Goal: Check status: Check status

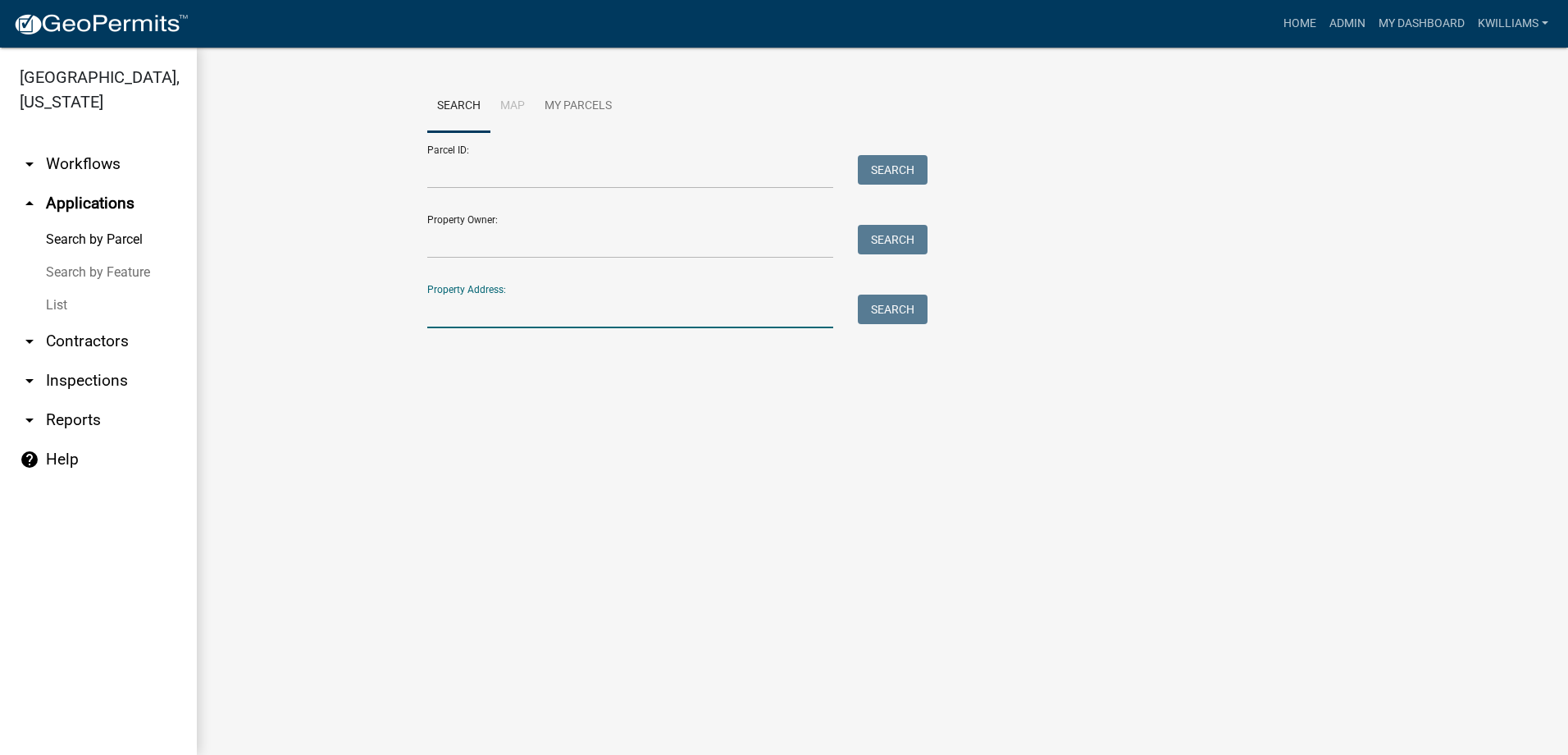
type input "1"
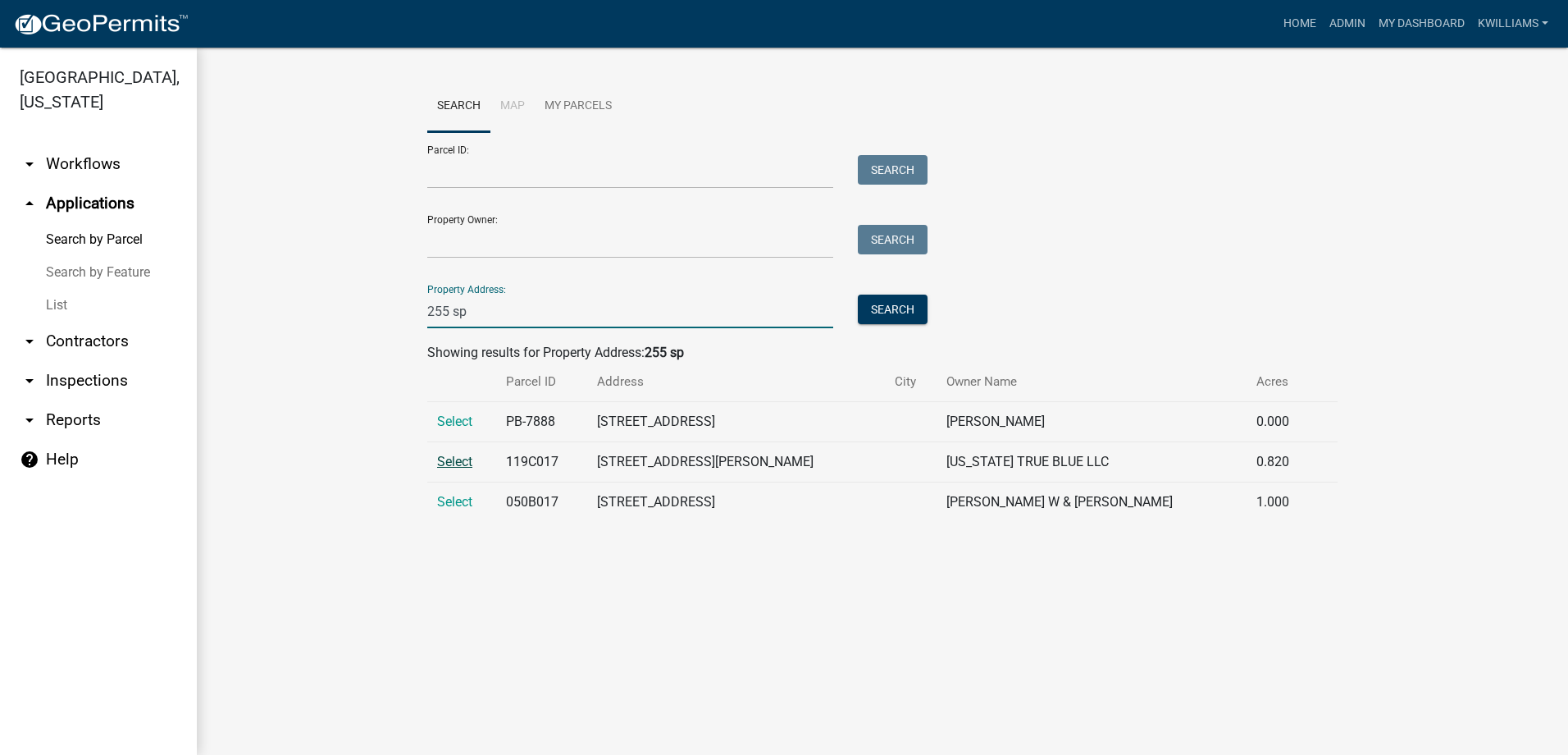
type input "255 sp"
click at [453, 461] on span "Select" at bounding box center [454, 461] width 36 height 16
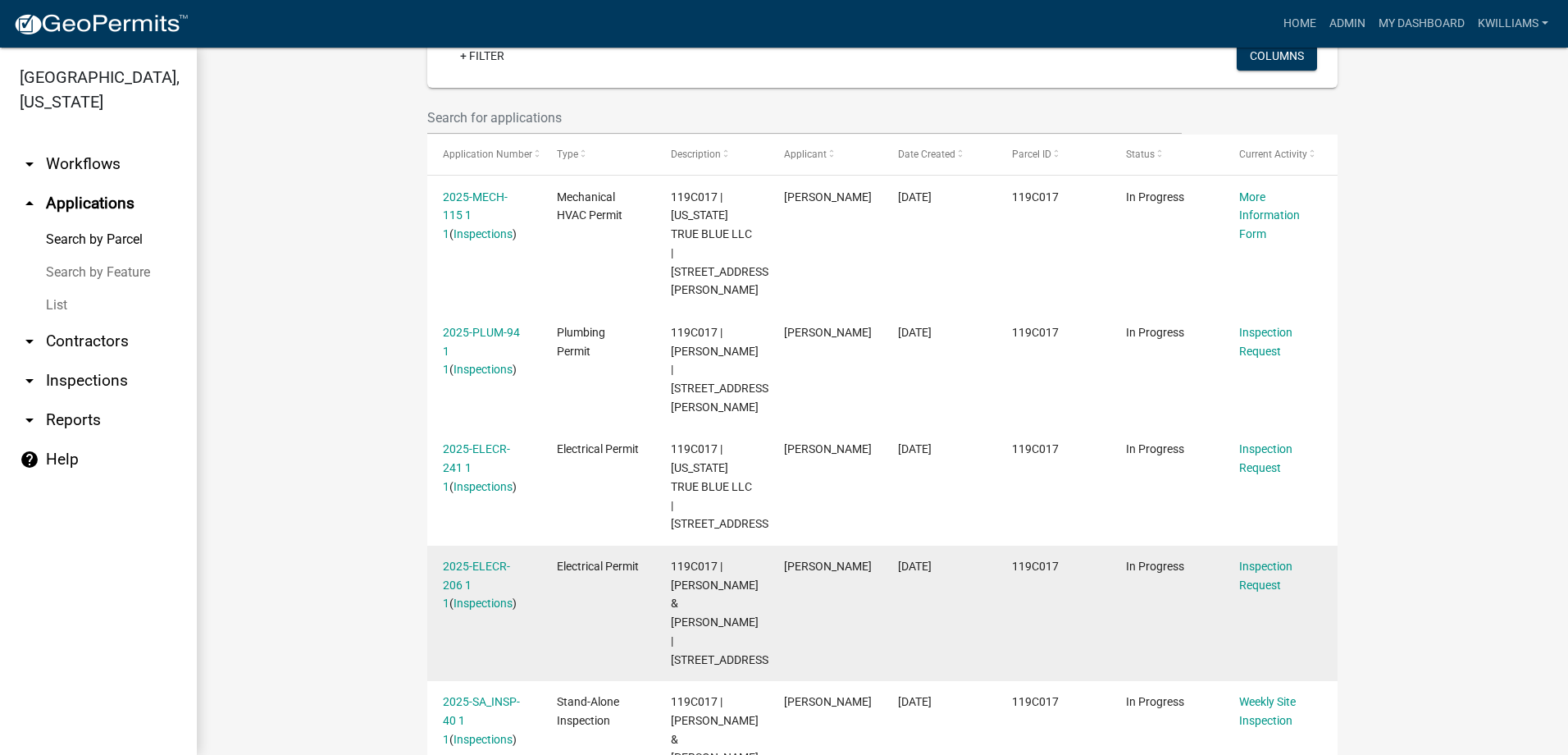
scroll to position [629, 0]
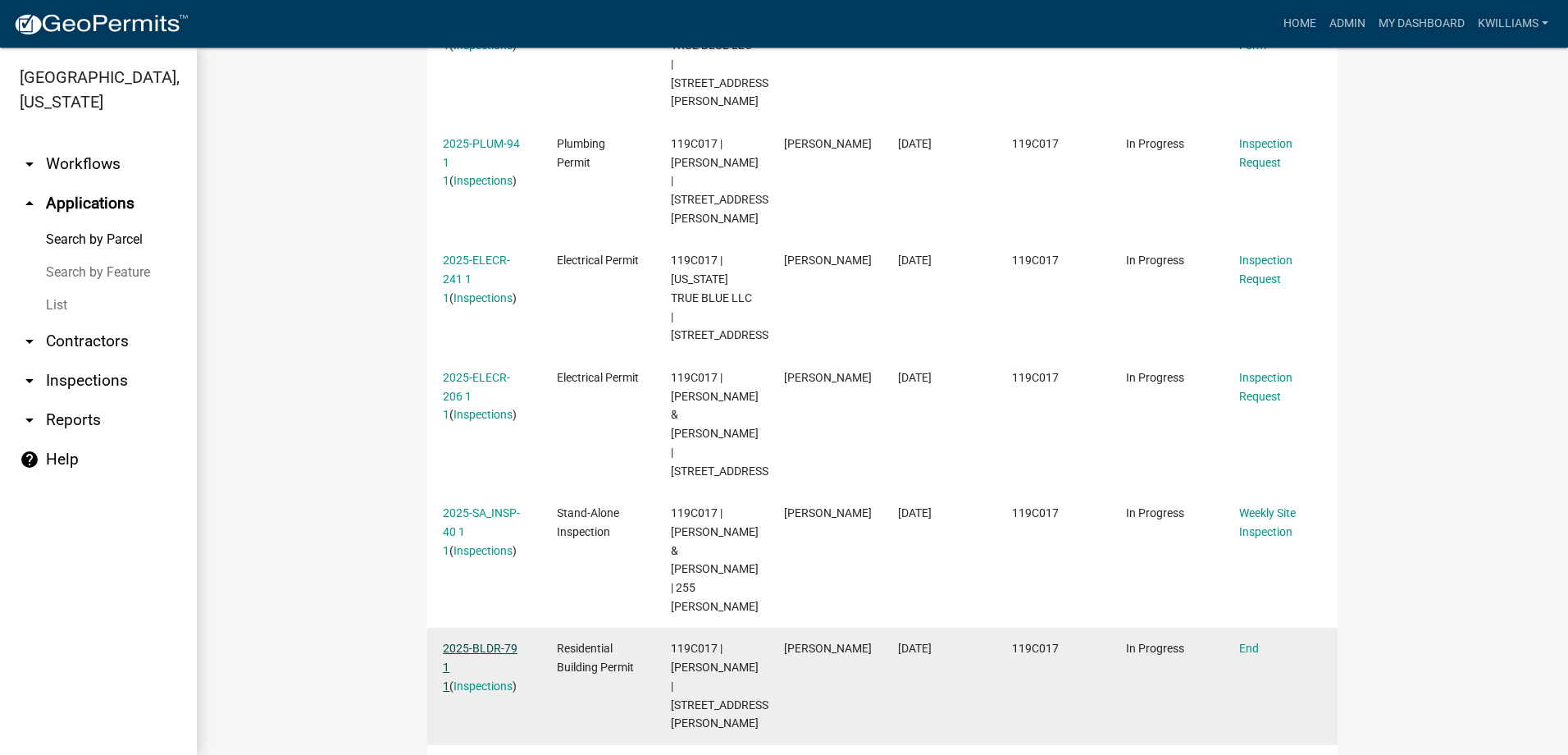
click at [476, 641] on link "2025-BLDR-79 1 1" at bounding box center [480, 666] width 75 height 50
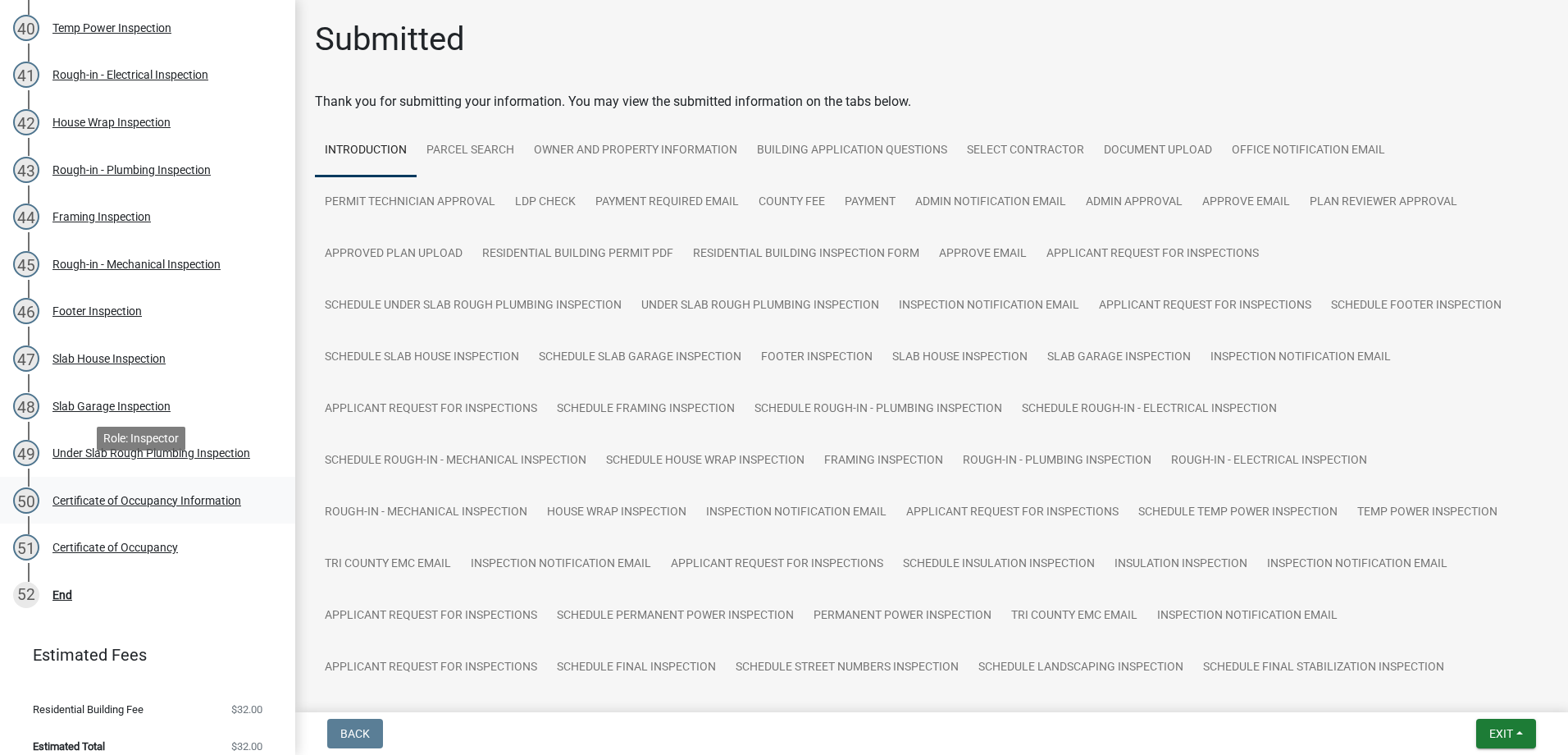
scroll to position [2132, 0]
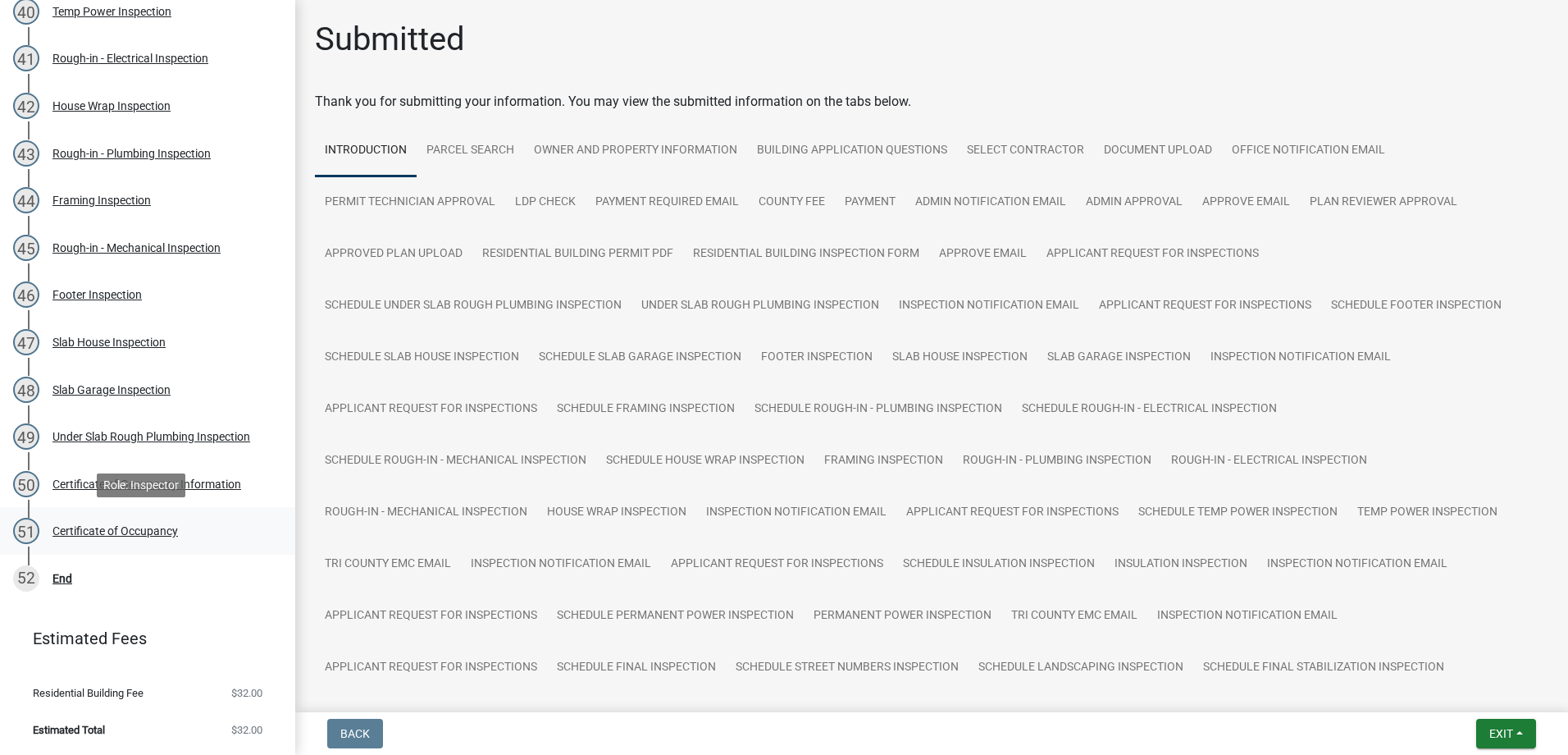
click at [146, 531] on div "Certificate of Occupancy" at bounding box center [115, 531] width 125 height 12
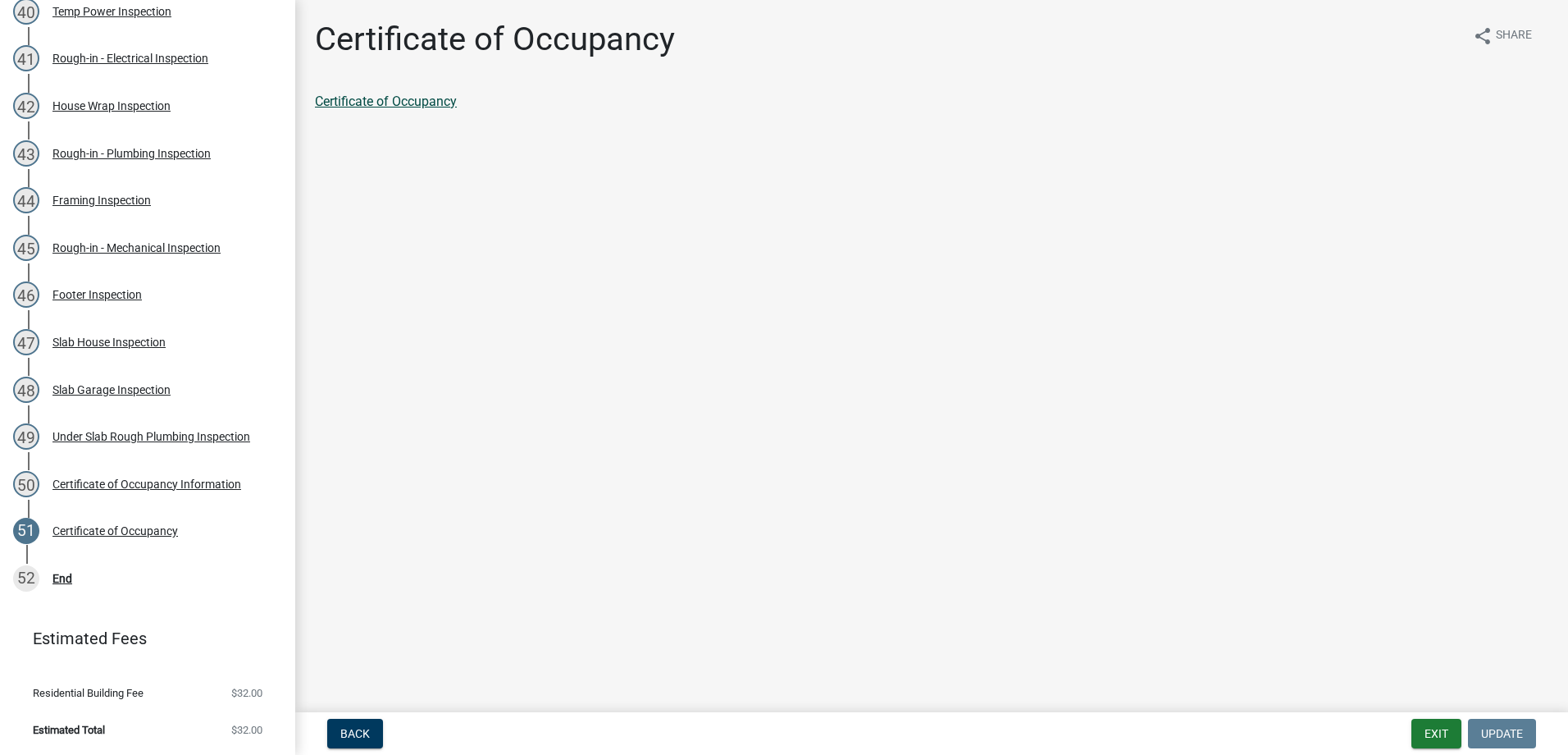
click at [361, 103] on link "Certificate of Occupancy" at bounding box center [386, 102] width 142 height 16
click at [1429, 735] on button "Exit" at bounding box center [1436, 733] width 50 height 30
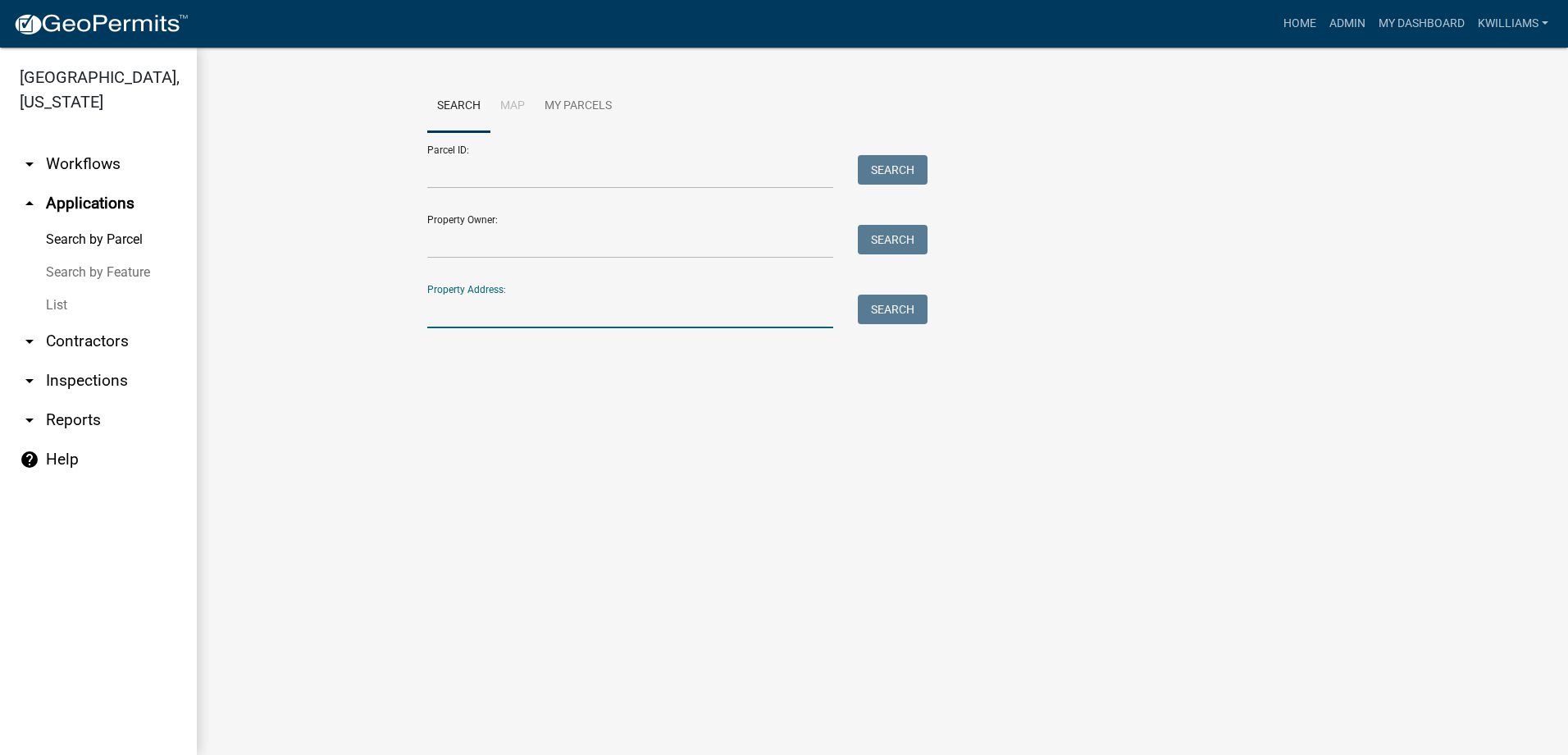
click at [740, 310] on input "Property Address:" at bounding box center [629, 311] width 406 height 34
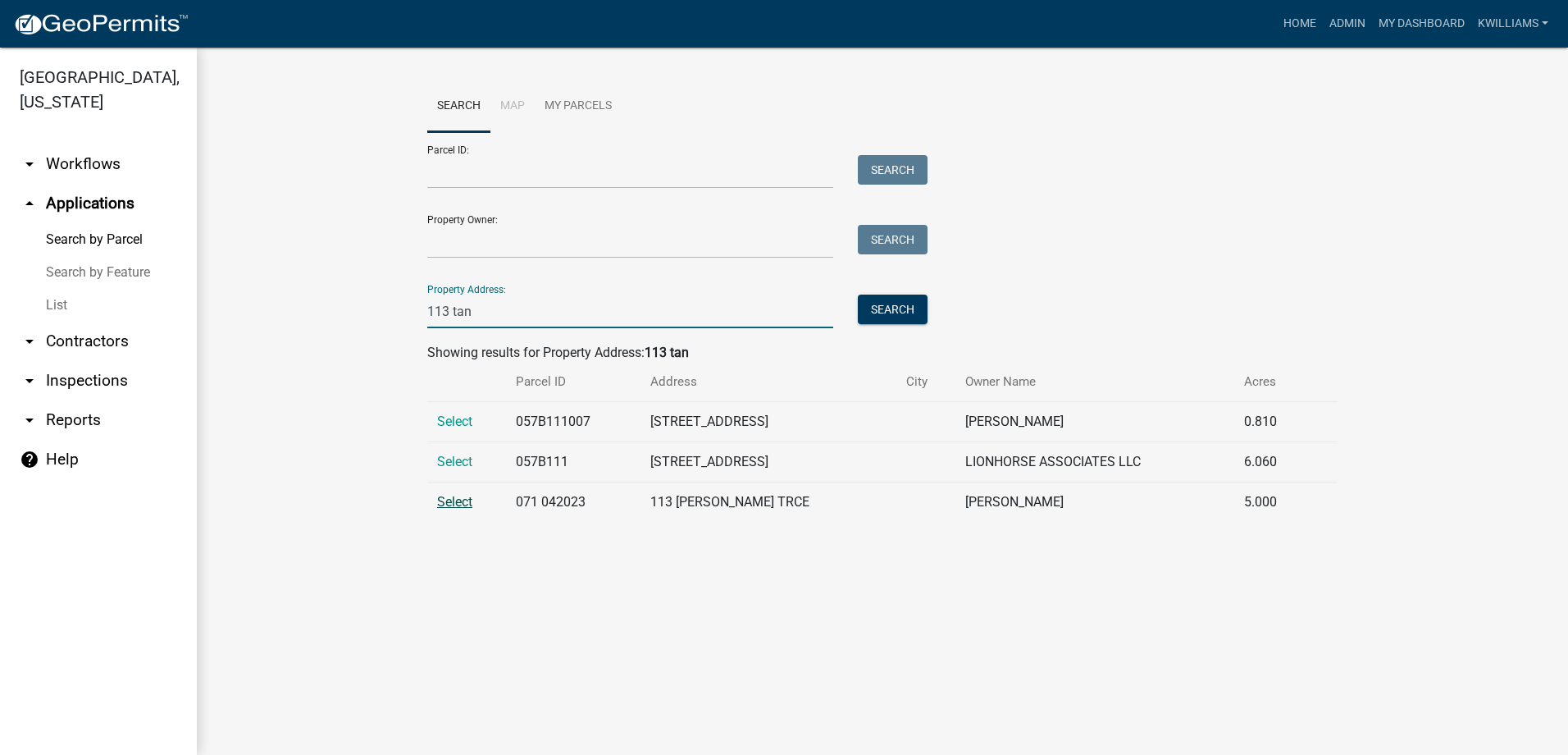
type input "113 tan"
click at [449, 509] on span "Select" at bounding box center [454, 502] width 36 height 16
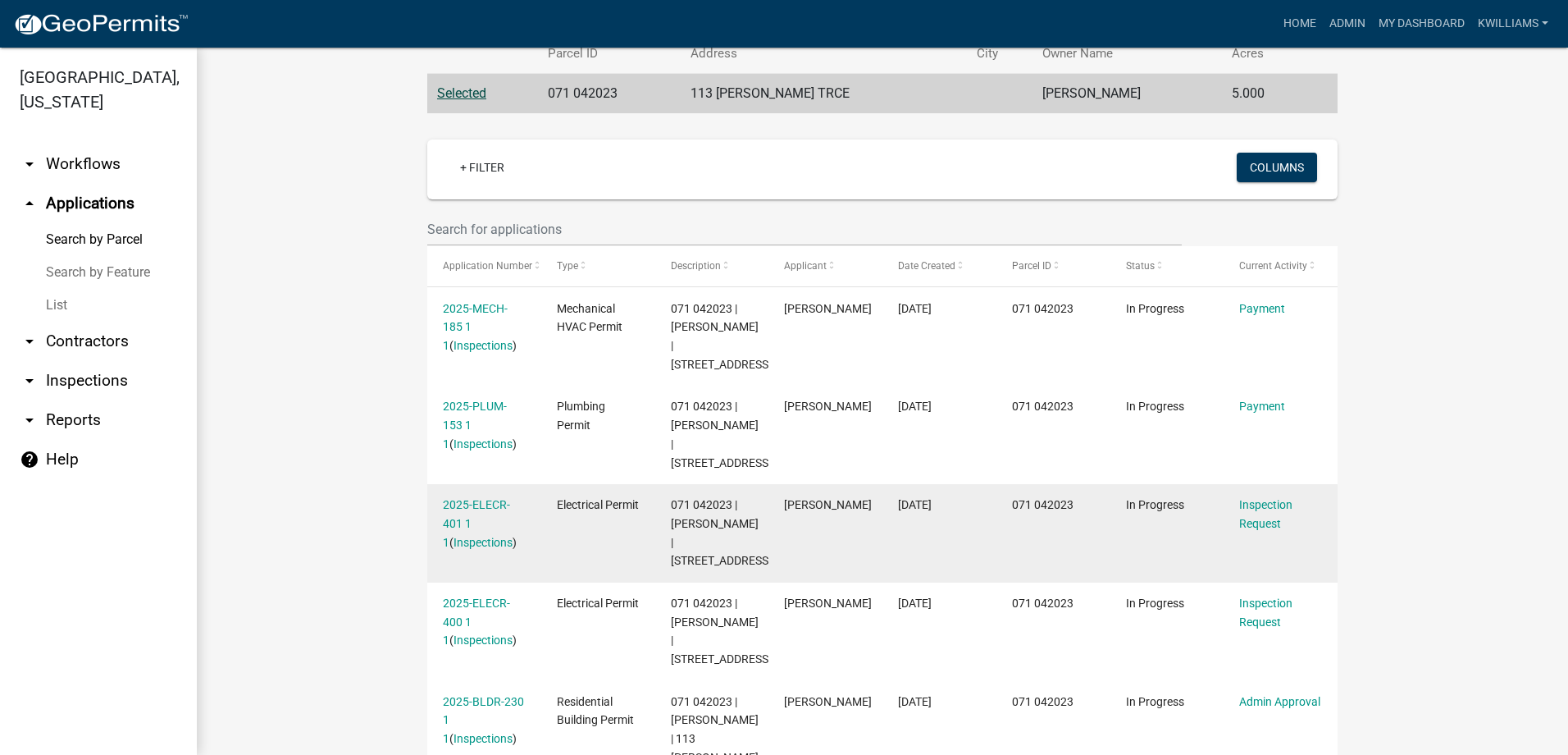
scroll to position [666, 0]
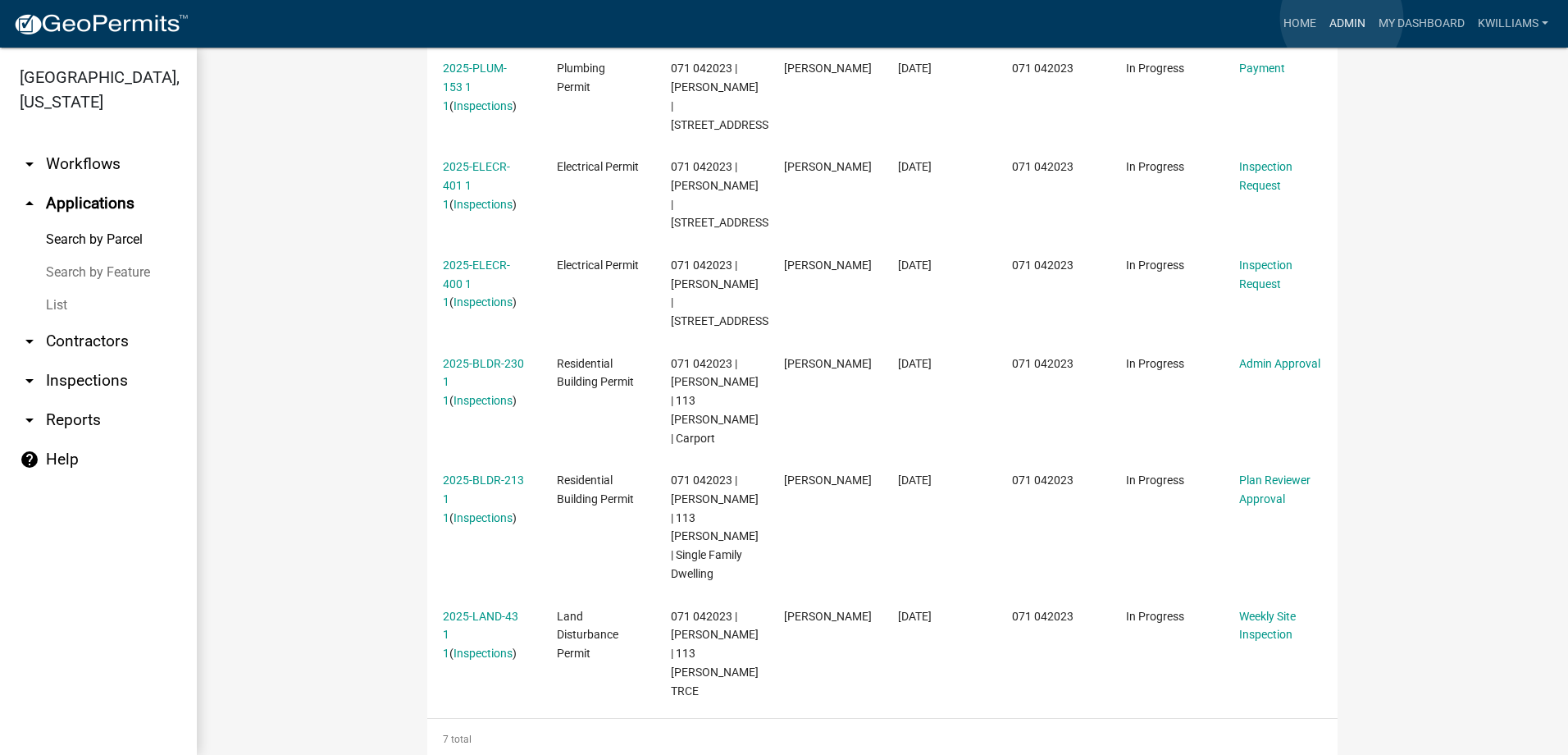
click at [1343, 18] on link "Admin" at bounding box center [1348, 24] width 49 height 32
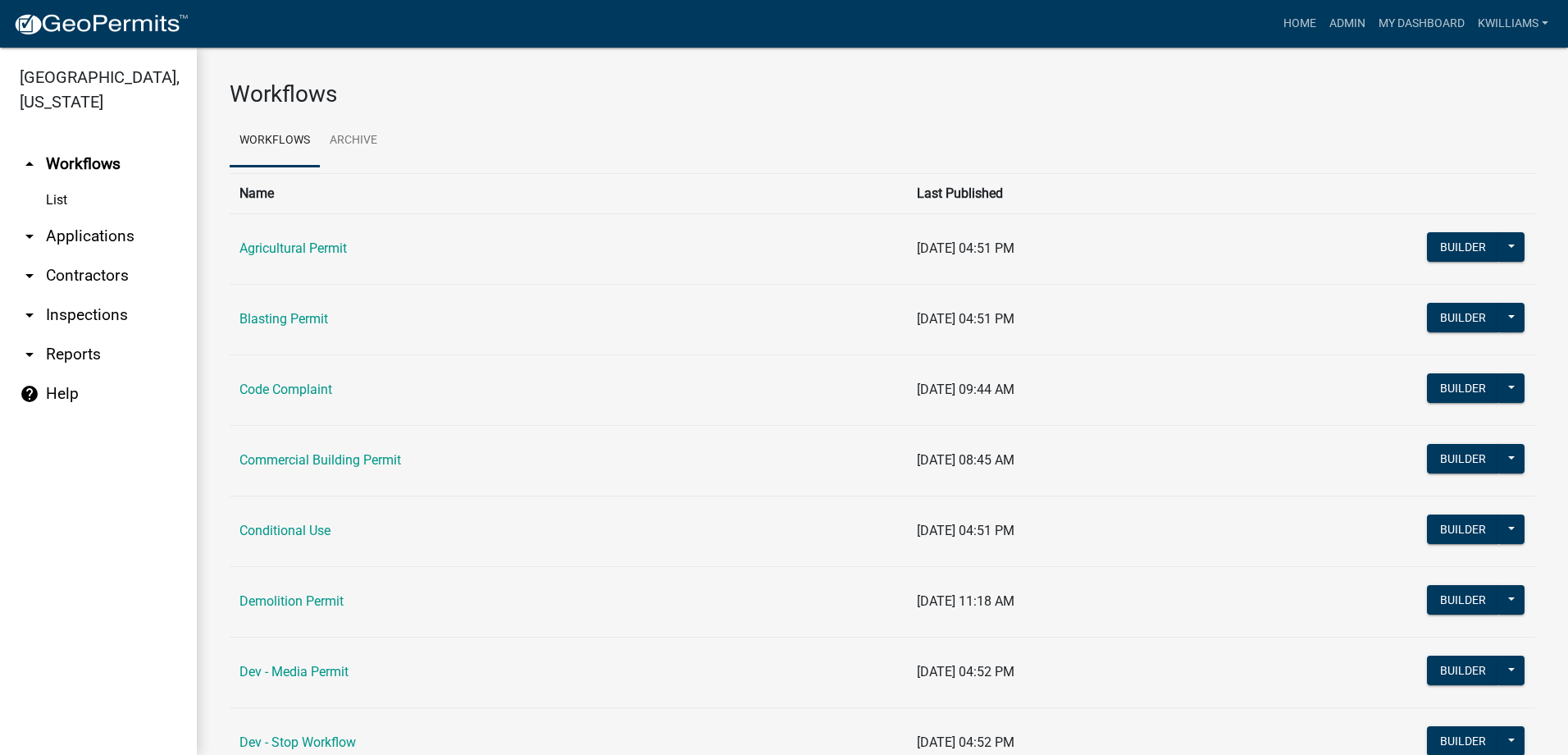
click at [117, 247] on link "arrow_drop_down Applications" at bounding box center [98, 236] width 197 height 40
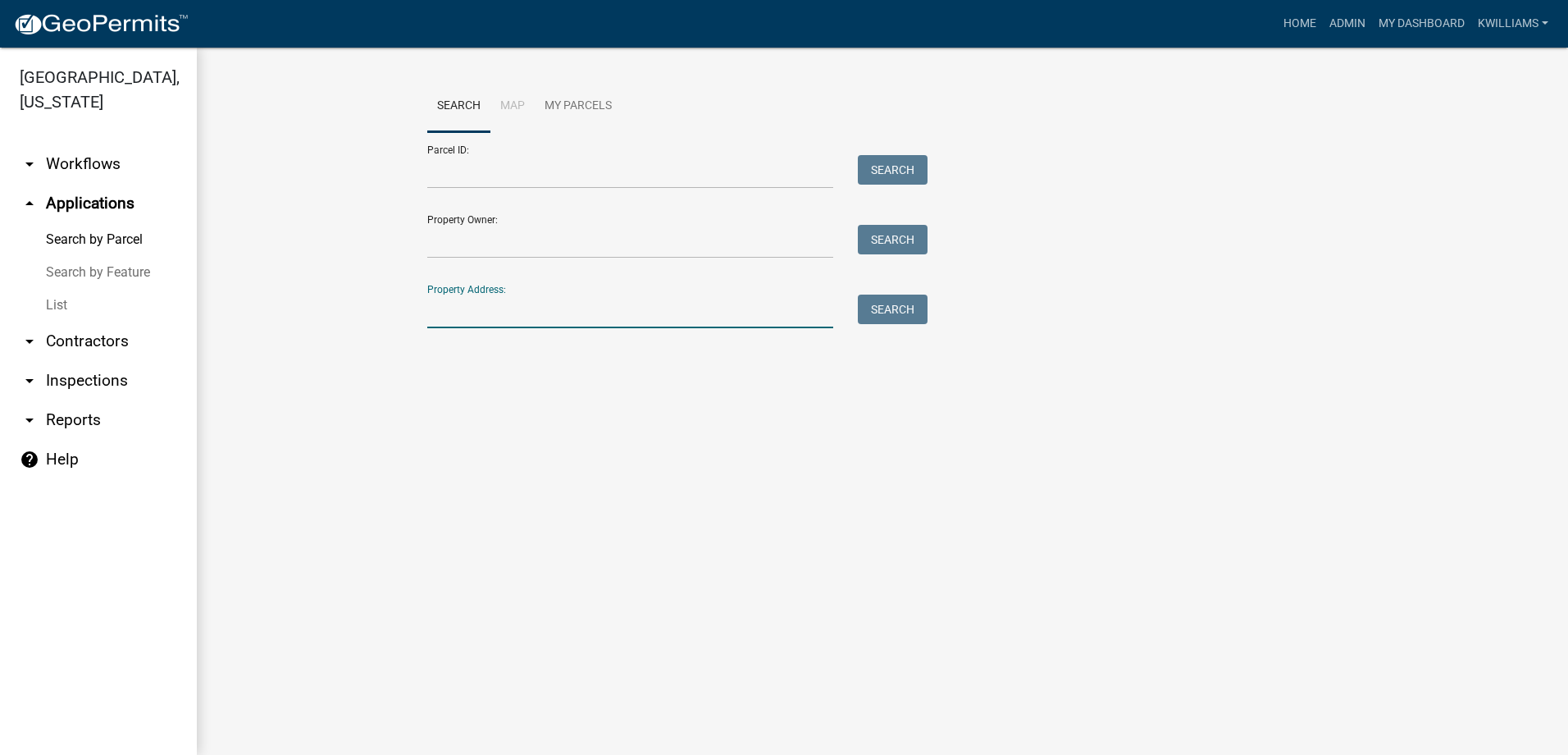
click at [512, 316] on input "Property Address:" at bounding box center [629, 311] width 406 height 34
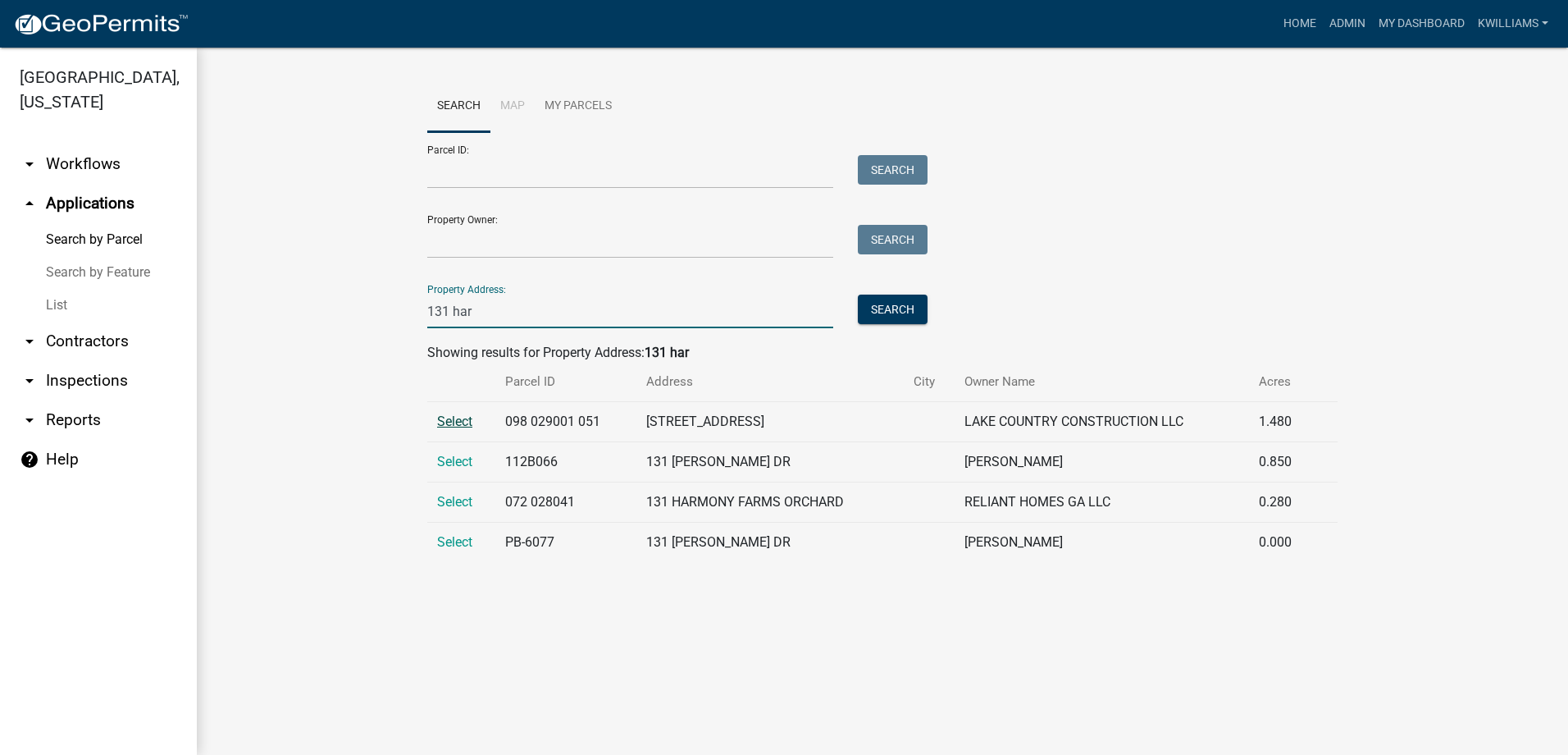
type input "131 har"
click at [455, 423] on span "Select" at bounding box center [454, 421] width 36 height 16
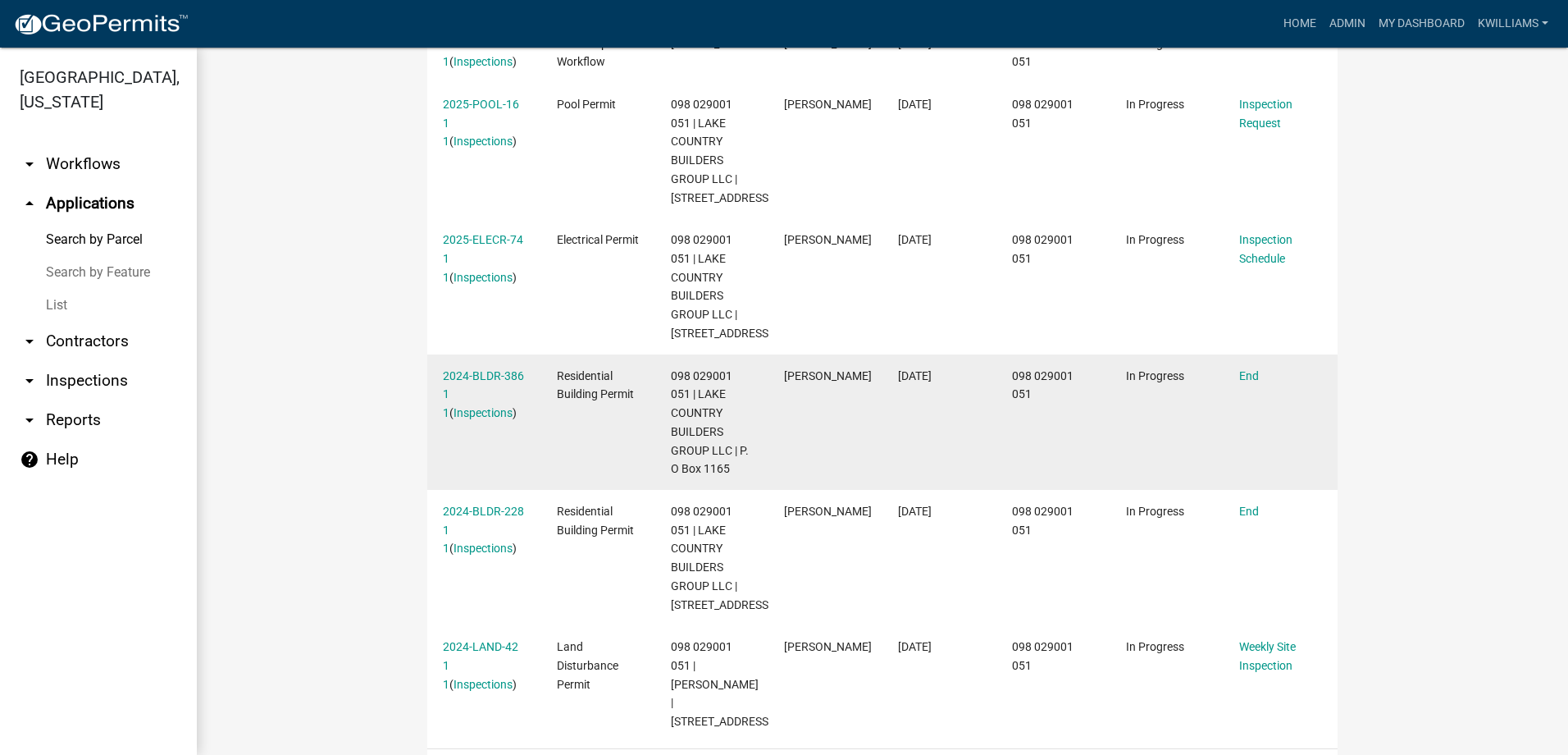
scroll to position [1086, 0]
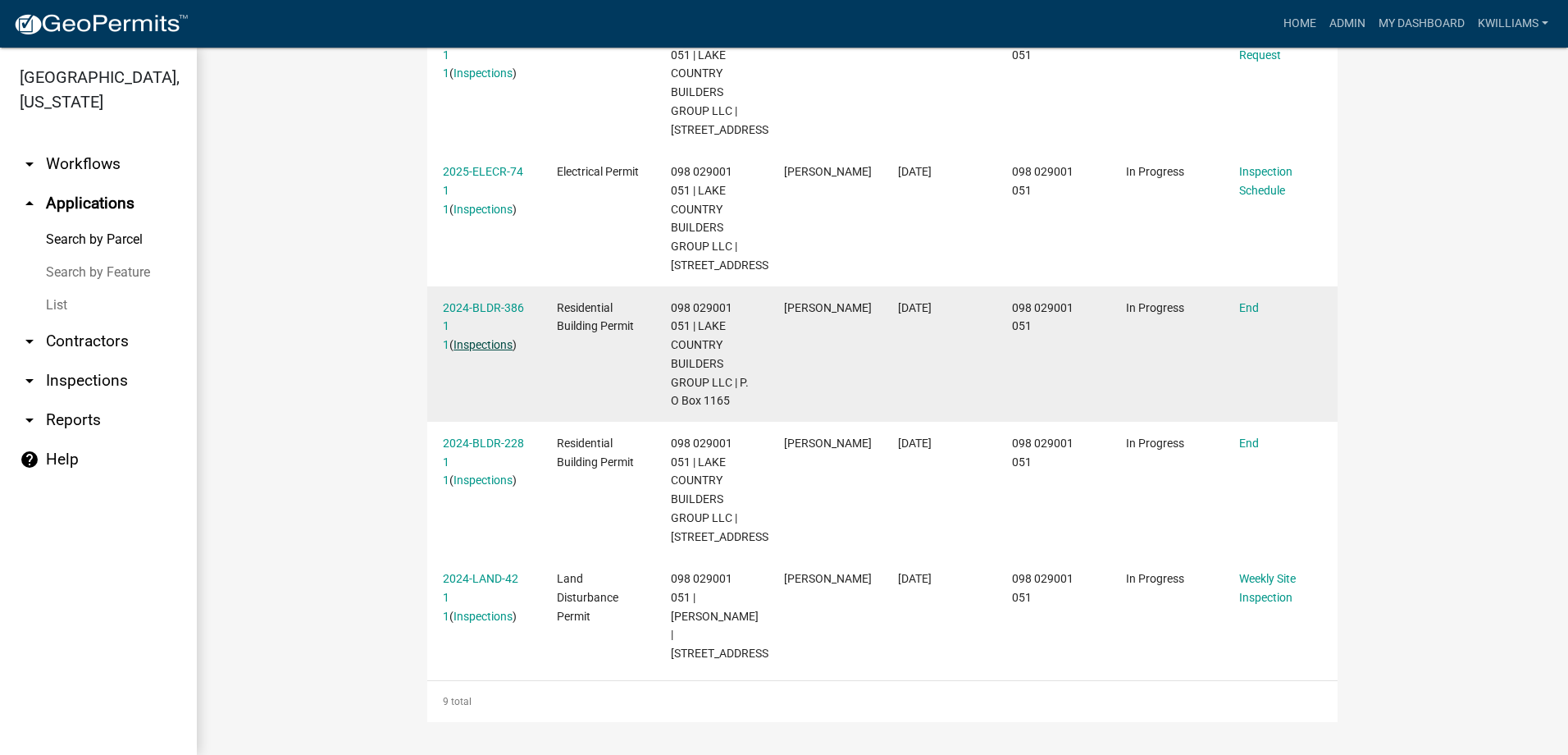
click at [483, 338] on link "Inspections" at bounding box center [483, 344] width 59 height 13
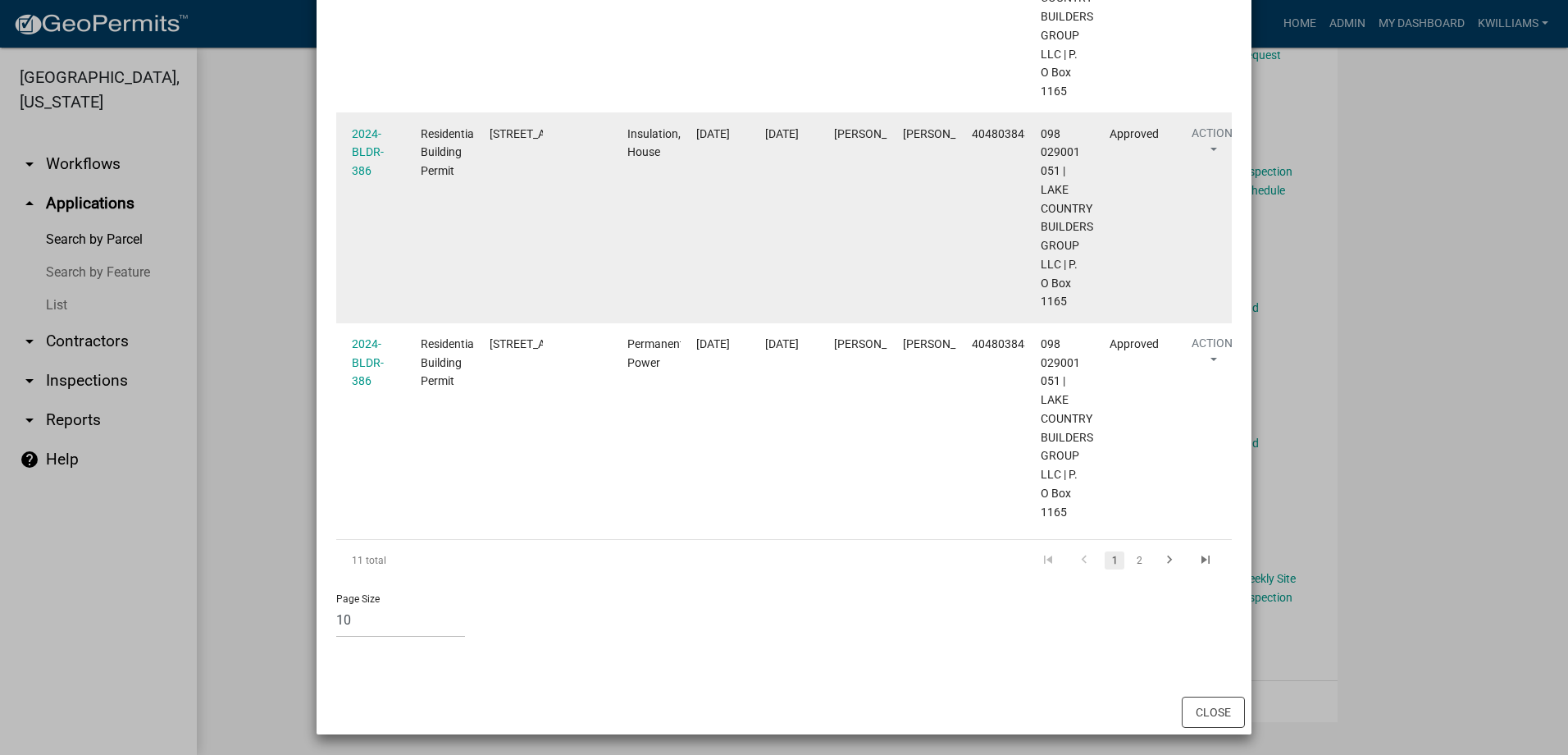
scroll to position [1926, 0]
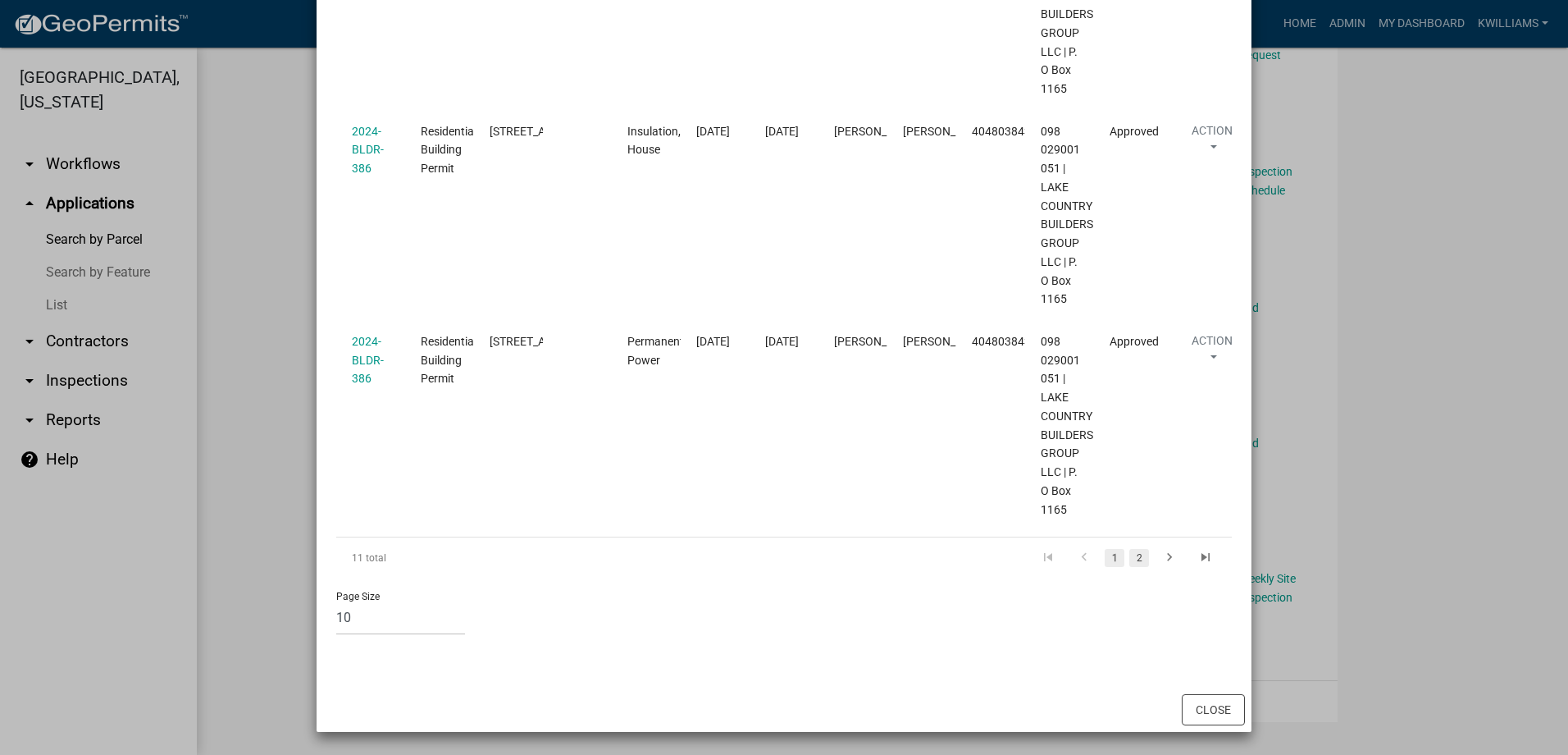
click at [1136, 553] on link "2" at bounding box center [1139, 557] width 20 height 18
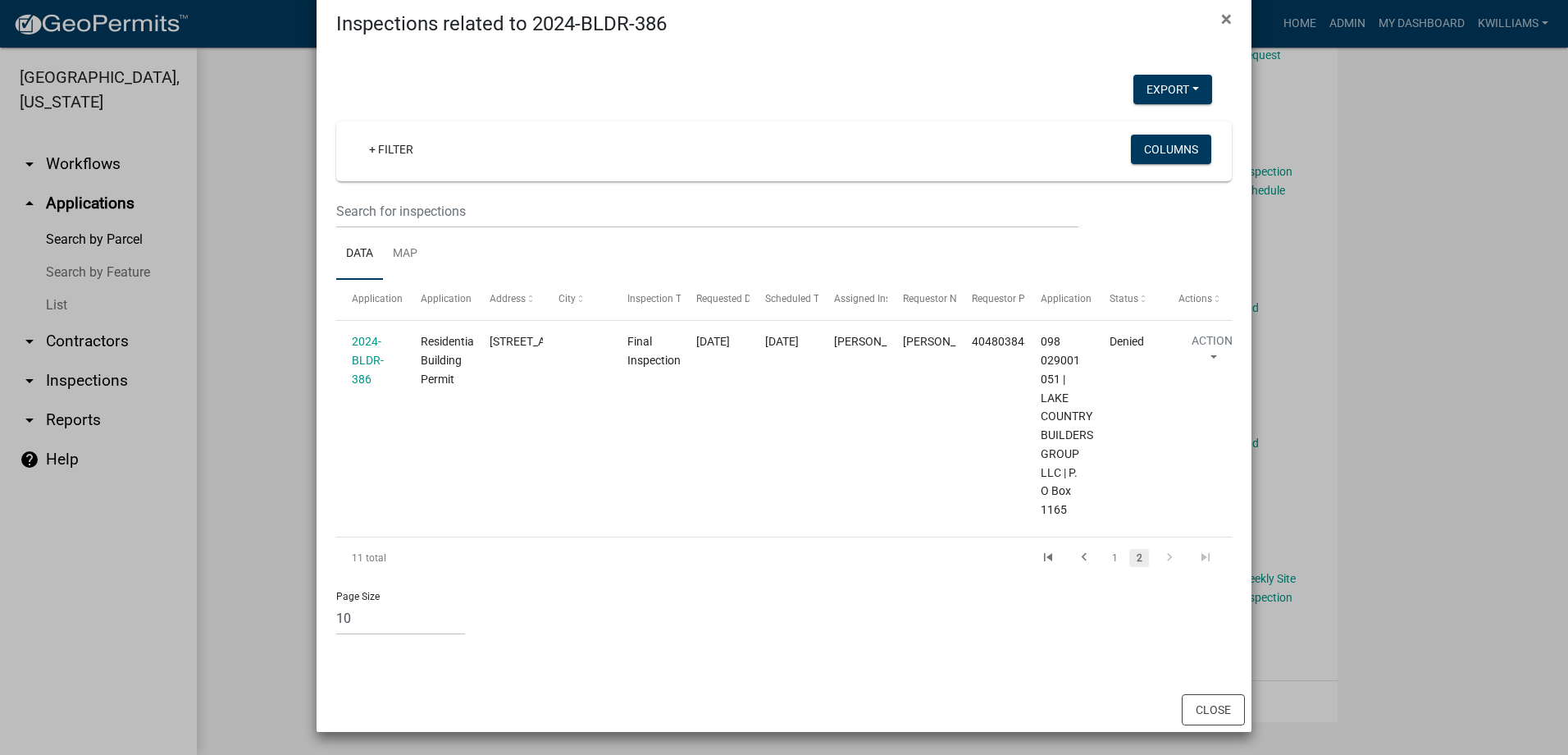
click at [280, 483] on ngb-modal-window "Inspections related to 2024-BLDR-386 × Export Excel Format (.xlsx) CSV Format (…" at bounding box center [784, 378] width 1568 height 755
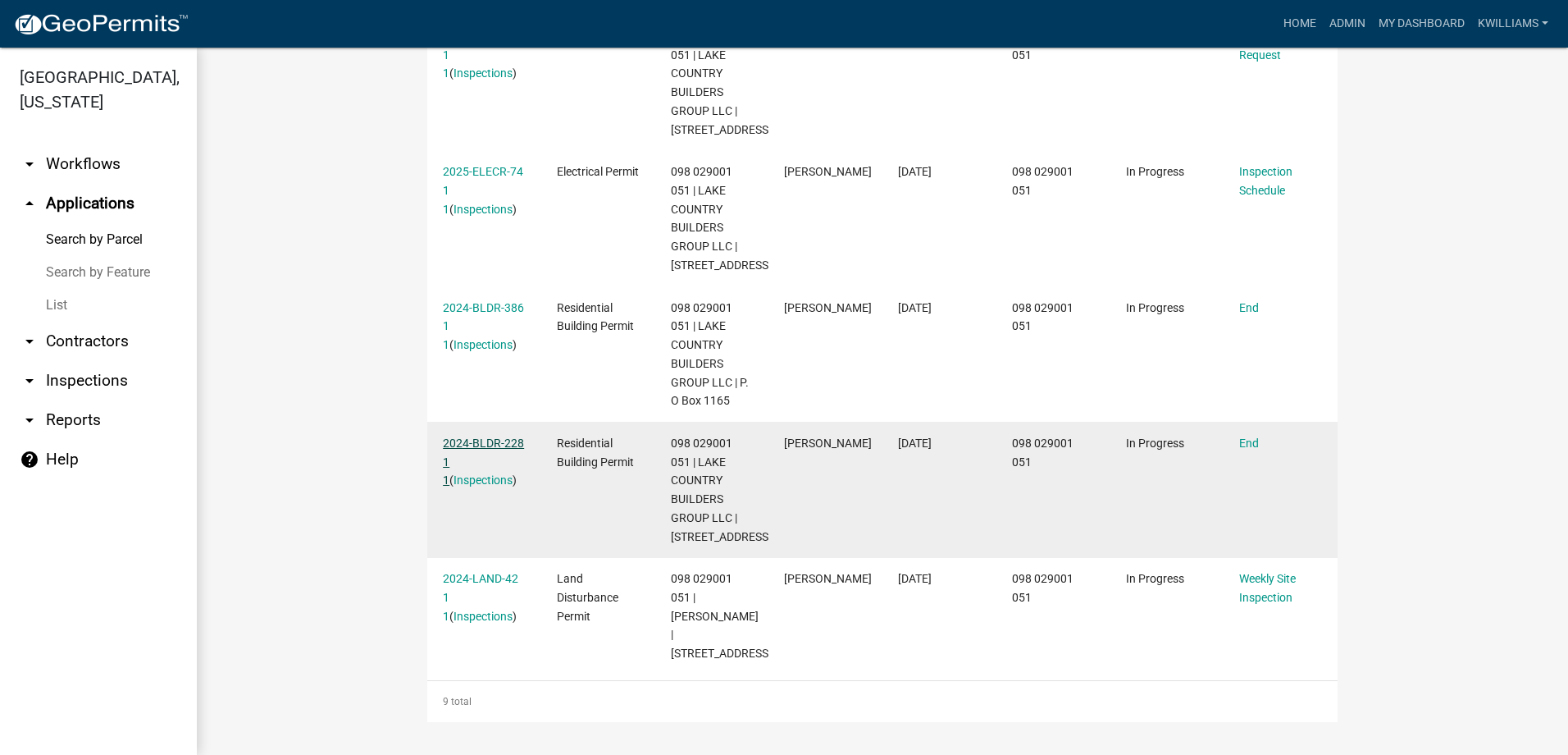
click at [472, 437] on link "2024-BLDR-228 1 1" at bounding box center [483, 461] width 81 height 50
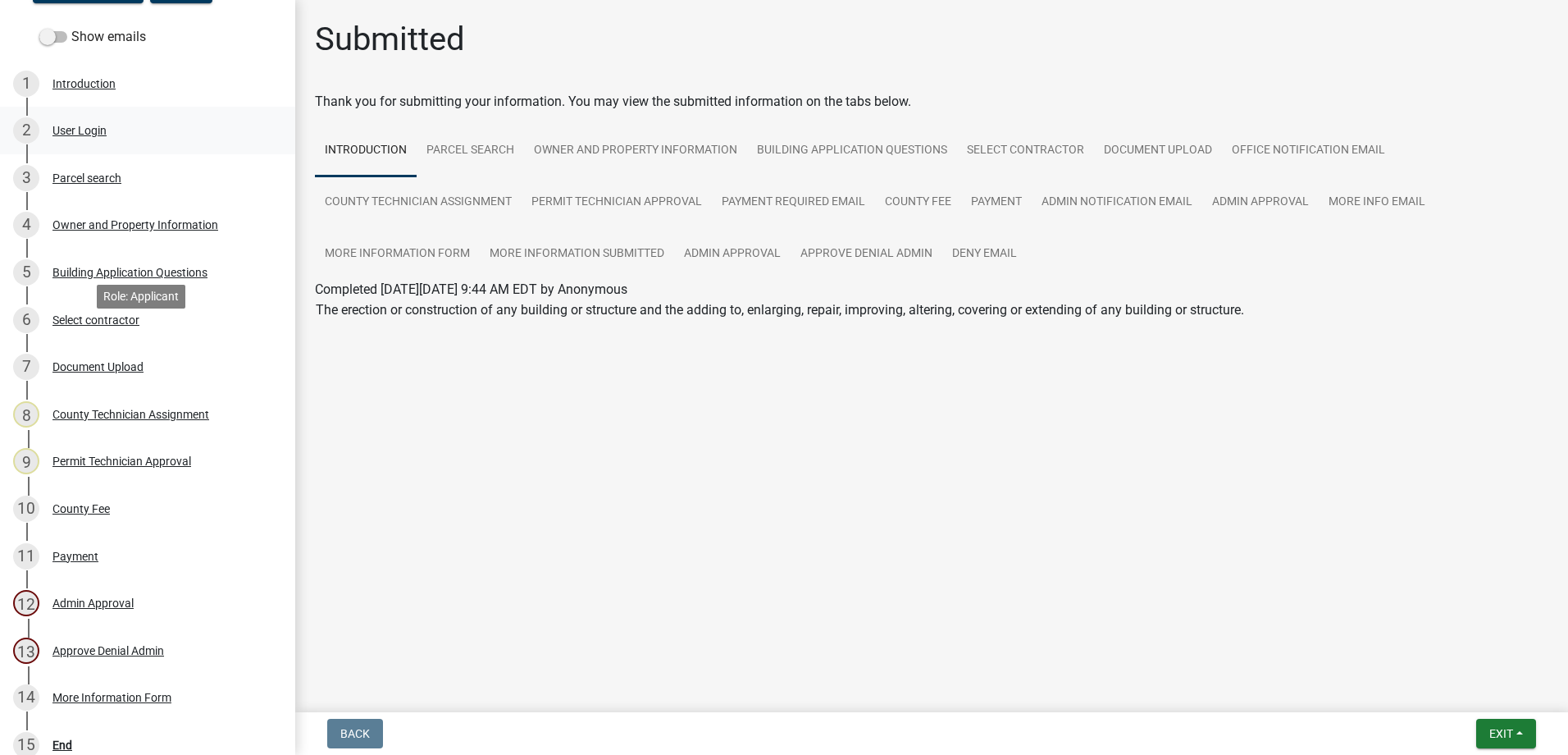
scroll to position [383, 0]
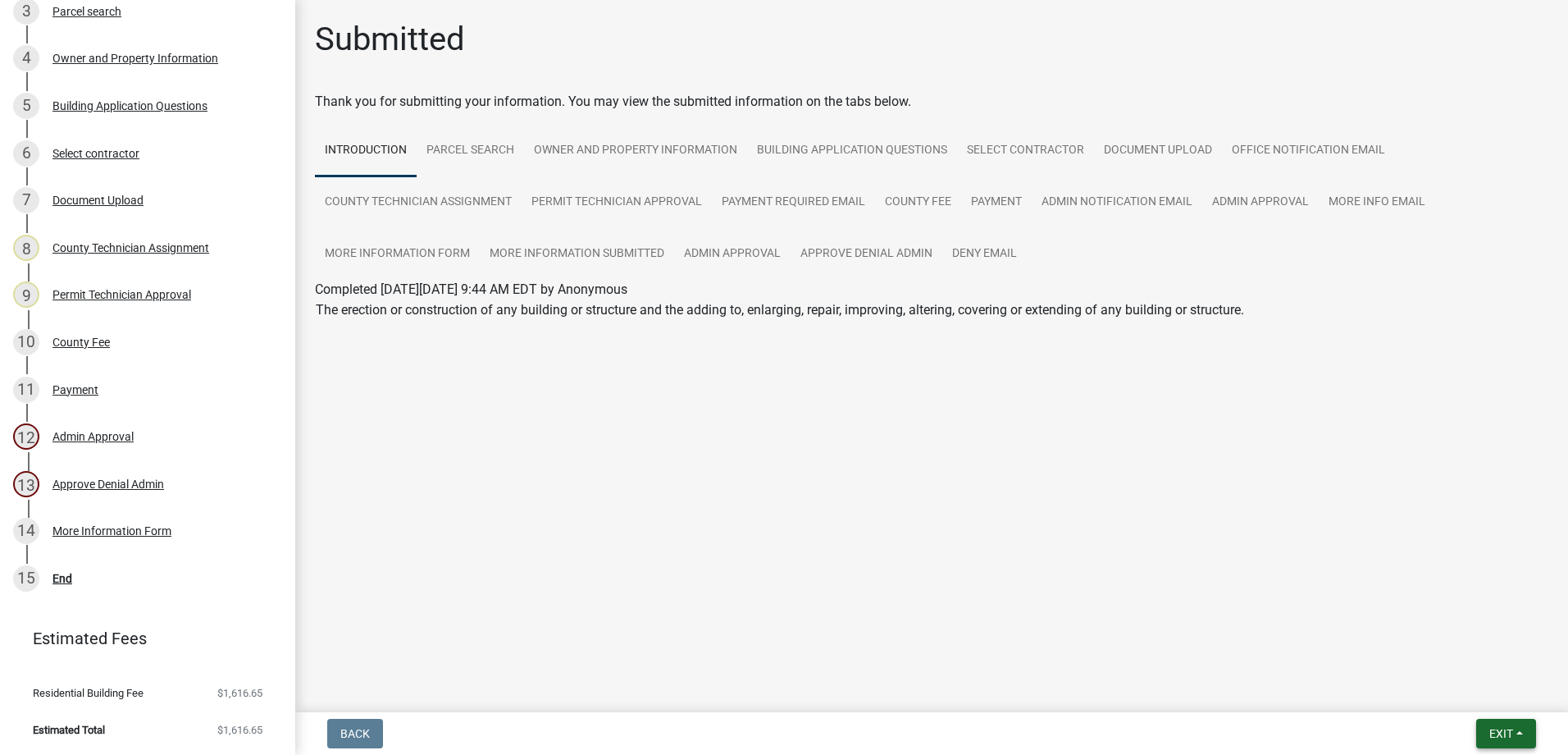
click at [1507, 726] on span "Exit" at bounding box center [1501, 732] width 24 height 13
click at [1455, 691] on button "Save & Exit" at bounding box center [1470, 691] width 131 height 40
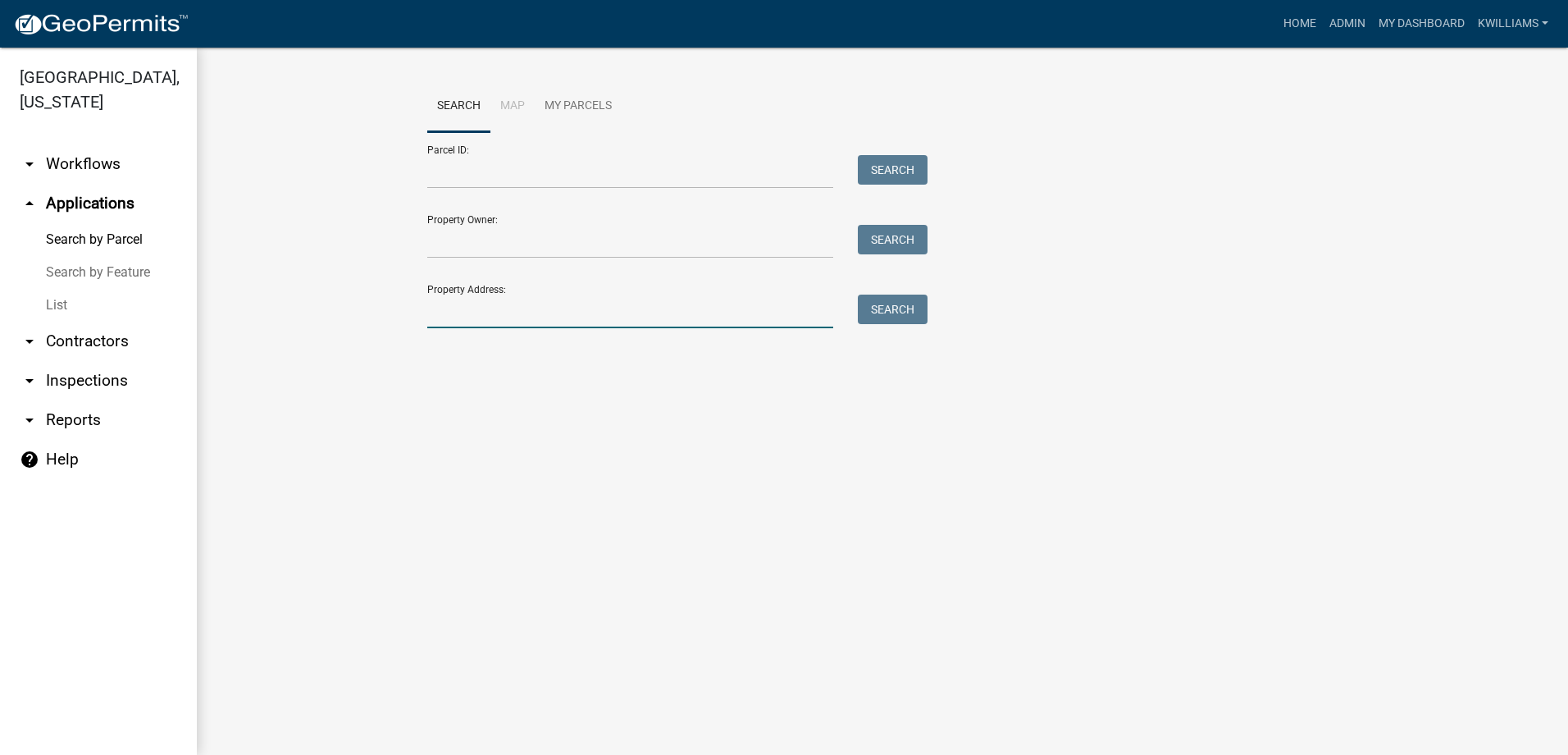
click at [490, 326] on input "Property Address:" at bounding box center [629, 311] width 406 height 34
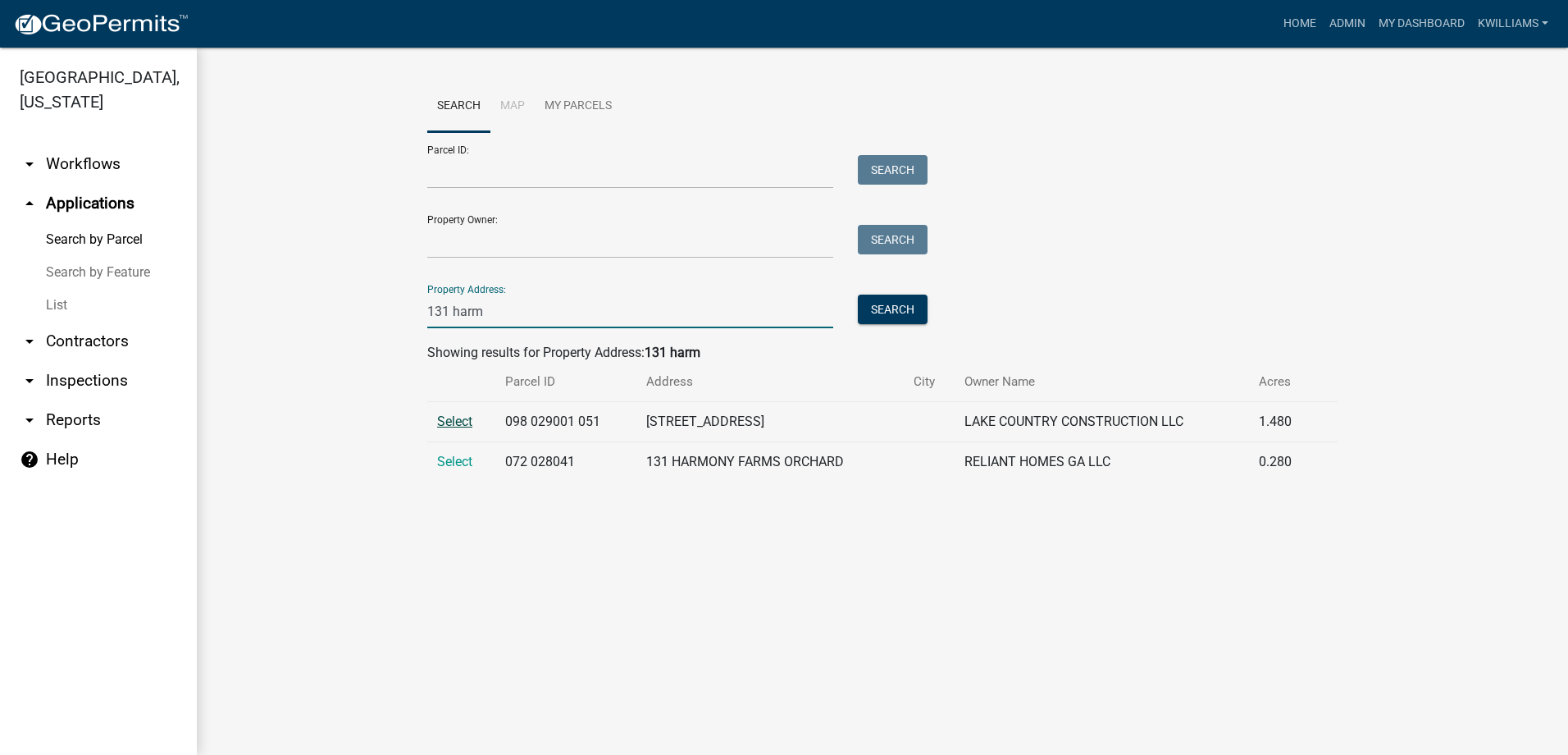
type input "131 harm"
click at [459, 421] on span "Select" at bounding box center [454, 421] width 36 height 16
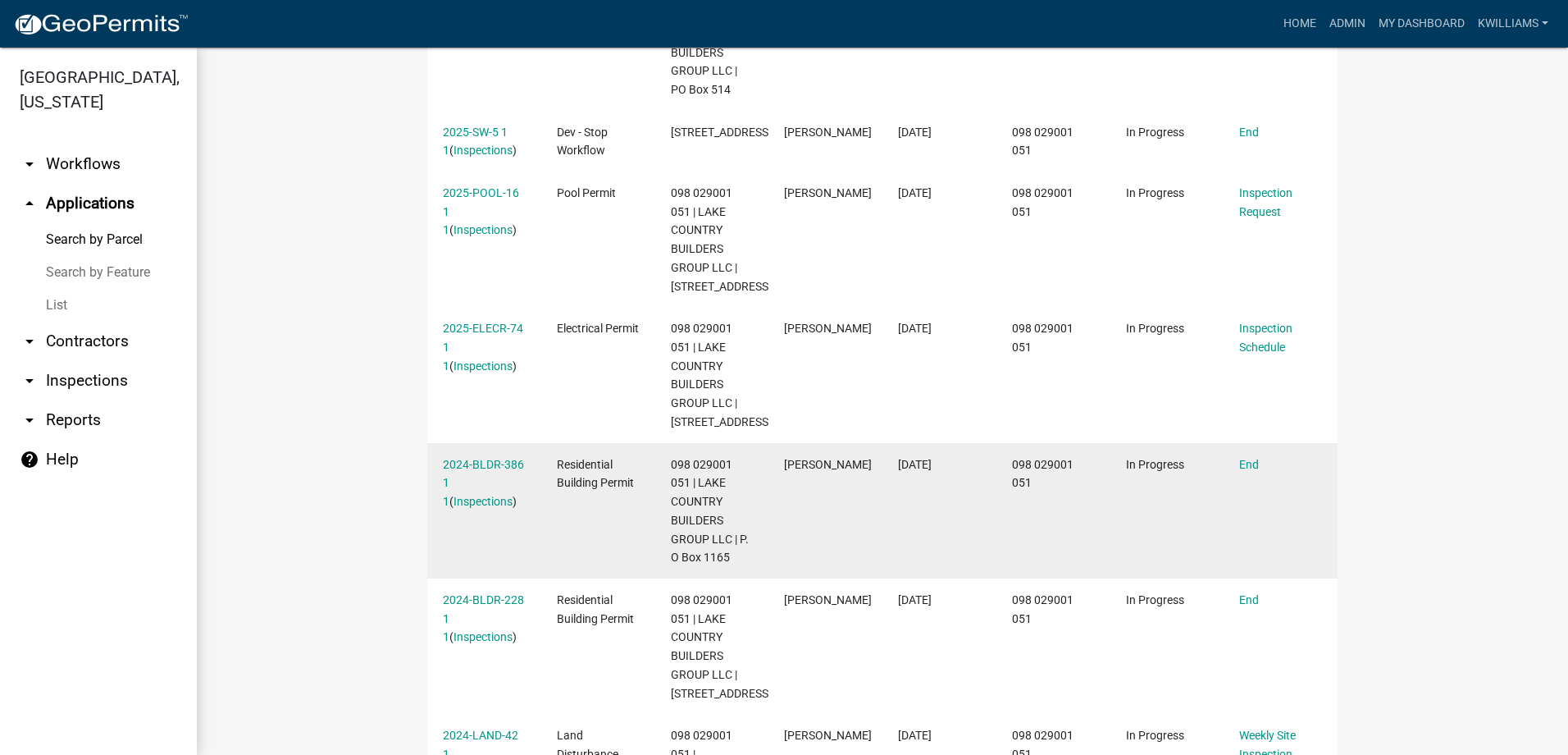
scroll to position [902, 0]
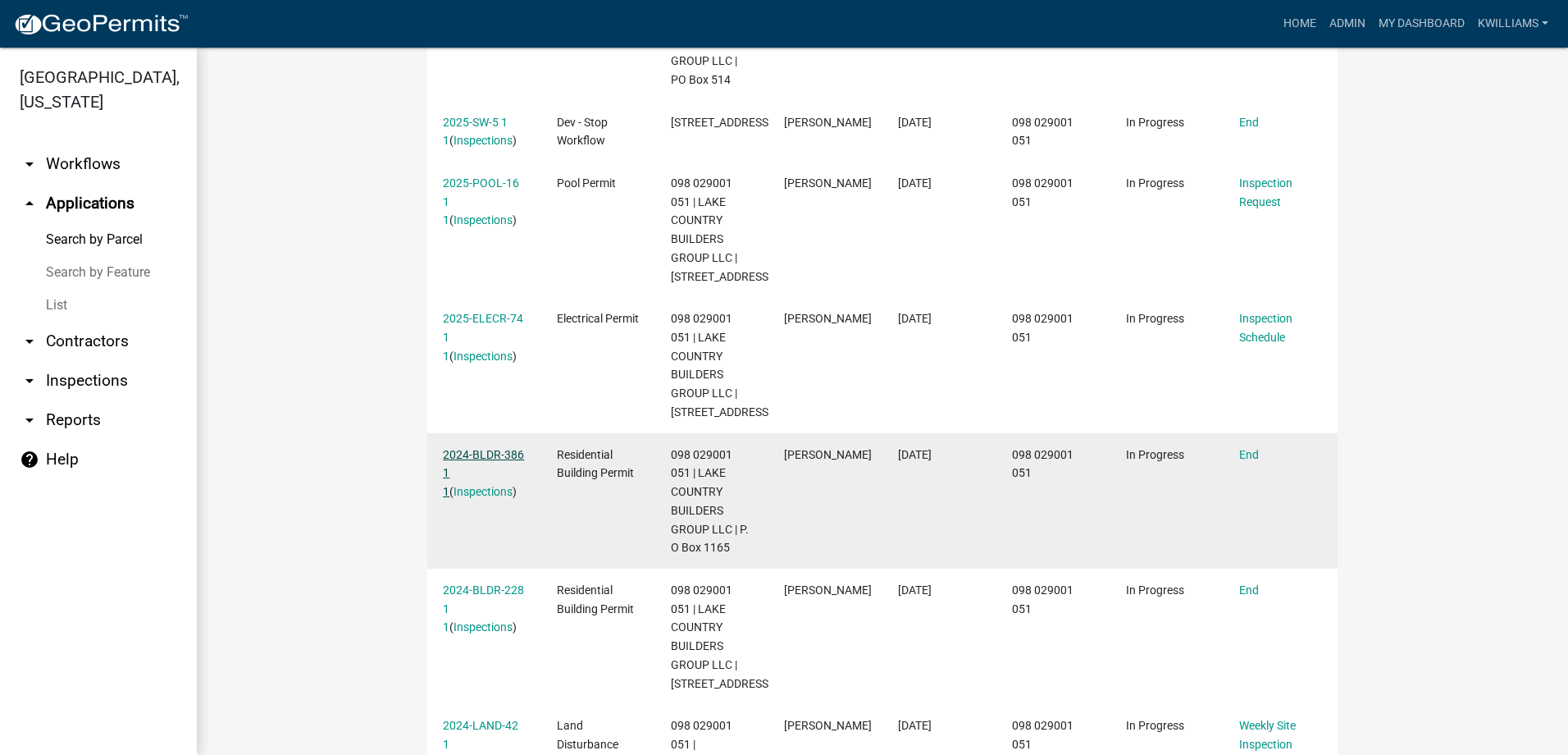
click at [497, 472] on link "2024-BLDR-386 1 1" at bounding box center [483, 472] width 81 height 50
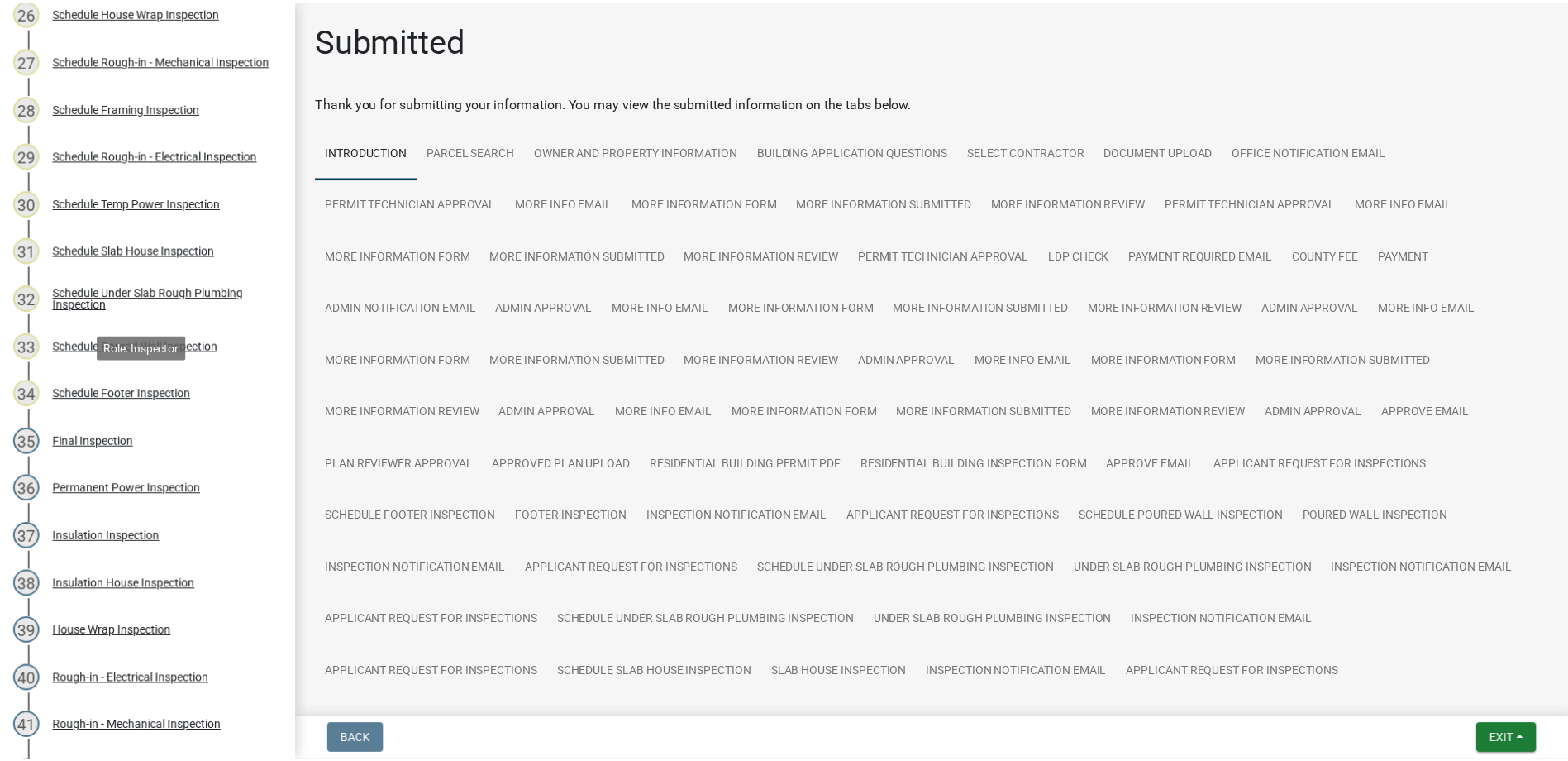
scroll to position [2053, 0]
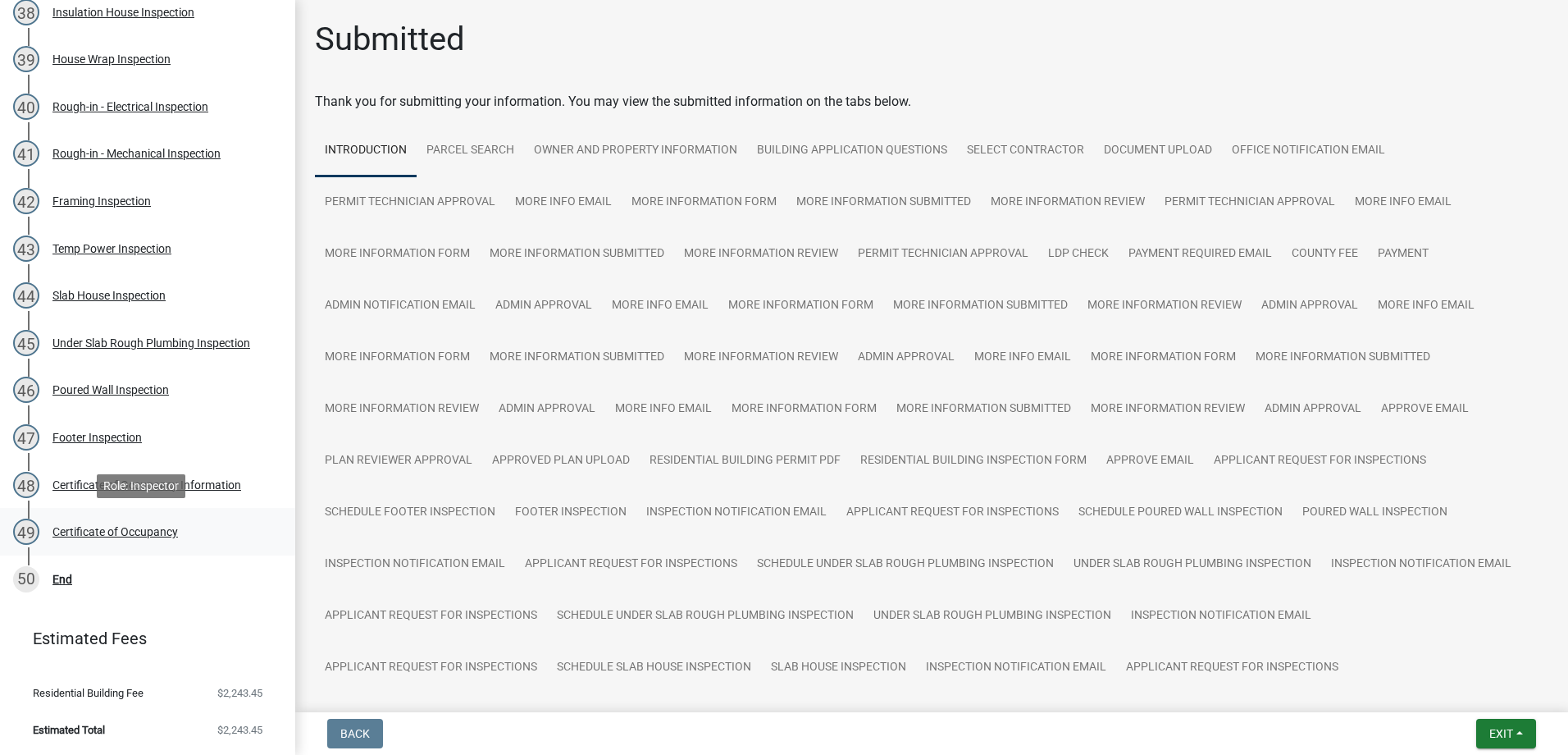
click at [153, 520] on div "49 Certificate of Occupancy" at bounding box center [140, 532] width 256 height 27
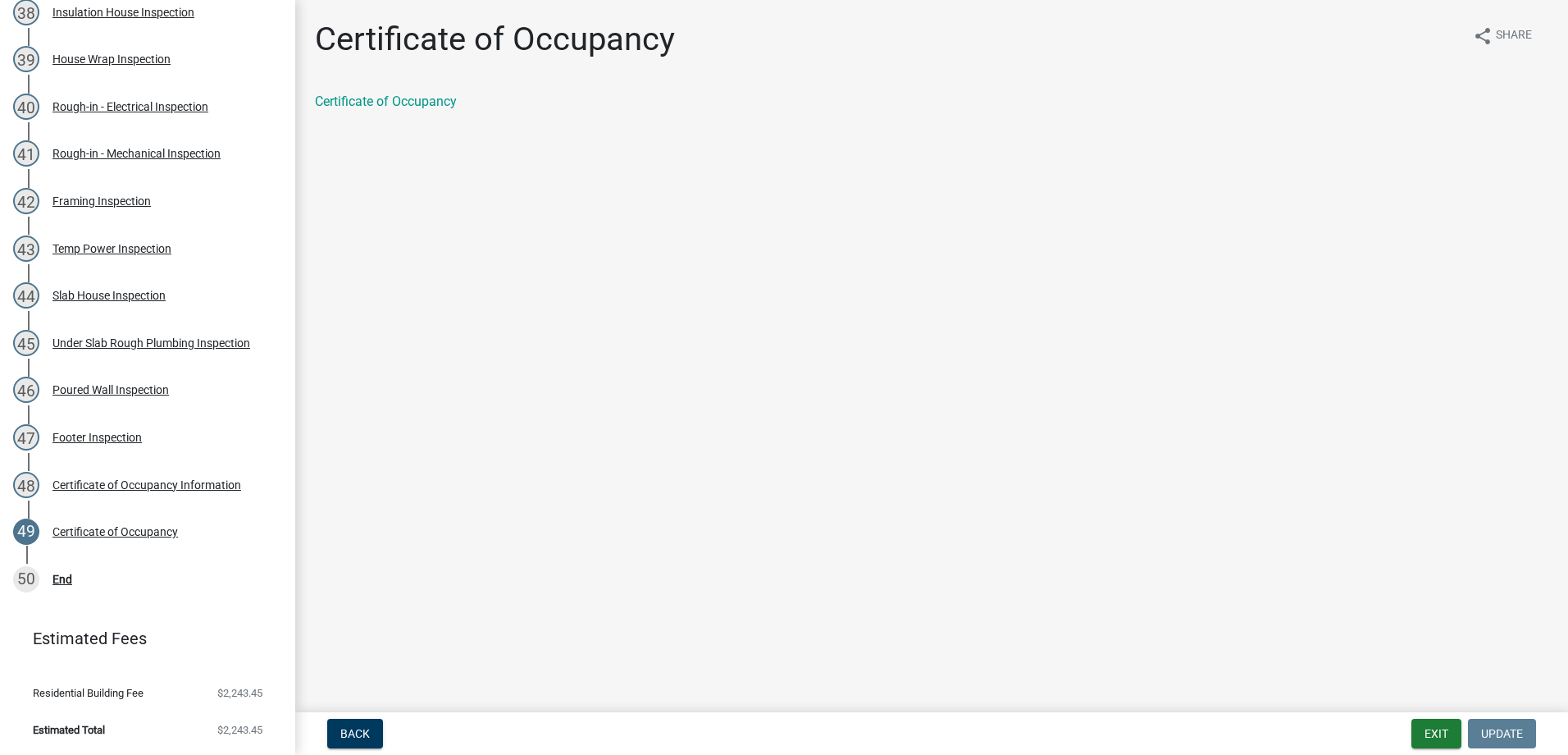
click at [417, 78] on div "Certificate of Occupancy share Share Certificate of Occupancy" at bounding box center [931, 73] width 1258 height 107
click at [417, 99] on link "Certificate of Occupancy" at bounding box center [386, 102] width 142 height 16
click at [1425, 736] on button "Exit" at bounding box center [1436, 733] width 50 height 30
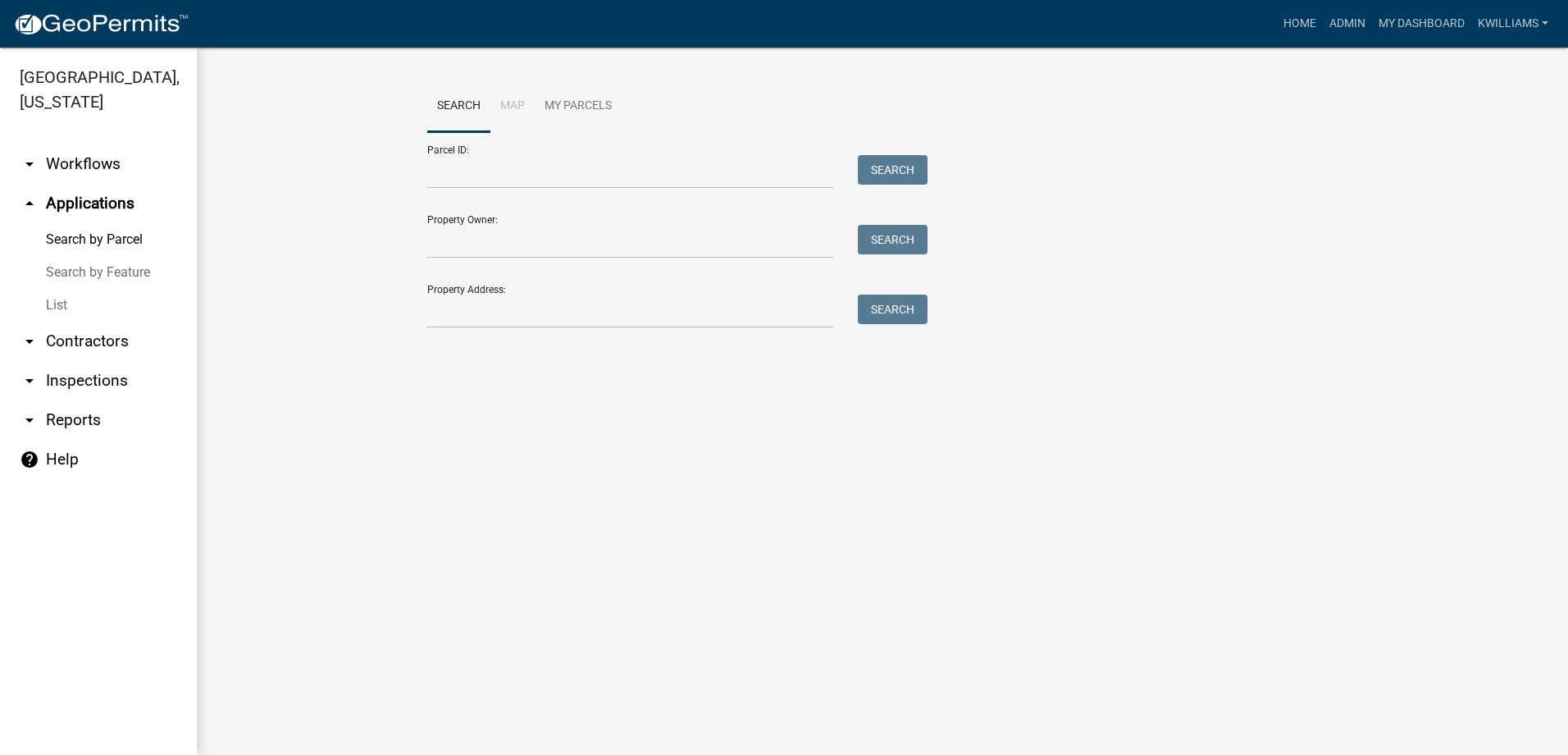
click at [539, 535] on main "Search Map My Parcels Parcel ID: Search Property Owner: Search Property Address…" at bounding box center [882, 400] width 1371 height 707
click at [561, 321] on input "Property Address:" at bounding box center [629, 311] width 406 height 34
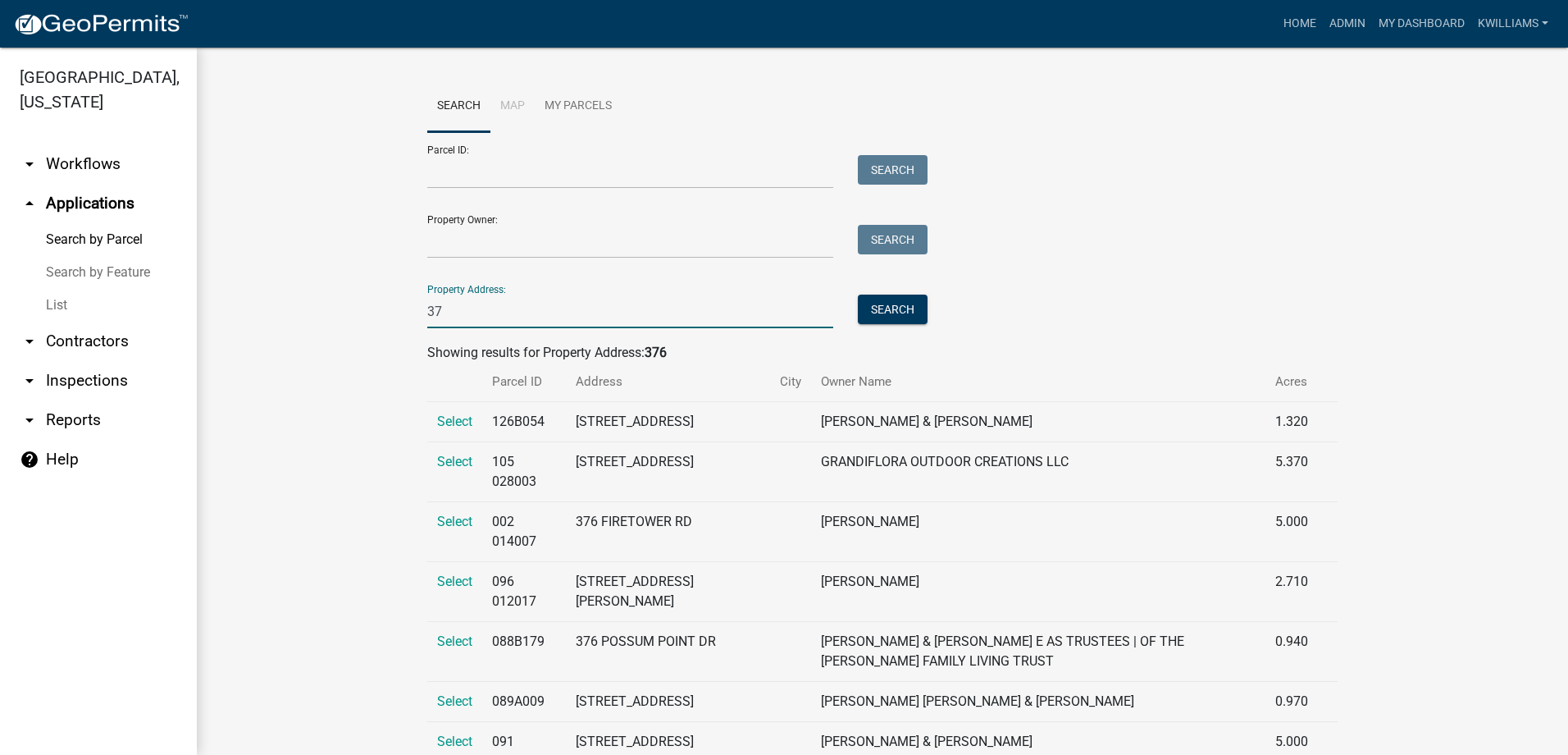
type input "3"
drag, startPoint x: 457, startPoint y: 306, endPoint x: 201, endPoint y: 359, distance: 261.4
click at [281, 351] on wm-workflow-application-search-view "Search Map My Parcels Parcel ID: Search Property Owner: Search Property Address…" at bounding box center [881, 517] width 1305 height 875
click at [1435, 16] on link "My Dashboard" at bounding box center [1422, 24] width 99 height 32
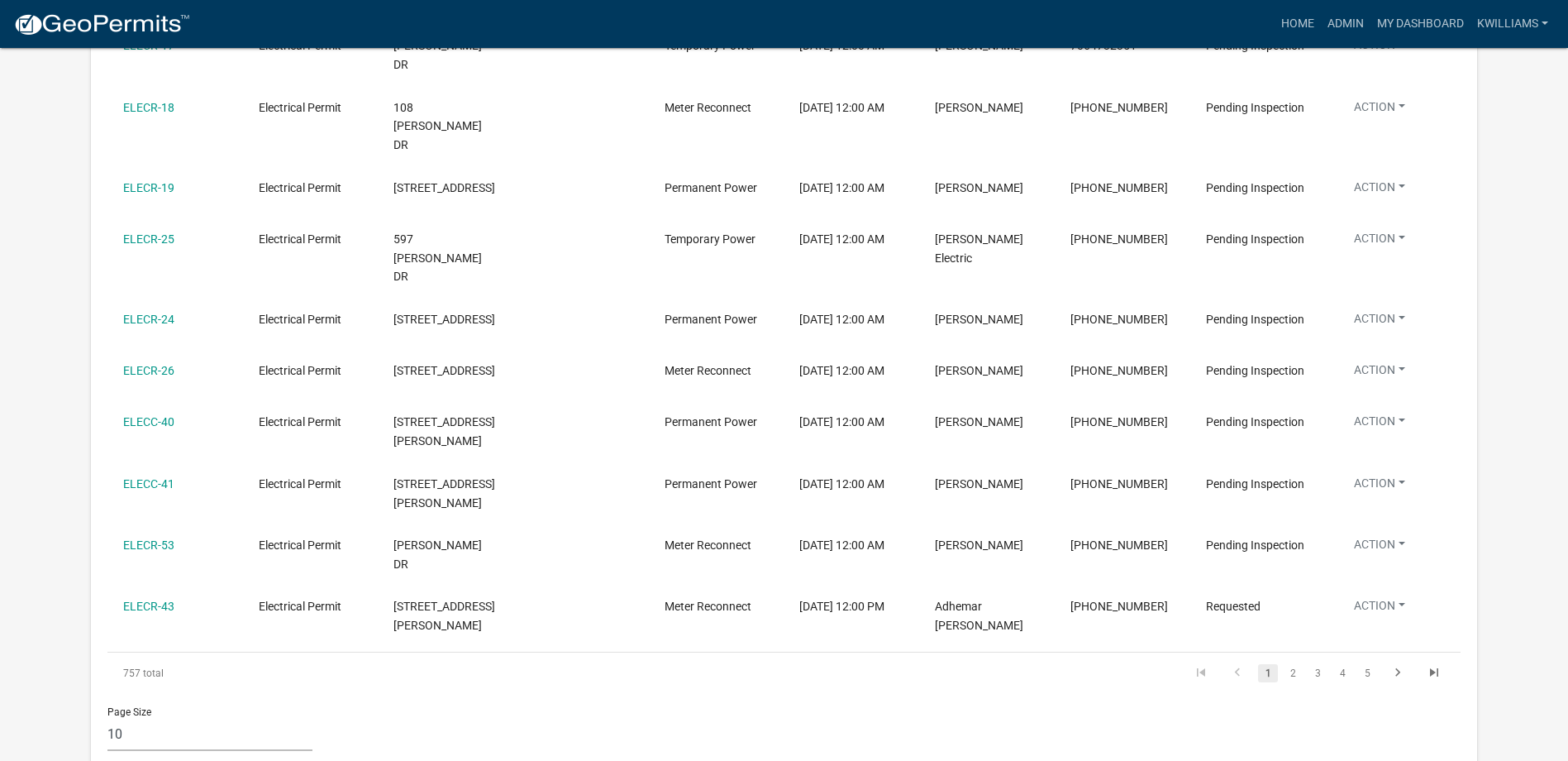
scroll to position [5428, 0]
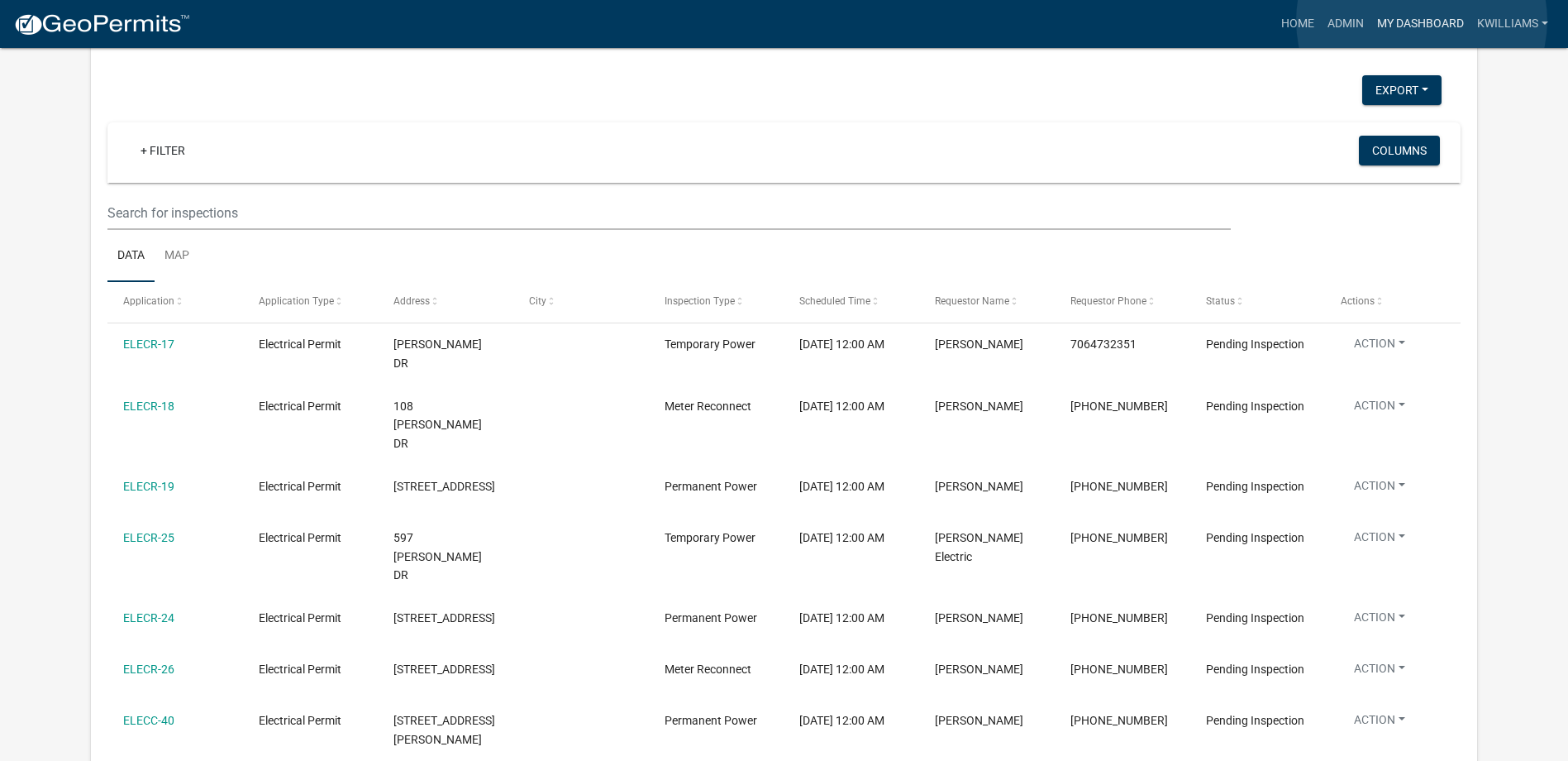
click at [1423, 21] on link "My Dashboard" at bounding box center [1421, 24] width 100 height 32
click at [1345, 32] on link "Admin" at bounding box center [1346, 24] width 50 height 32
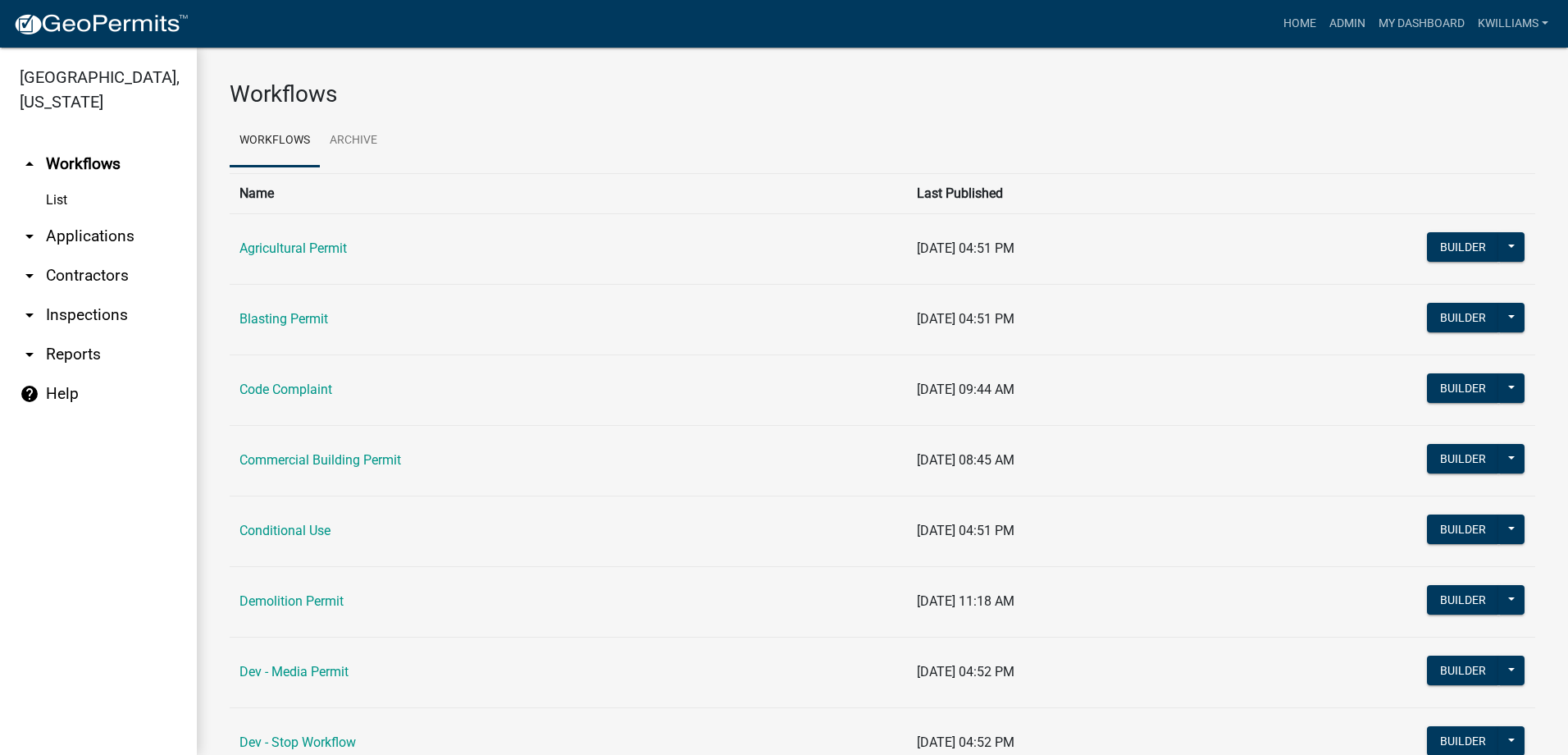
click at [127, 245] on link "arrow_drop_down Applications" at bounding box center [98, 236] width 197 height 40
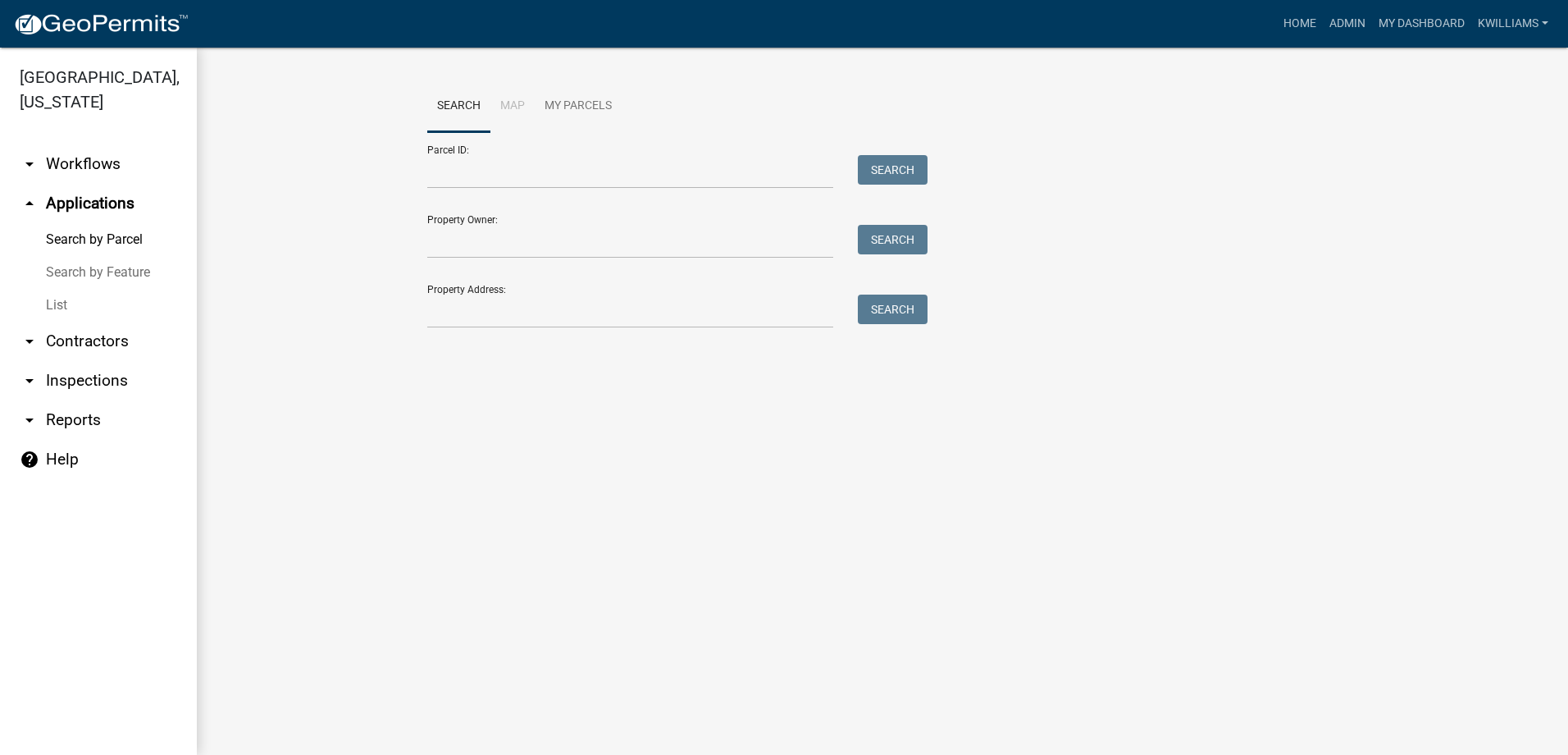
click at [105, 178] on link "arrow_drop_down Workflows" at bounding box center [98, 164] width 197 height 40
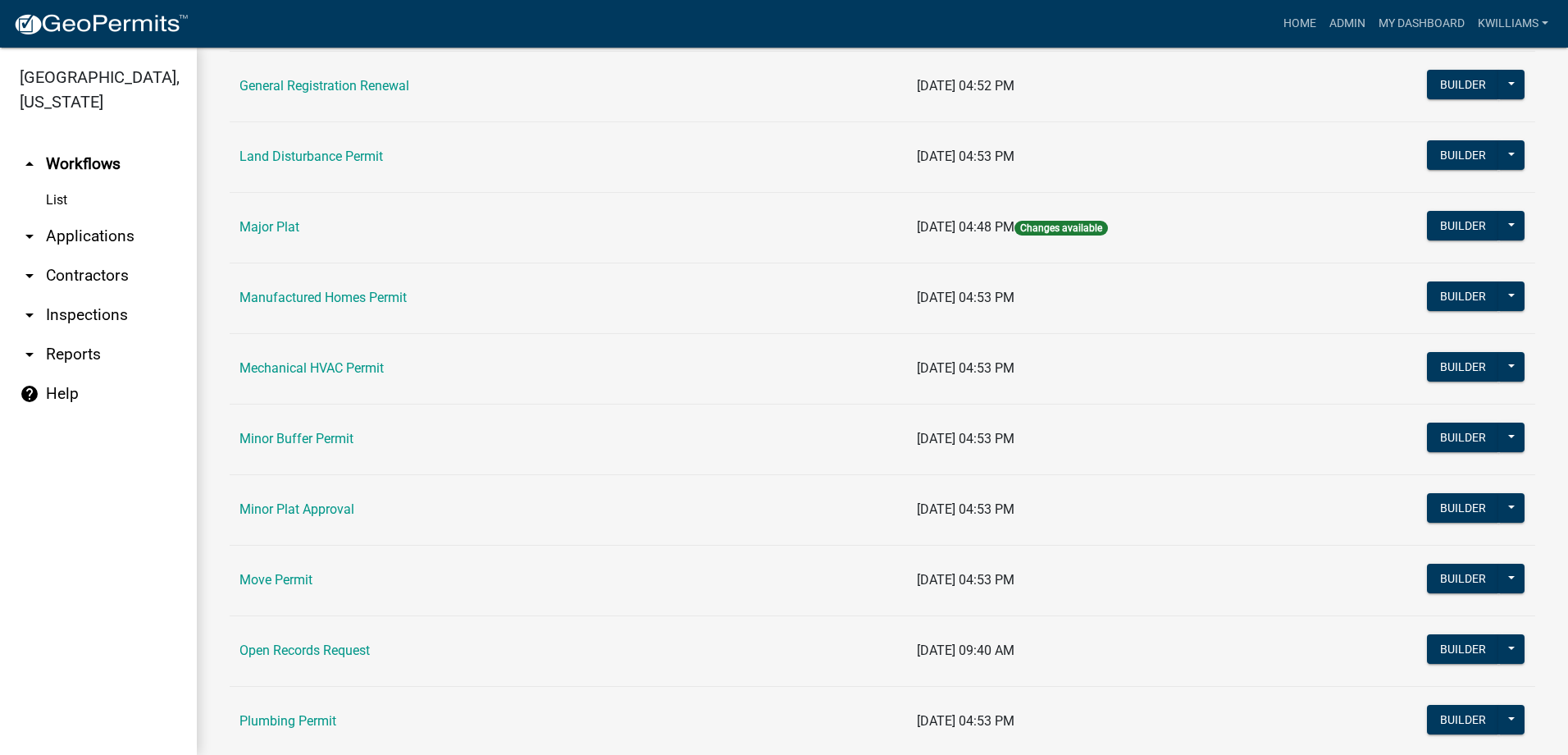
scroll to position [1312, 0]
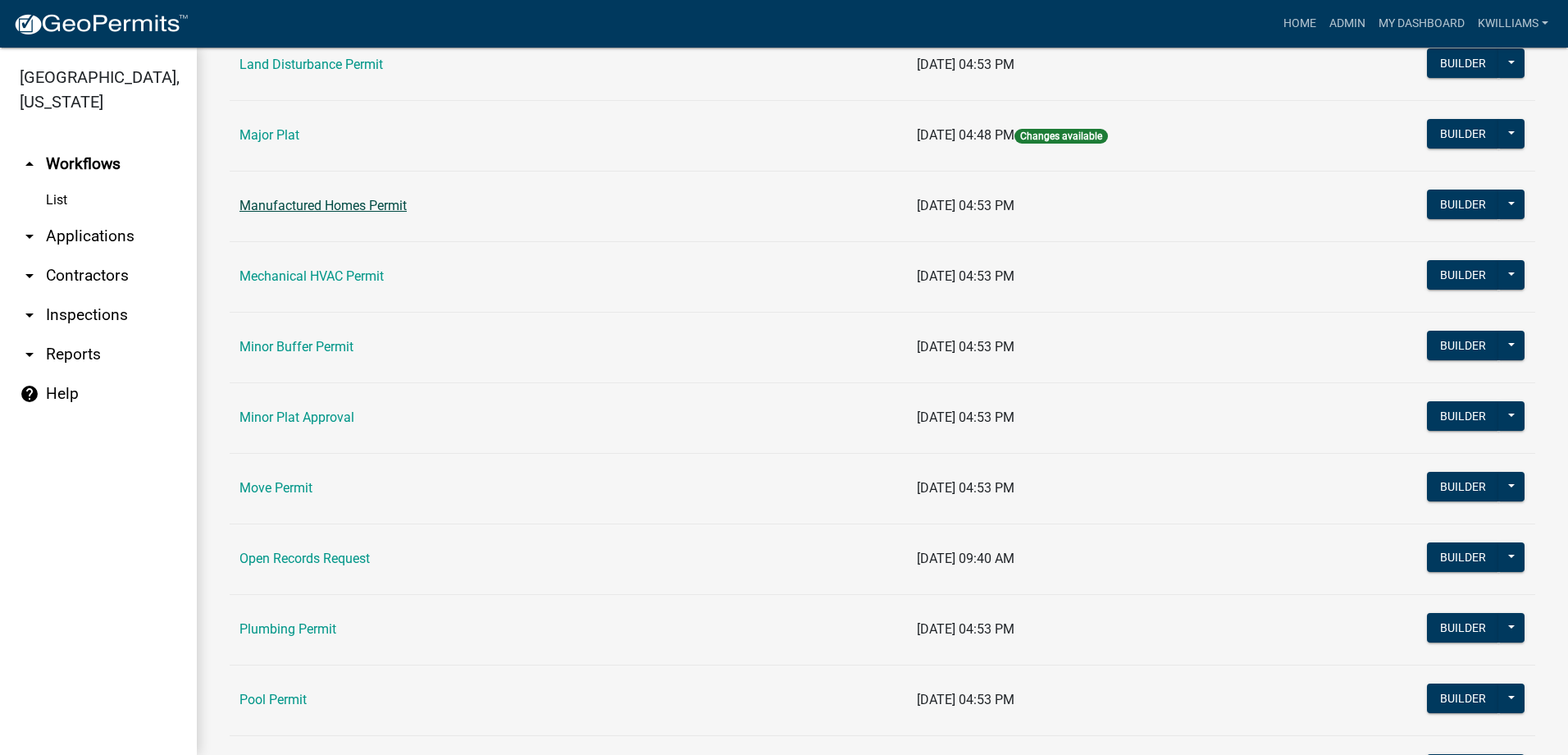
click at [360, 209] on link "Manufactured Homes Permit" at bounding box center [322, 206] width 167 height 16
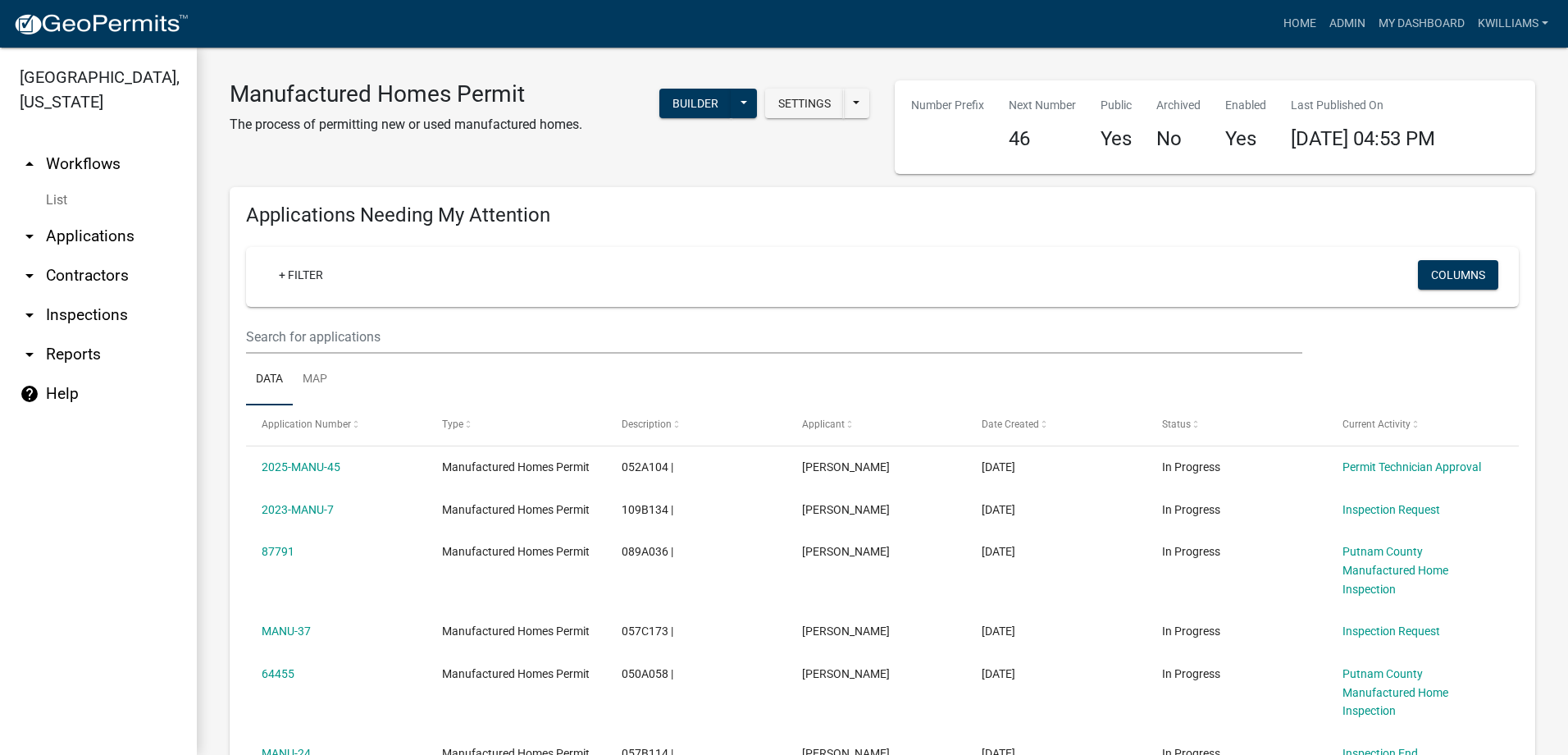
scroll to position [82, 0]
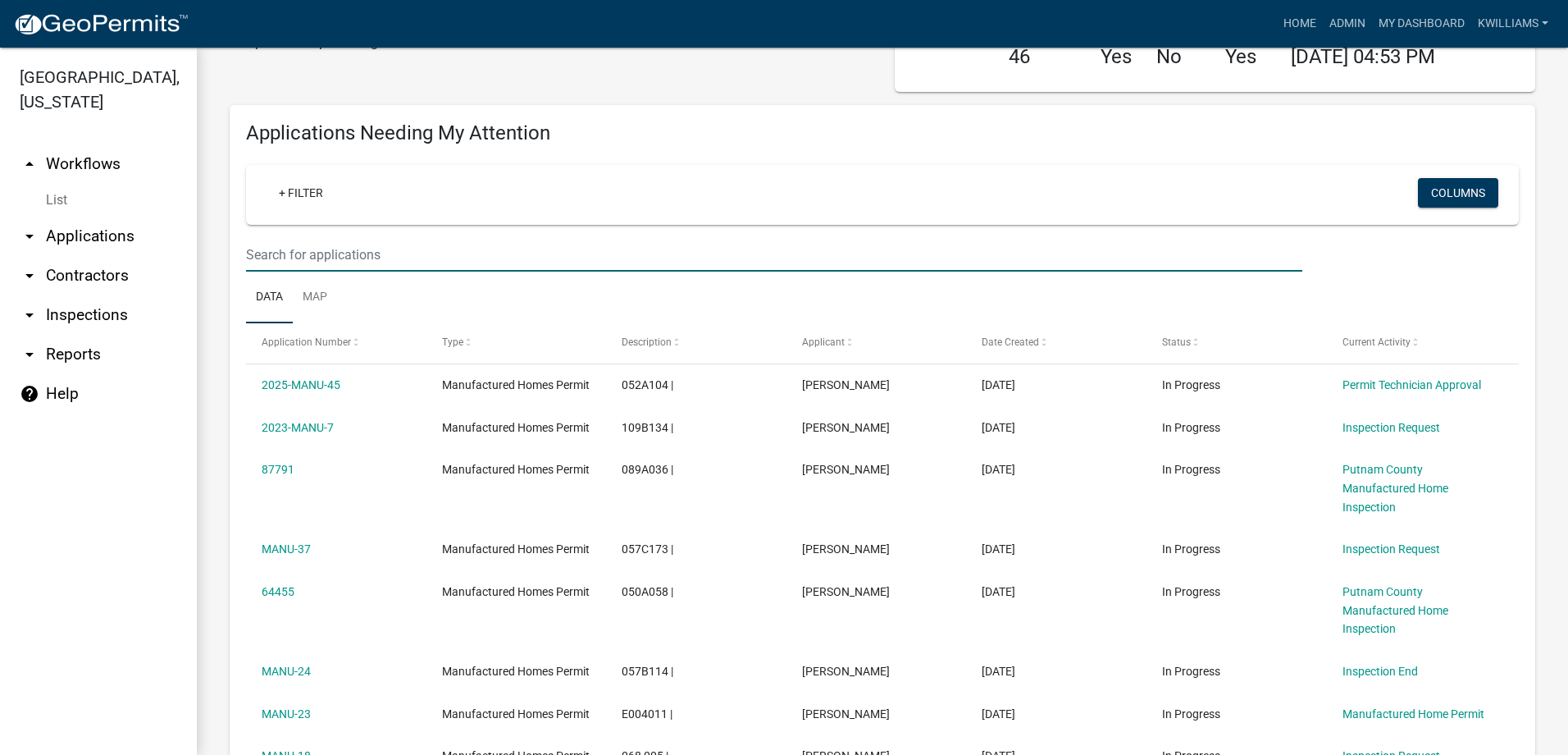
click at [376, 263] on input "text" at bounding box center [774, 255] width 1056 height 34
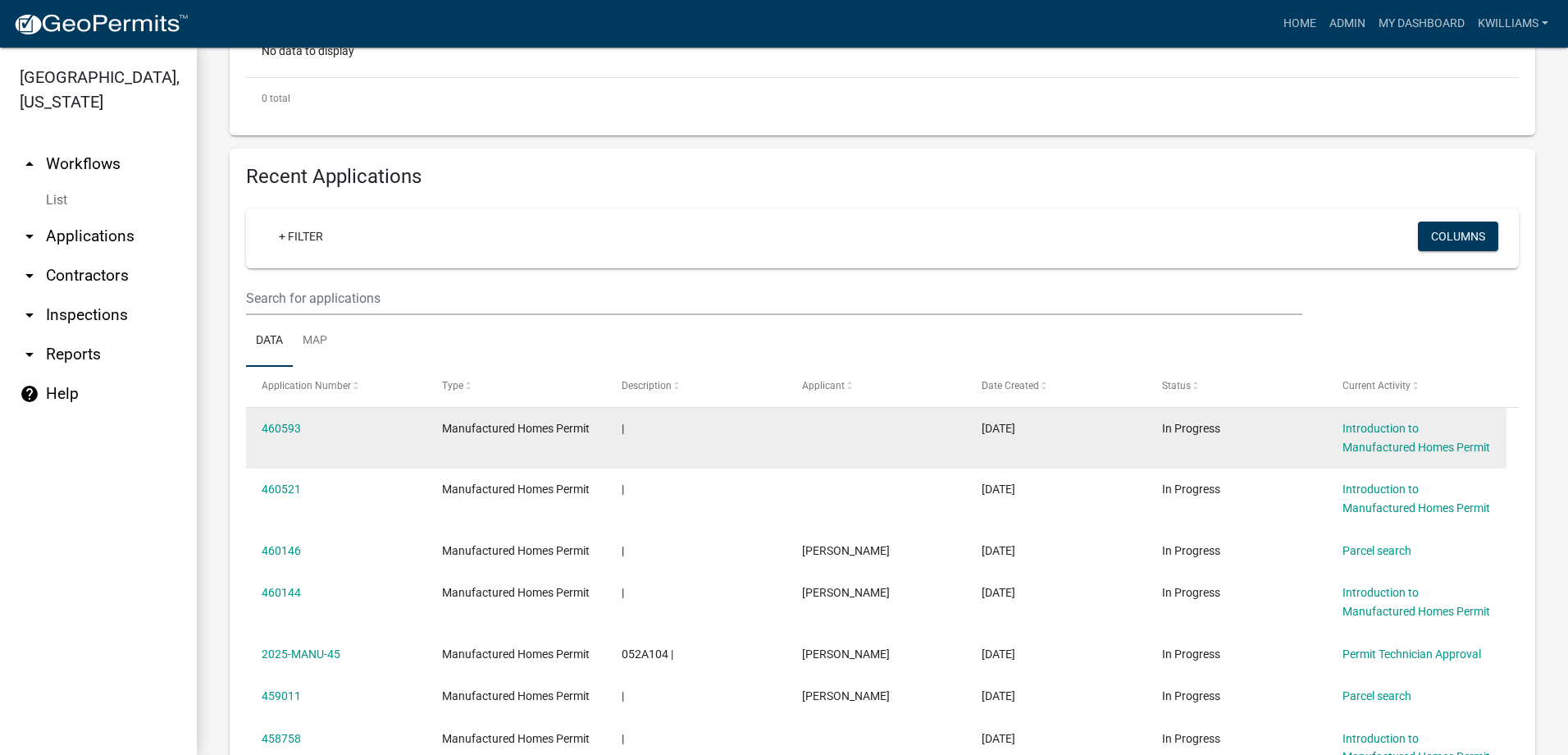
scroll to position [574, 0]
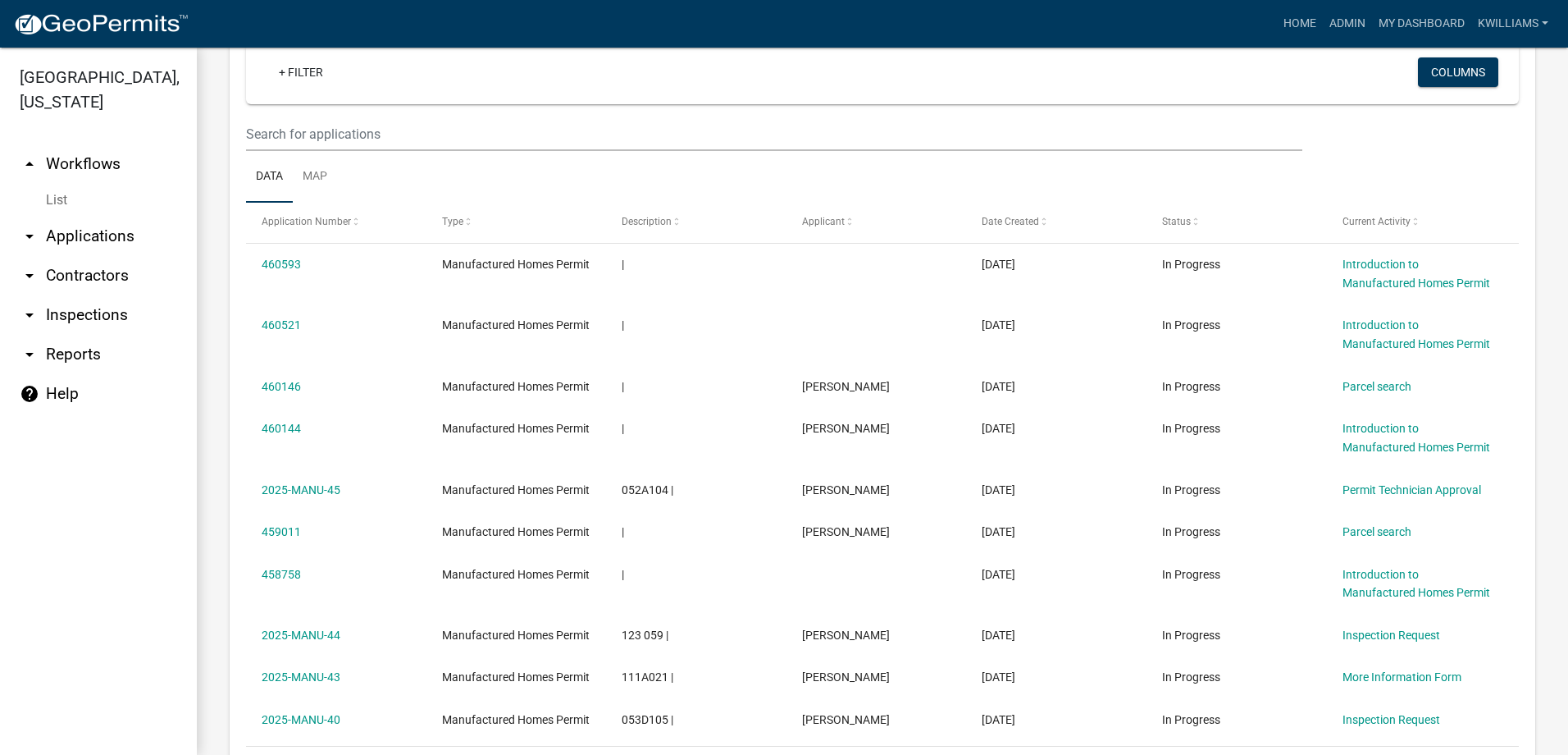
type input "460026"
click at [331, 127] on input "text" at bounding box center [774, 134] width 1056 height 34
type input "4"
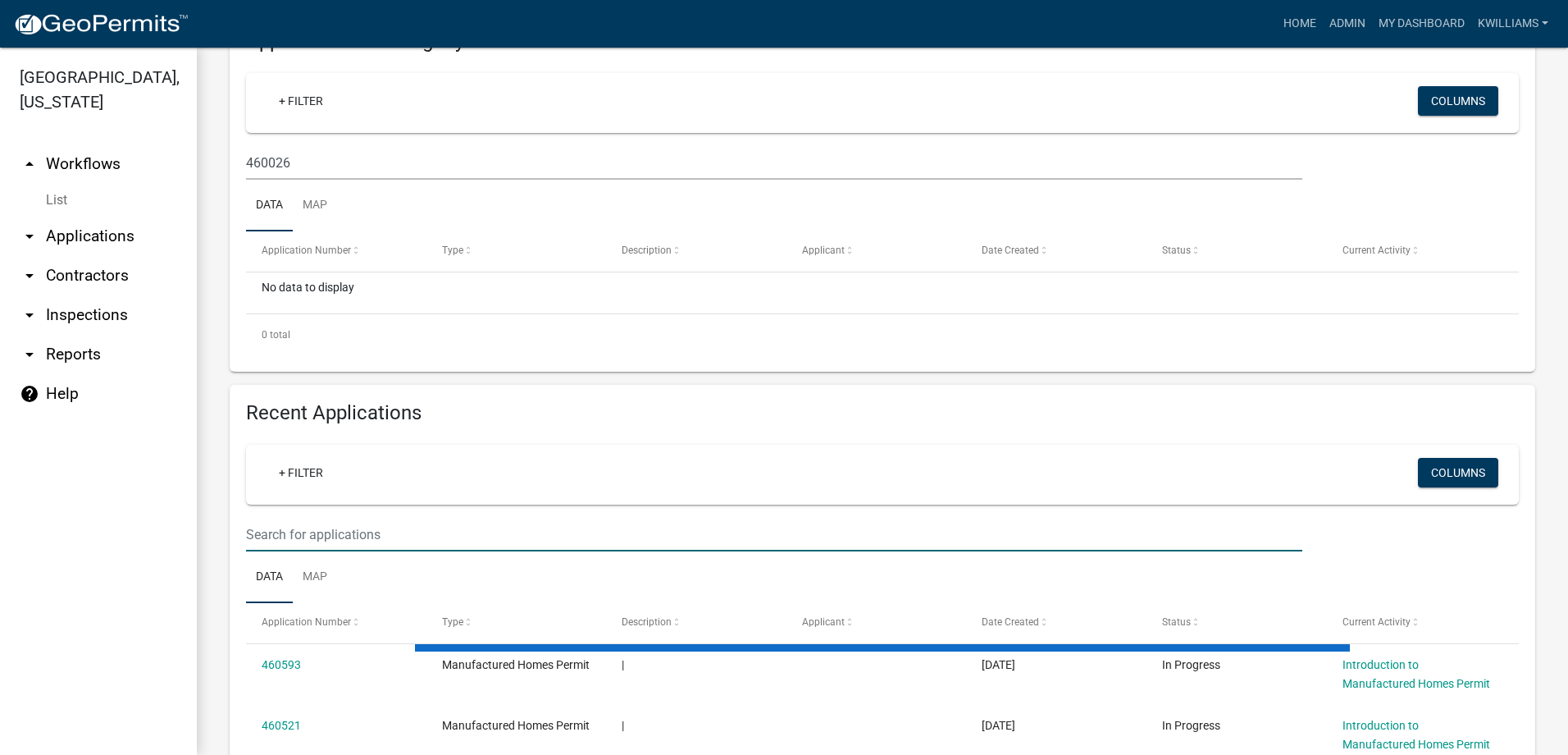
scroll to position [164, 0]
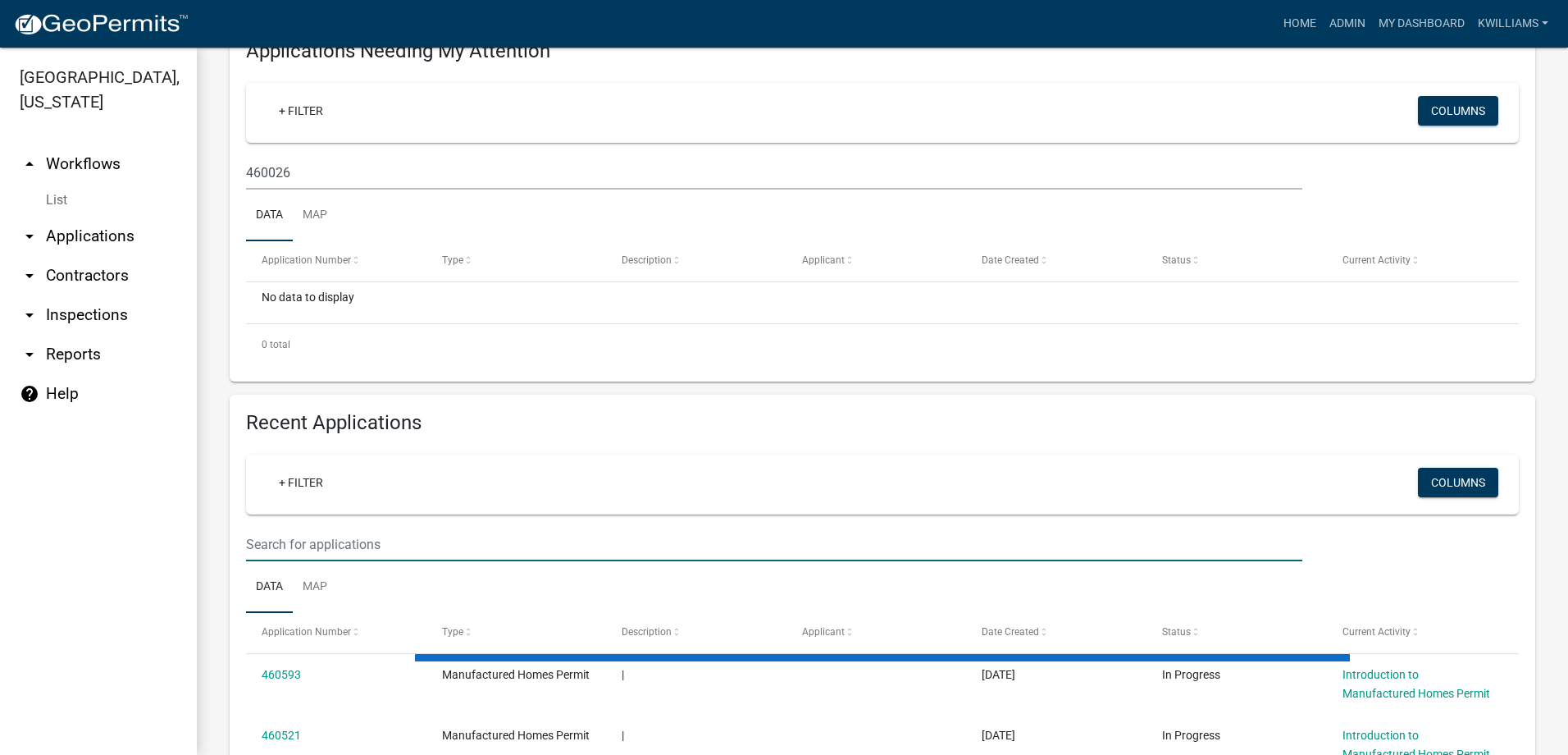
click at [298, 545] on input "text" at bounding box center [774, 545] width 1056 height 34
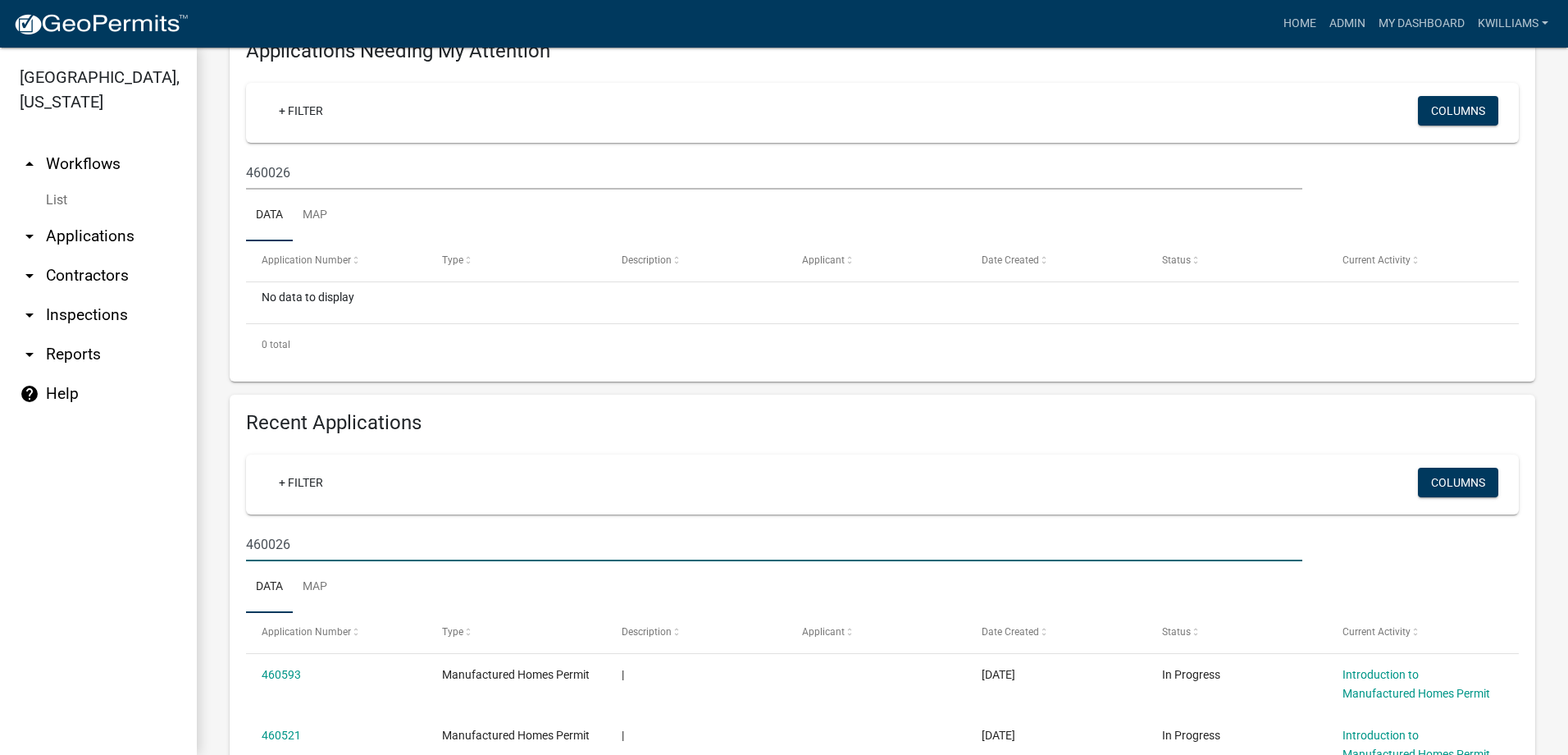
type input "460026"
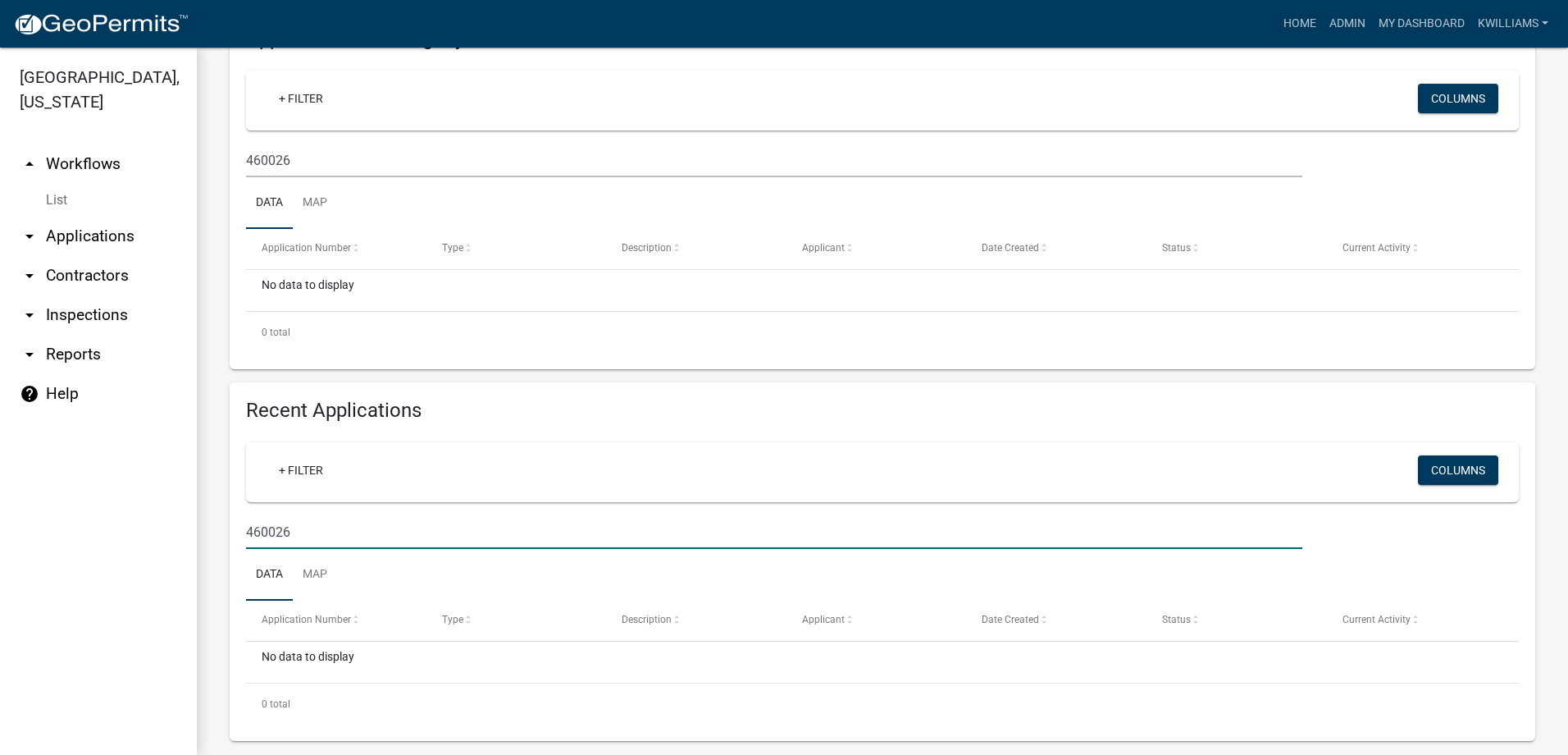
scroll to position [195, 0]
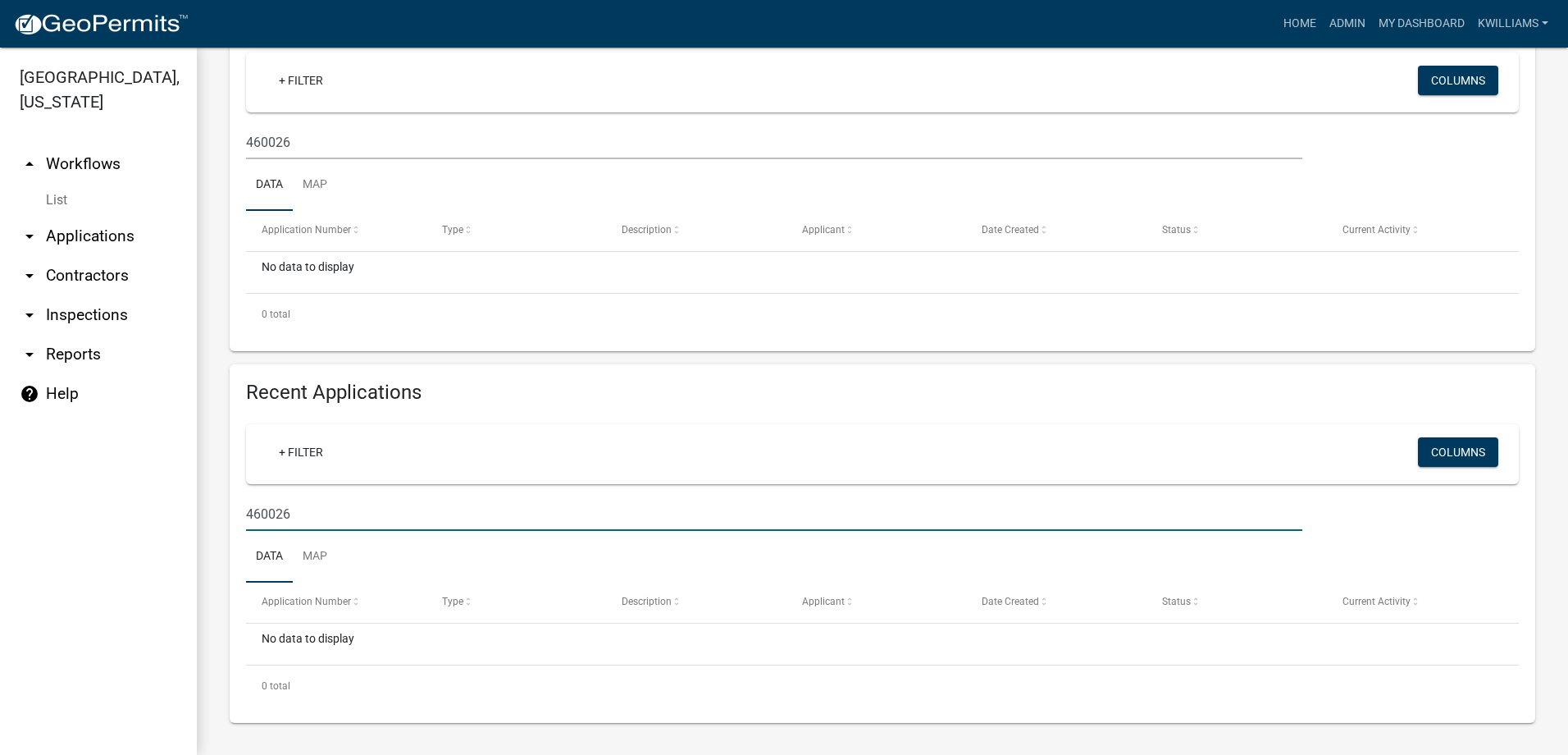
click at [80, 226] on link "arrow_drop_down Applications" at bounding box center [98, 236] width 197 height 40
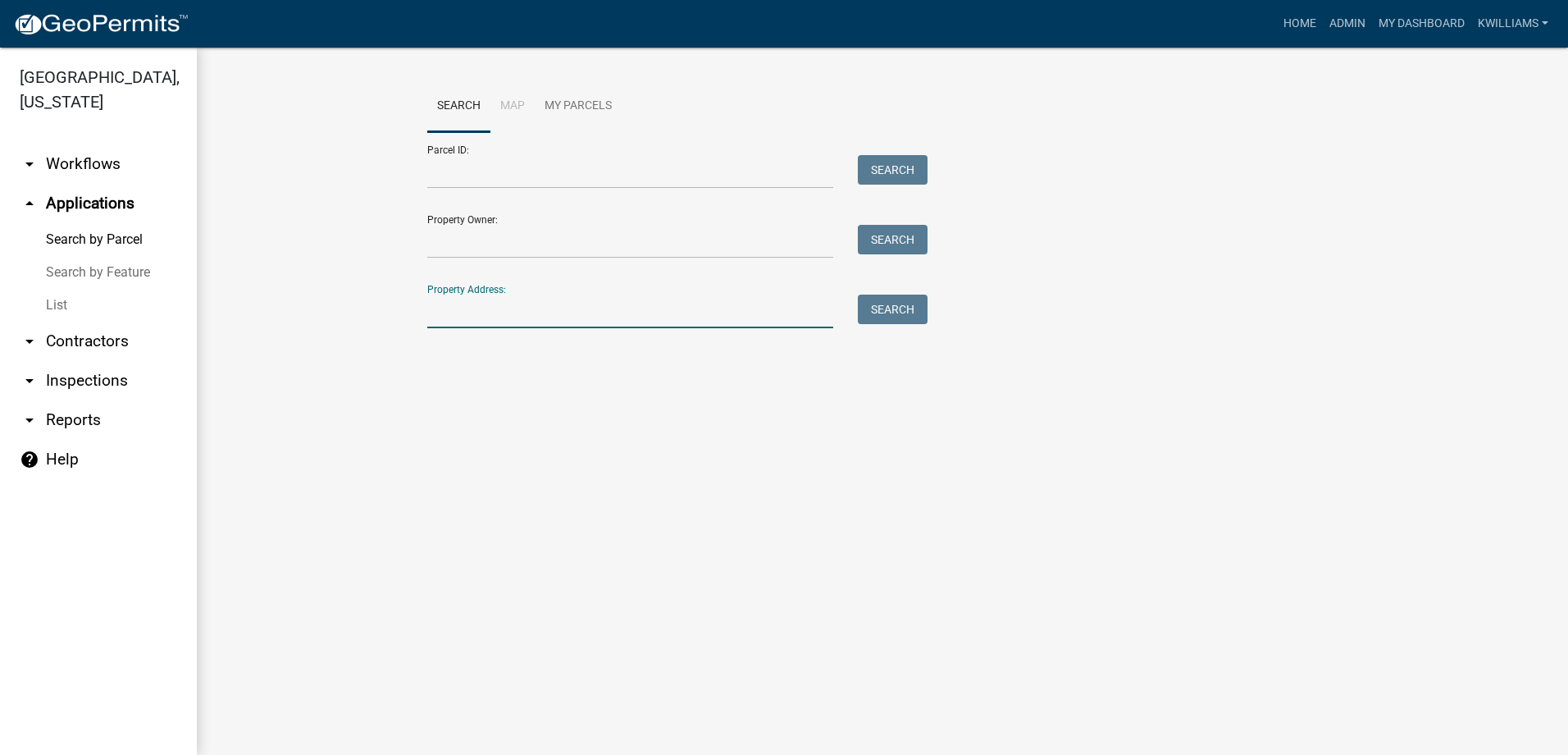
click at [521, 303] on input "Property Address:" at bounding box center [629, 311] width 406 height 34
drag, startPoint x: 489, startPoint y: 315, endPoint x: 382, endPoint y: 350, distance: 112.6
click at [387, 350] on div "Search Map My Parcels Parcel ID: Search Property Owner: Search Property Address…" at bounding box center [882, 211] width 1371 height 328
type input "457131"
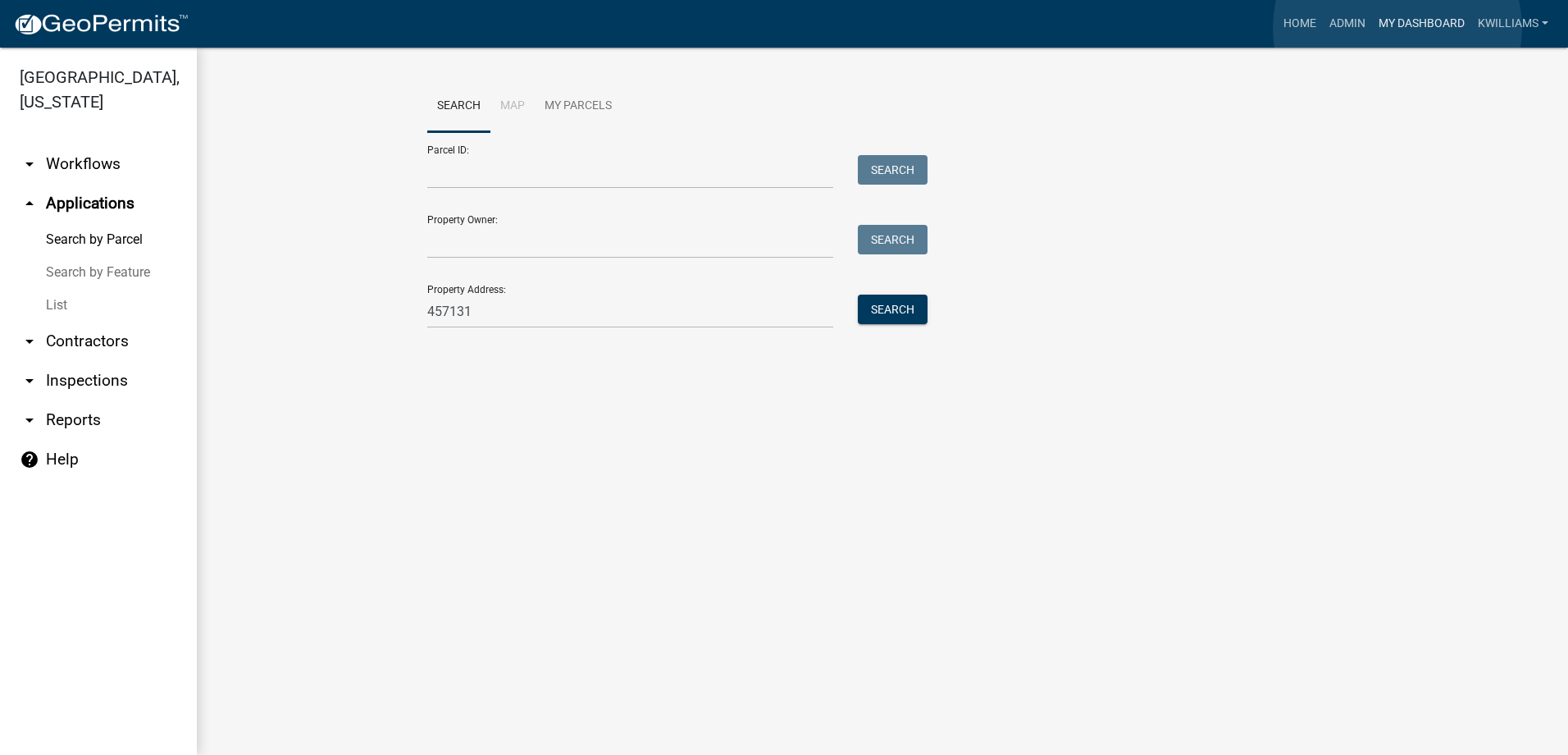
click at [1397, 28] on link "My Dashboard" at bounding box center [1422, 24] width 99 height 32
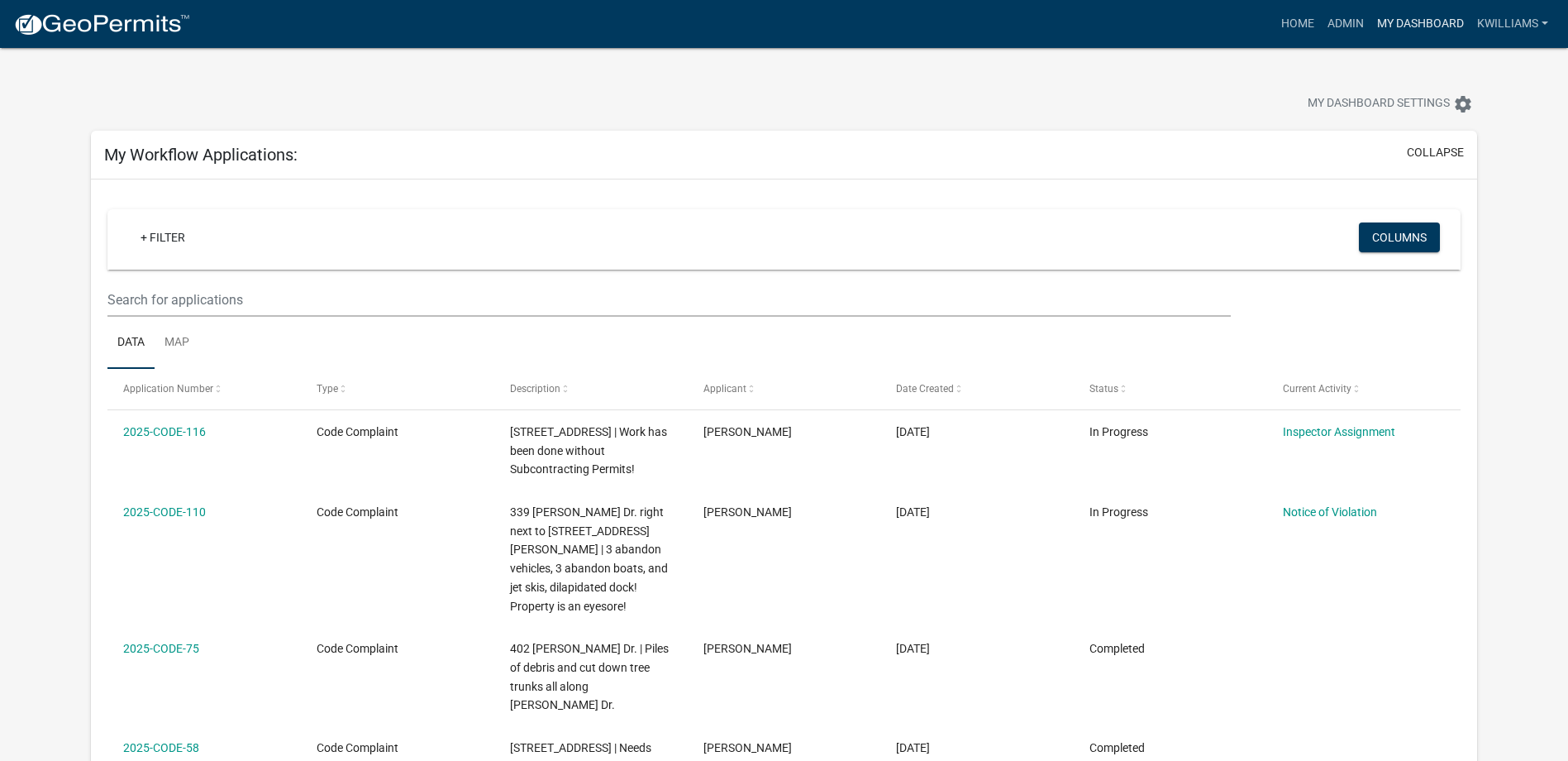
click at [1413, 30] on link "My Dashboard" at bounding box center [1421, 24] width 100 height 32
click at [1333, 26] on link "Admin" at bounding box center [1346, 24] width 50 height 32
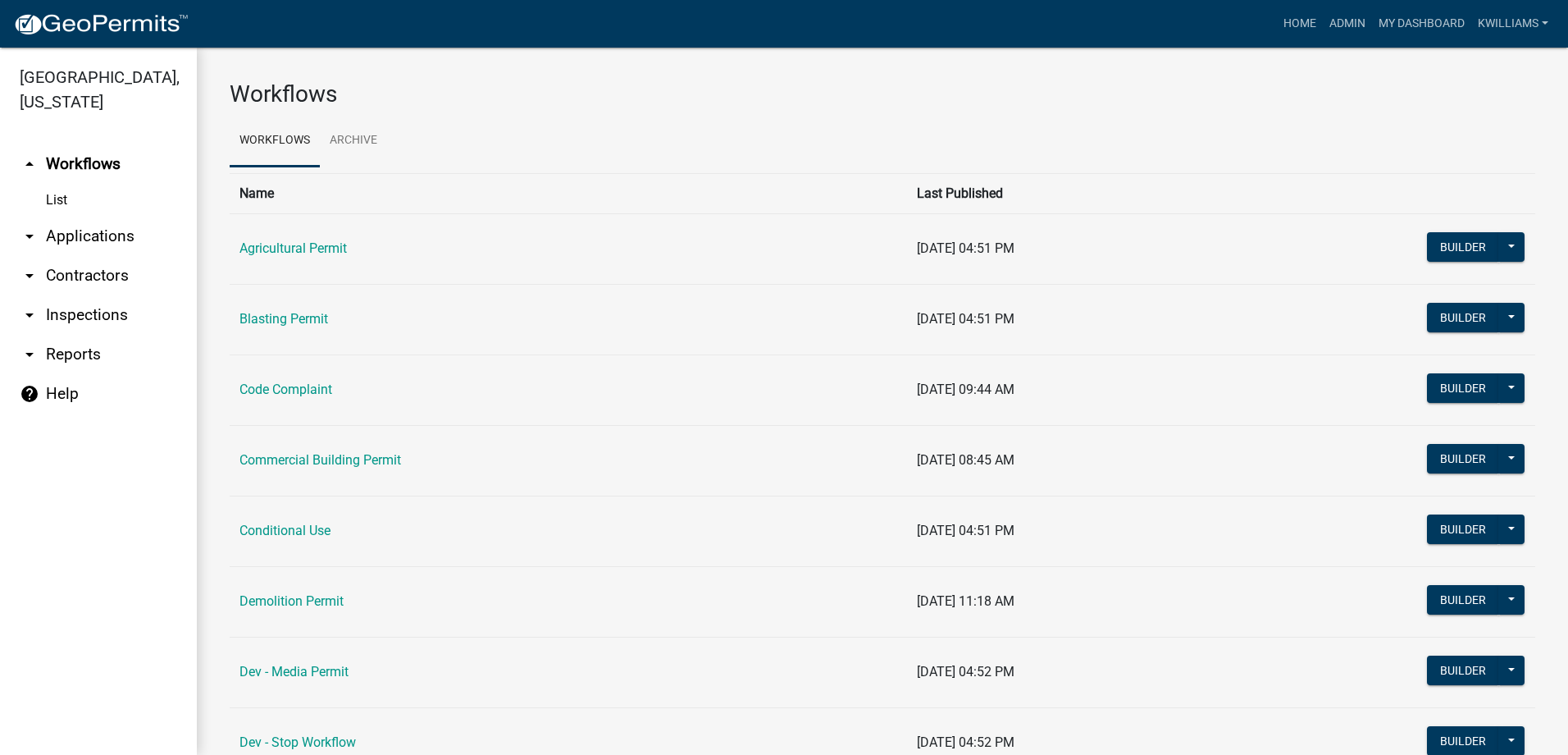
click at [86, 233] on link "arrow_drop_down Applications" at bounding box center [98, 236] width 197 height 40
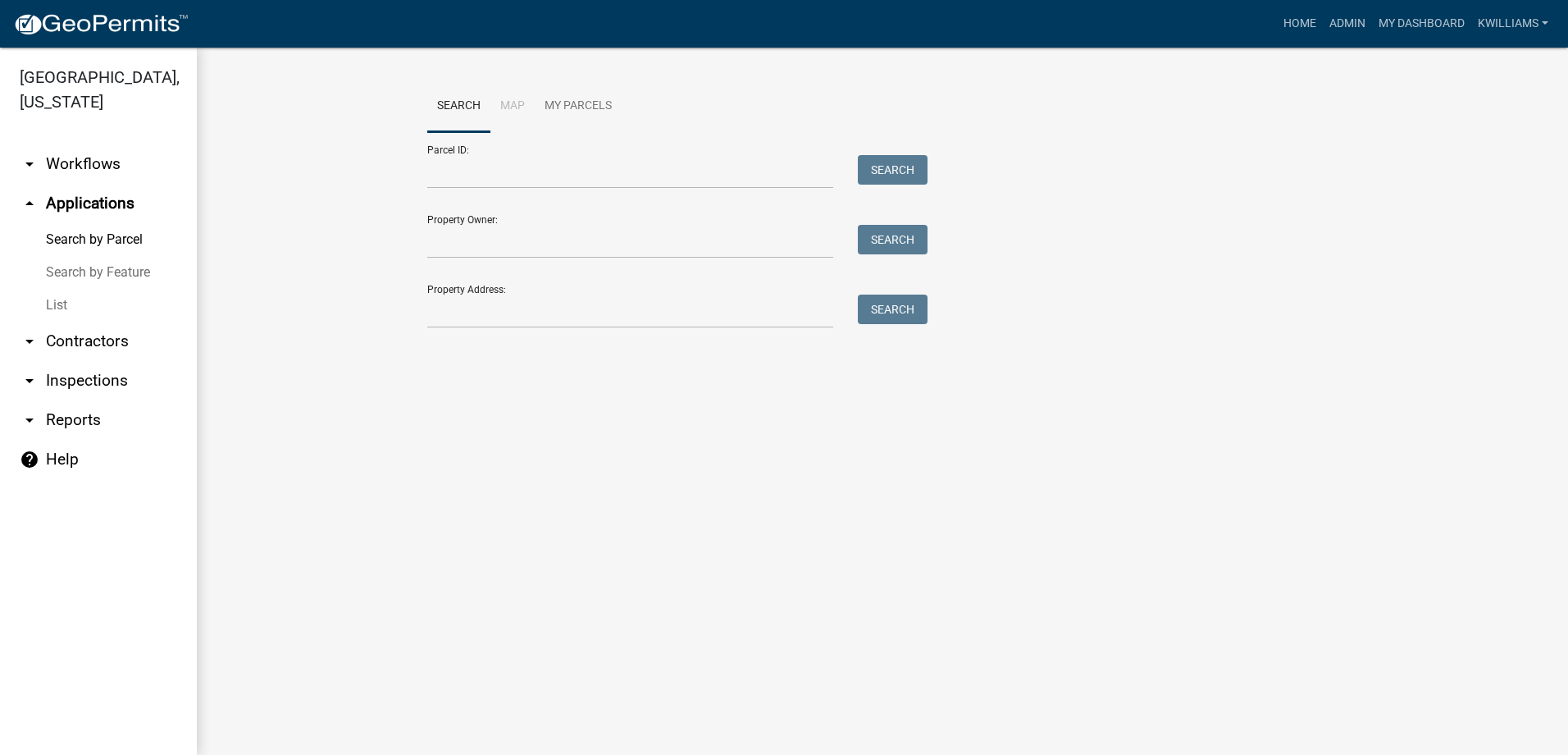
click at [76, 163] on link "arrow_drop_down Workflows" at bounding box center [98, 164] width 197 height 40
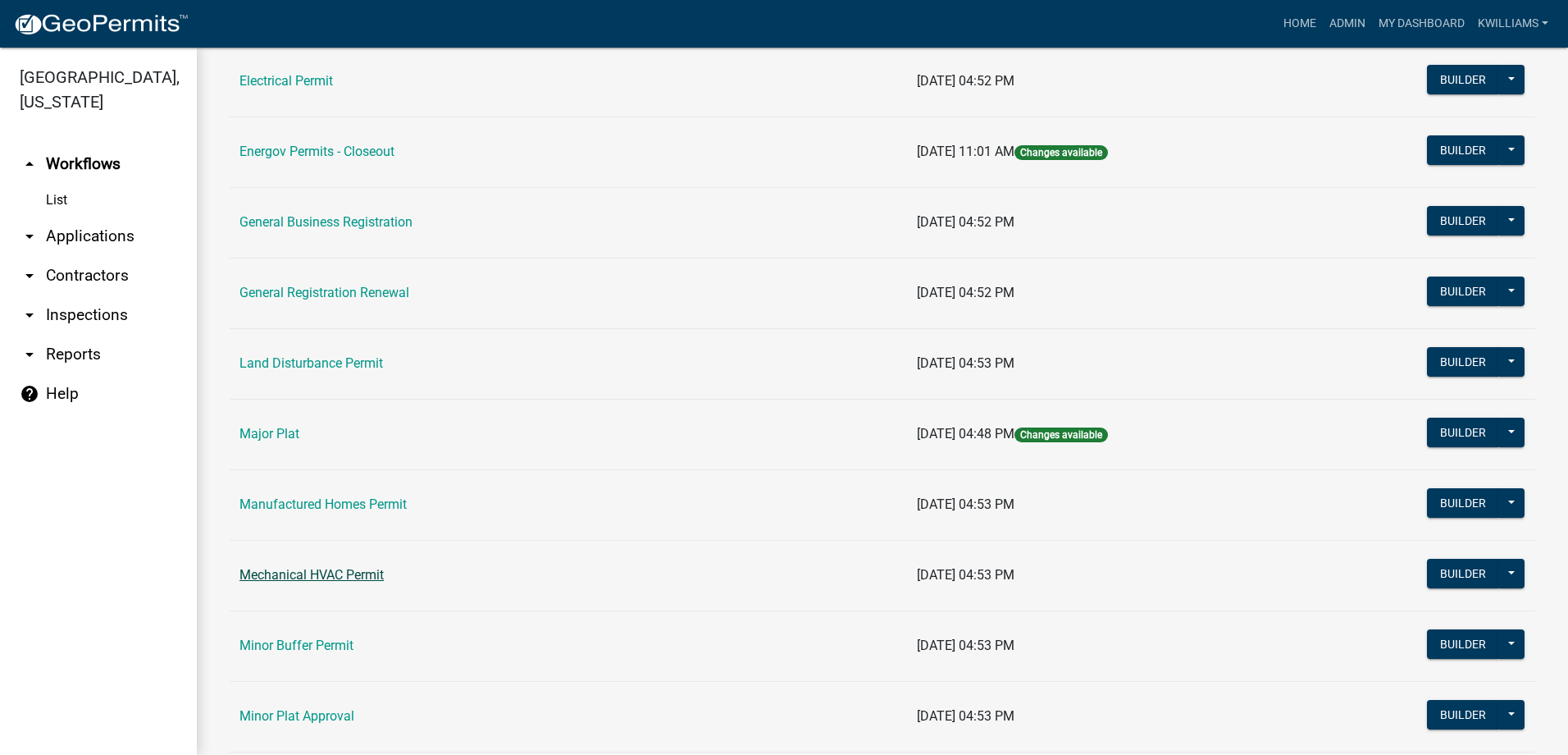
scroll to position [1066, 0]
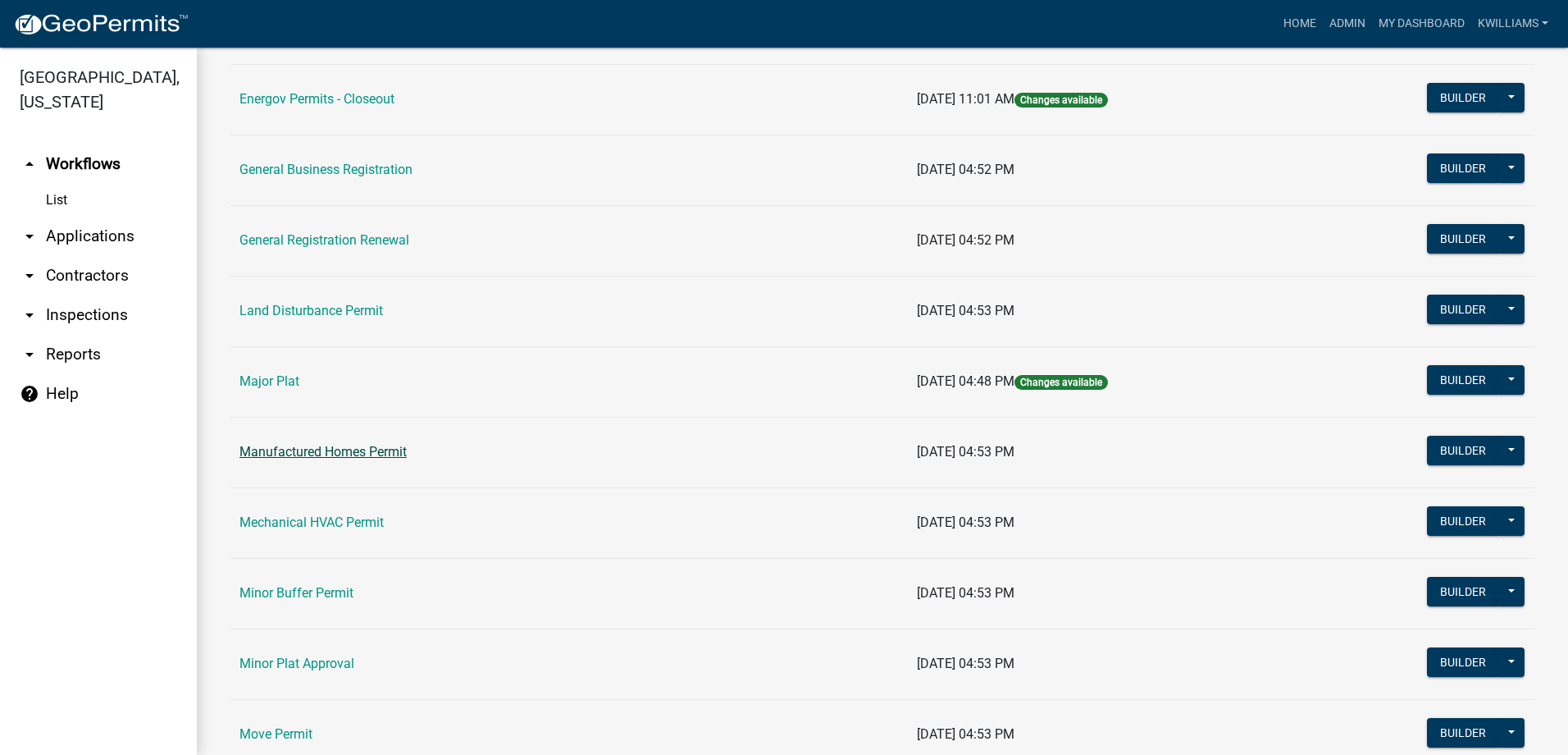
click at [306, 451] on link "Manufactured Homes Permit" at bounding box center [322, 452] width 167 height 16
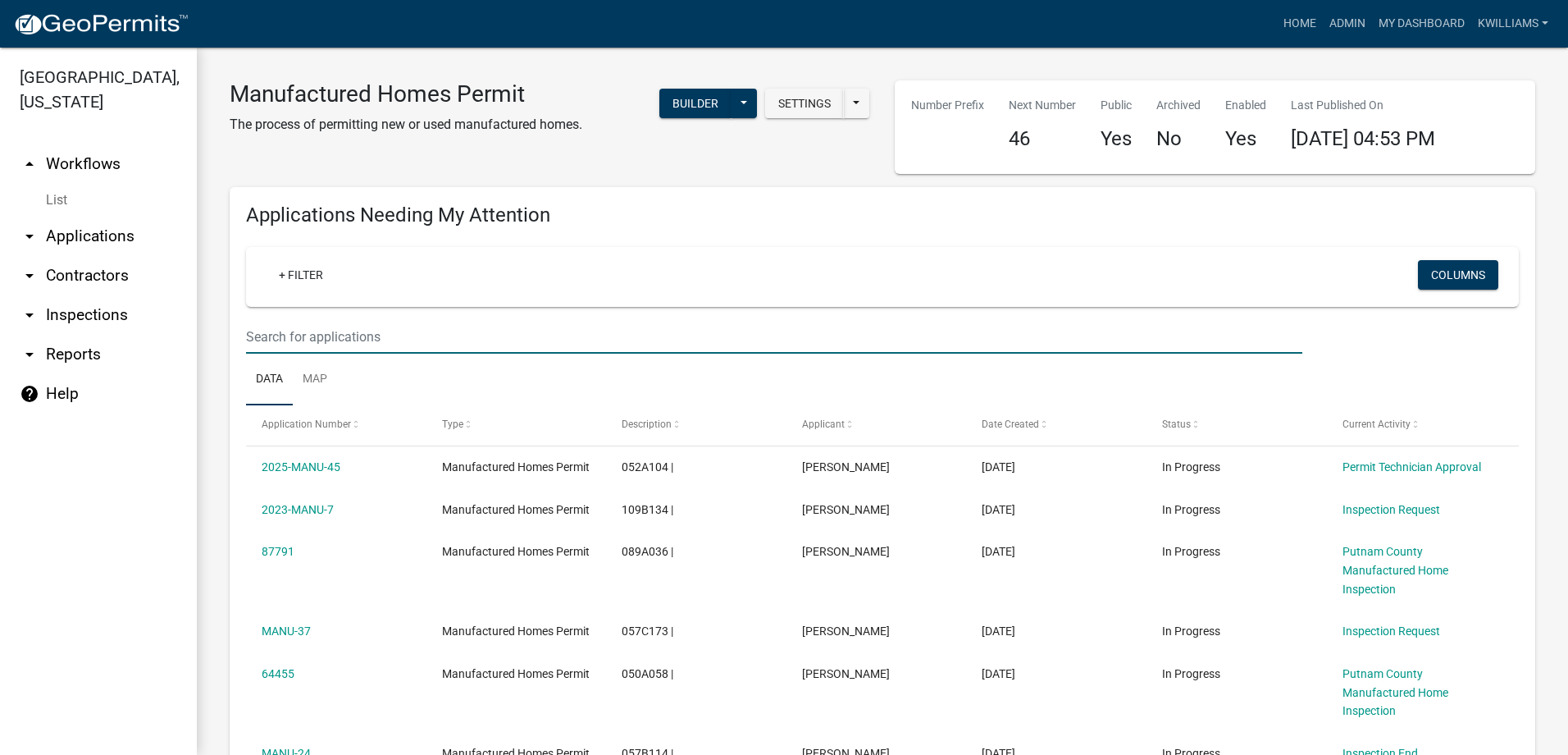
click at [325, 344] on input "text" at bounding box center [774, 337] width 1056 height 34
paste input "457131"
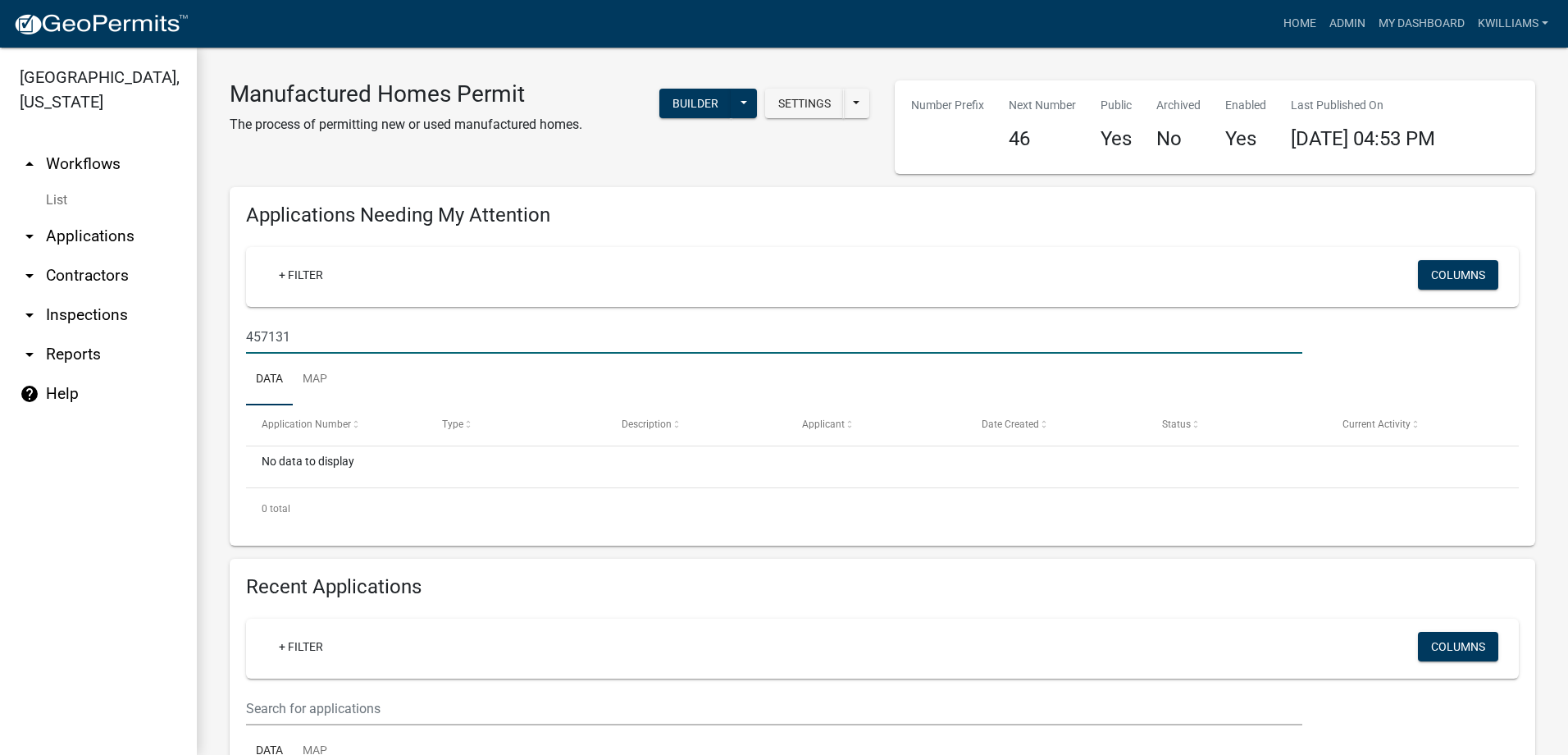
type input "457131"
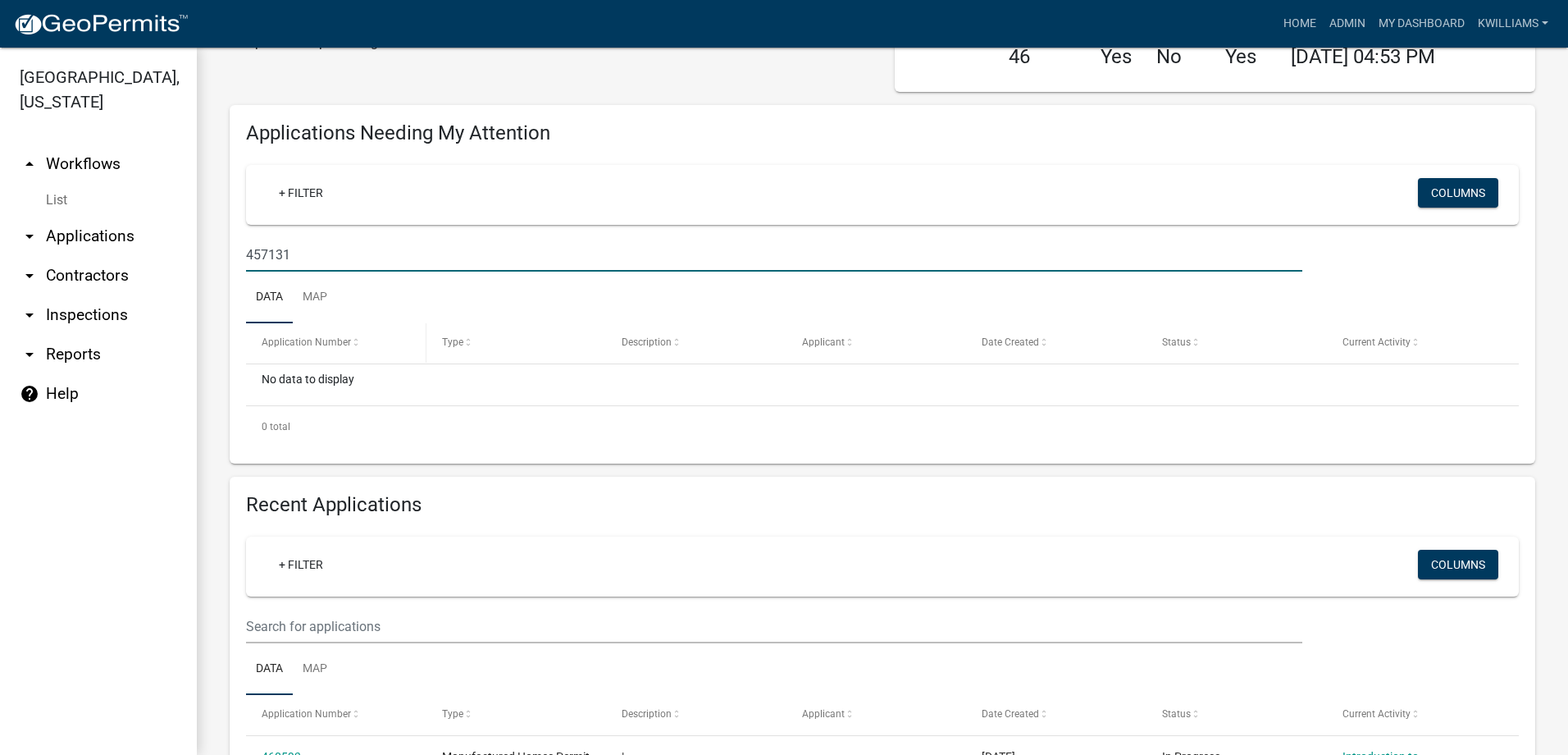
scroll to position [328, 0]
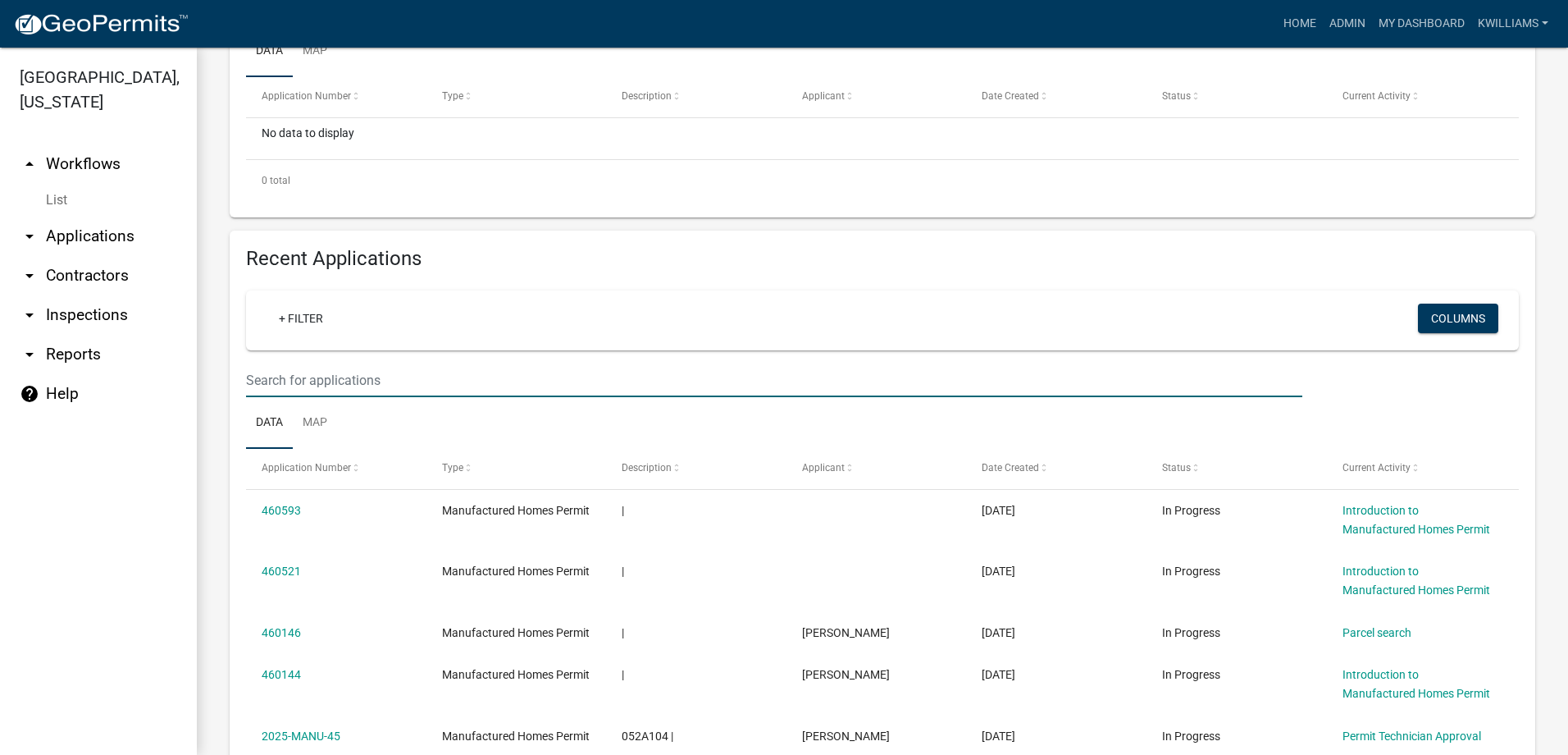
click at [319, 376] on input "text" at bounding box center [774, 380] width 1056 height 34
paste input "457131"
type input "457131"
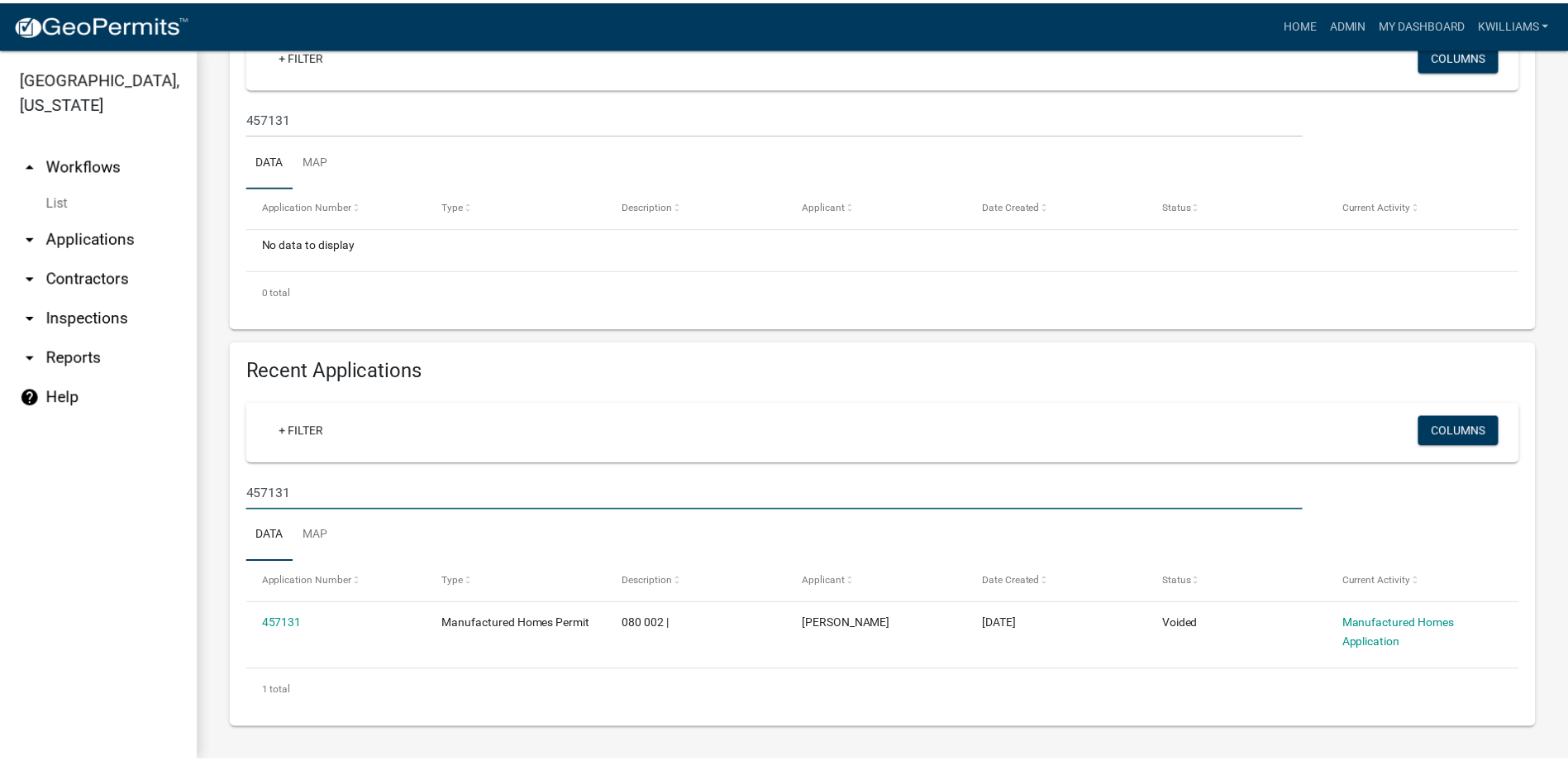
scroll to position [221, 0]
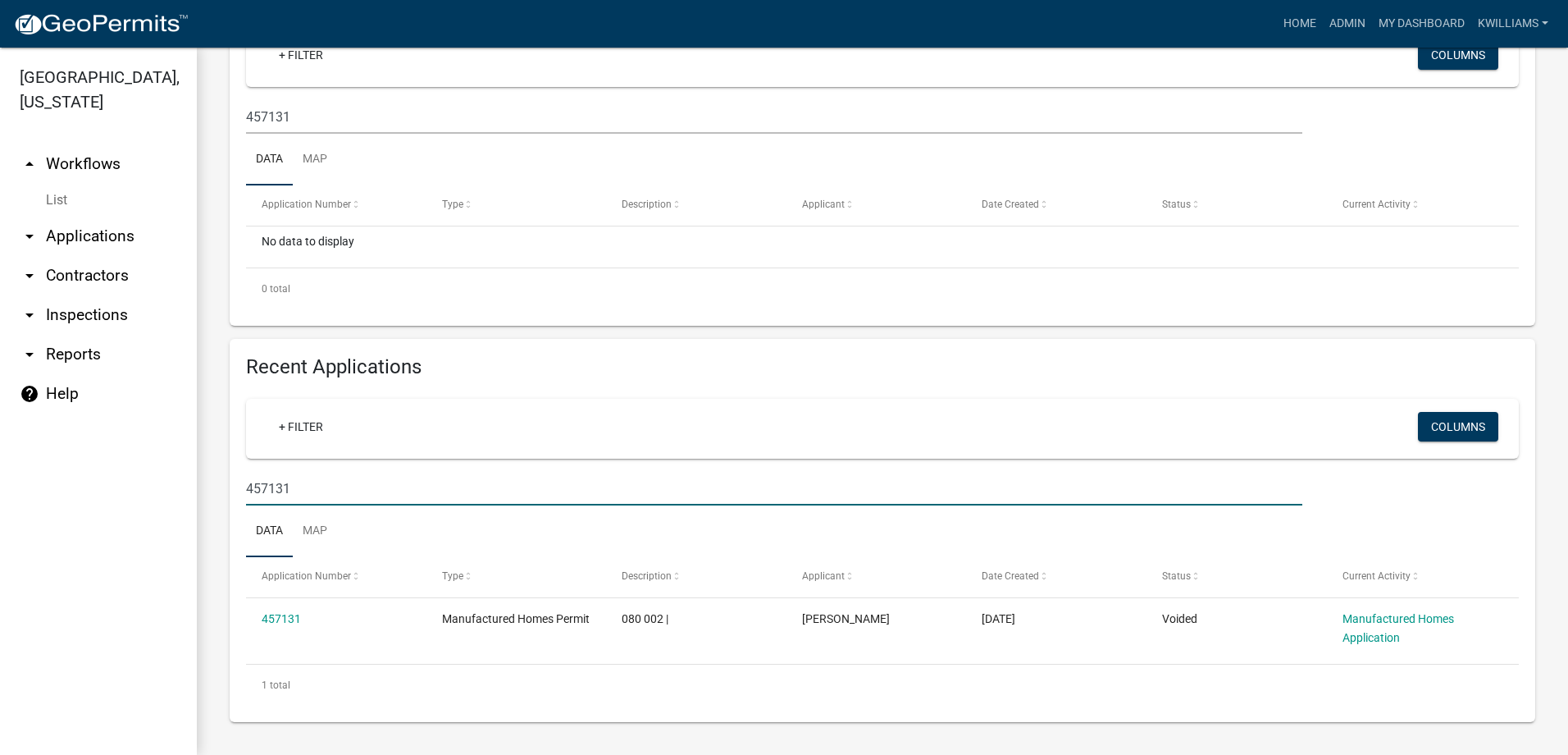
click at [298, 619] on link "457131" at bounding box center [282, 618] width 40 height 13
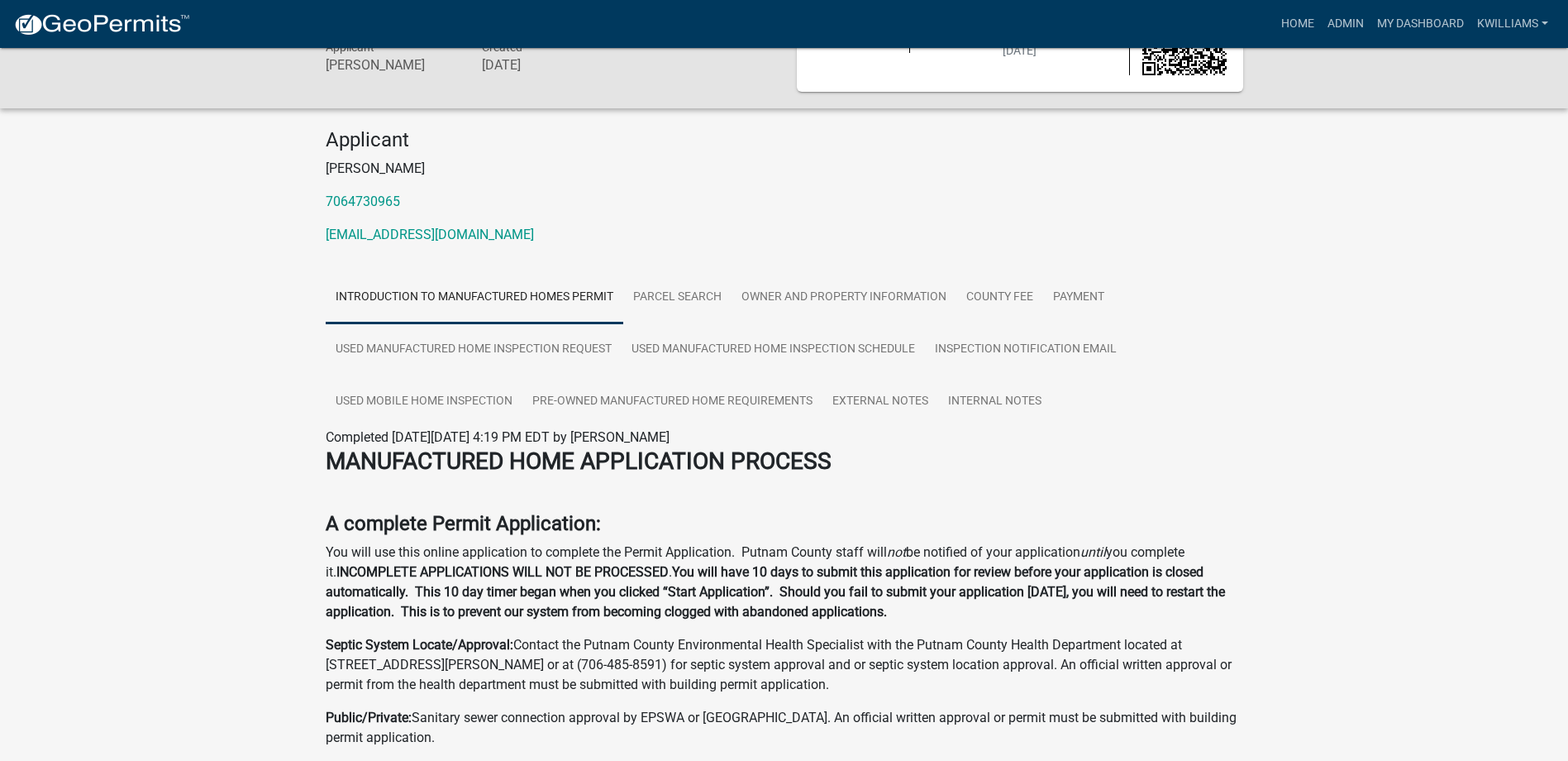
scroll to position [66, 0]
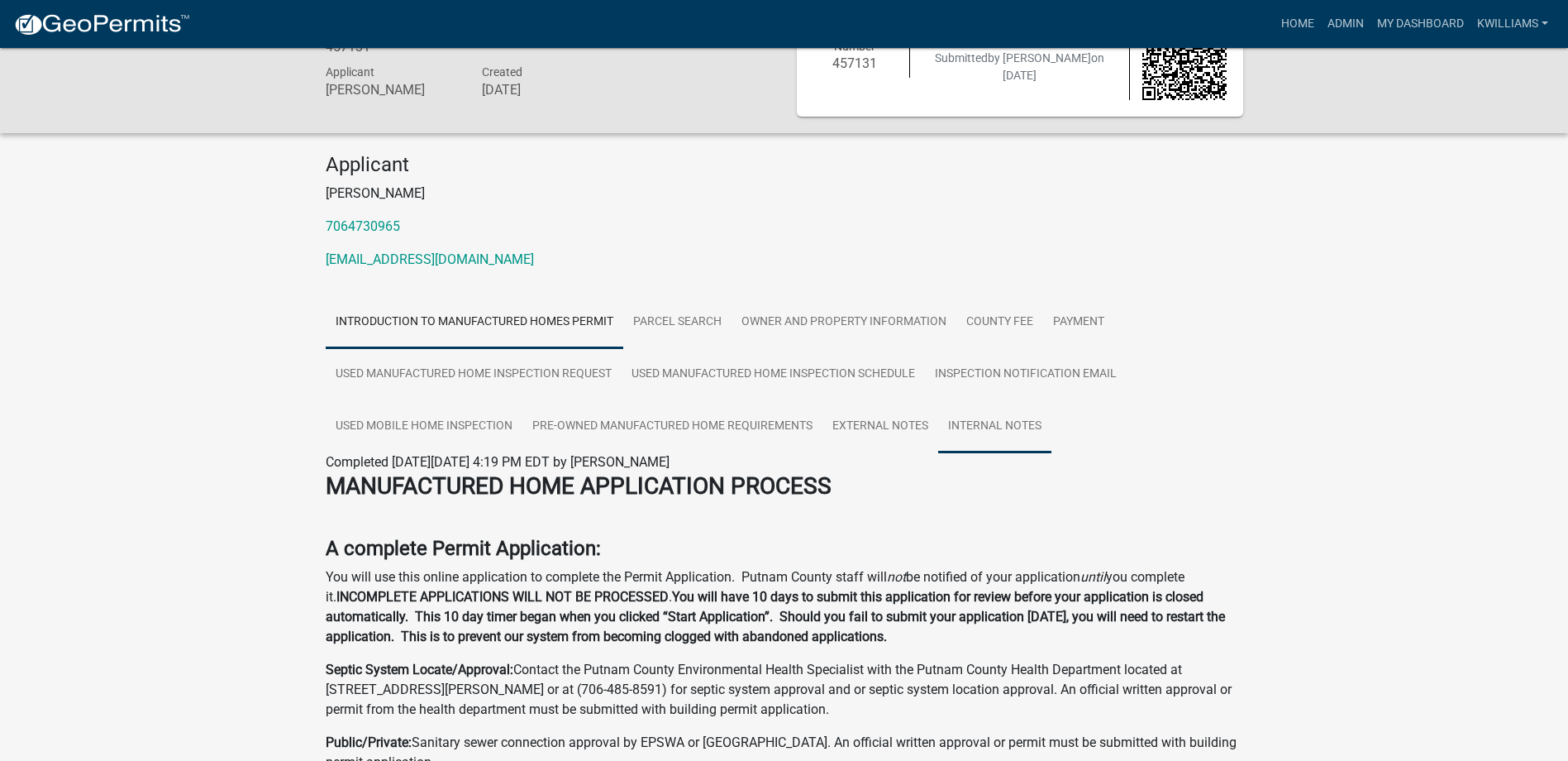
click at [984, 417] on link "Internal Notes" at bounding box center [995, 426] width 114 height 53
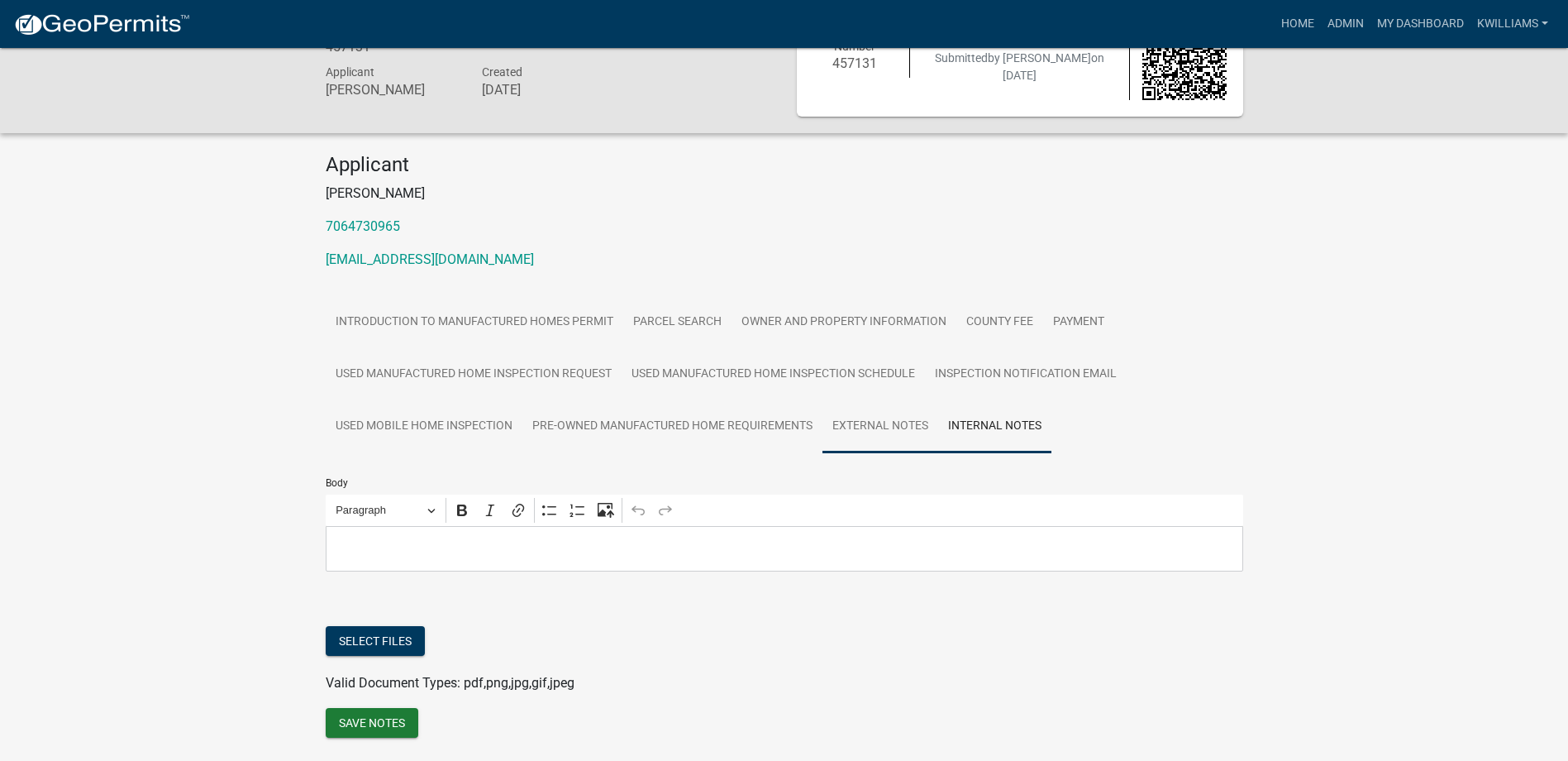
click at [884, 431] on link "External Notes" at bounding box center [881, 426] width 116 height 53
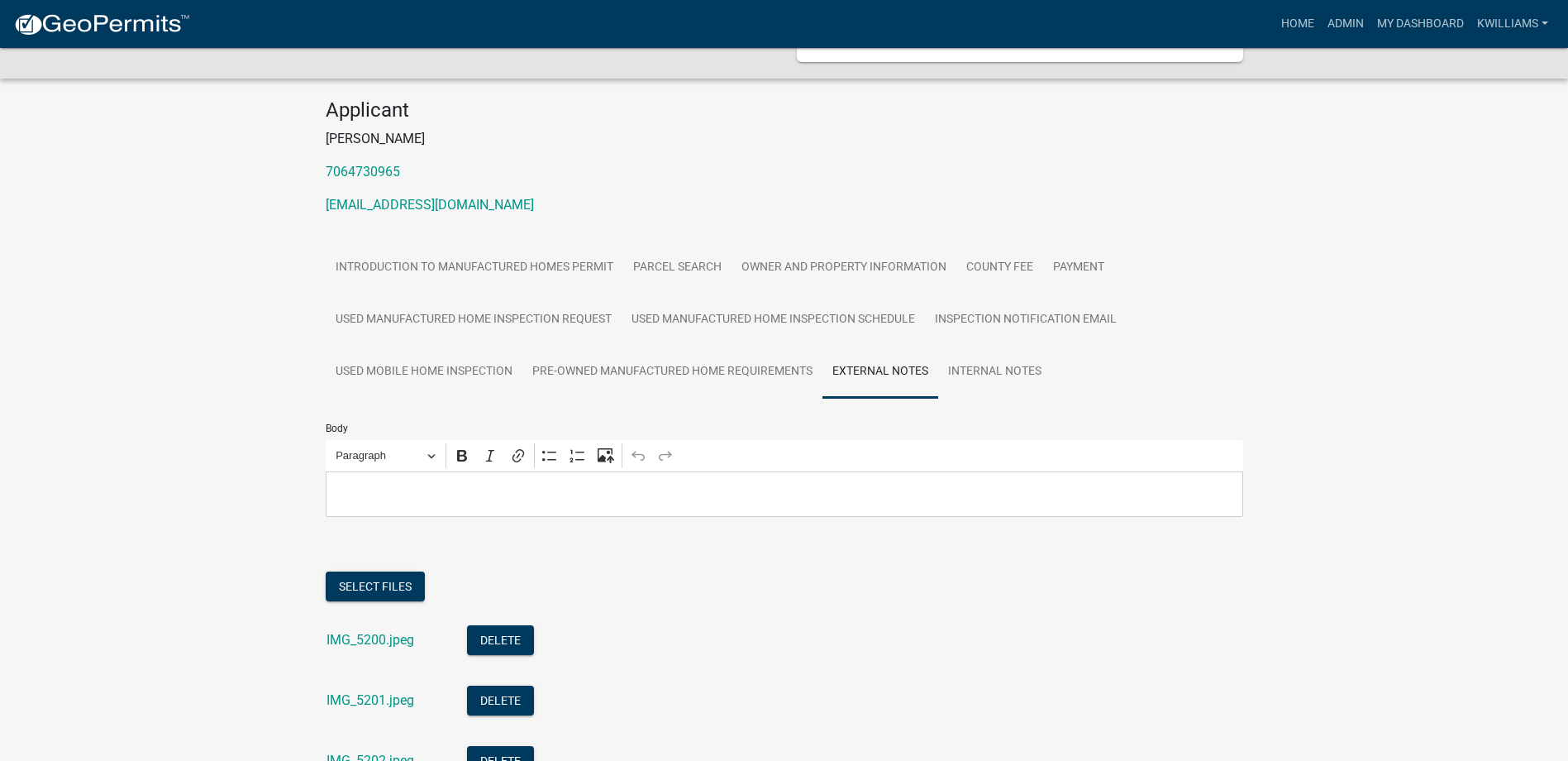
scroll to position [120, 0]
click at [746, 377] on link "Pre-Owned Manufactured Home Requirements" at bounding box center [672, 373] width 300 height 53
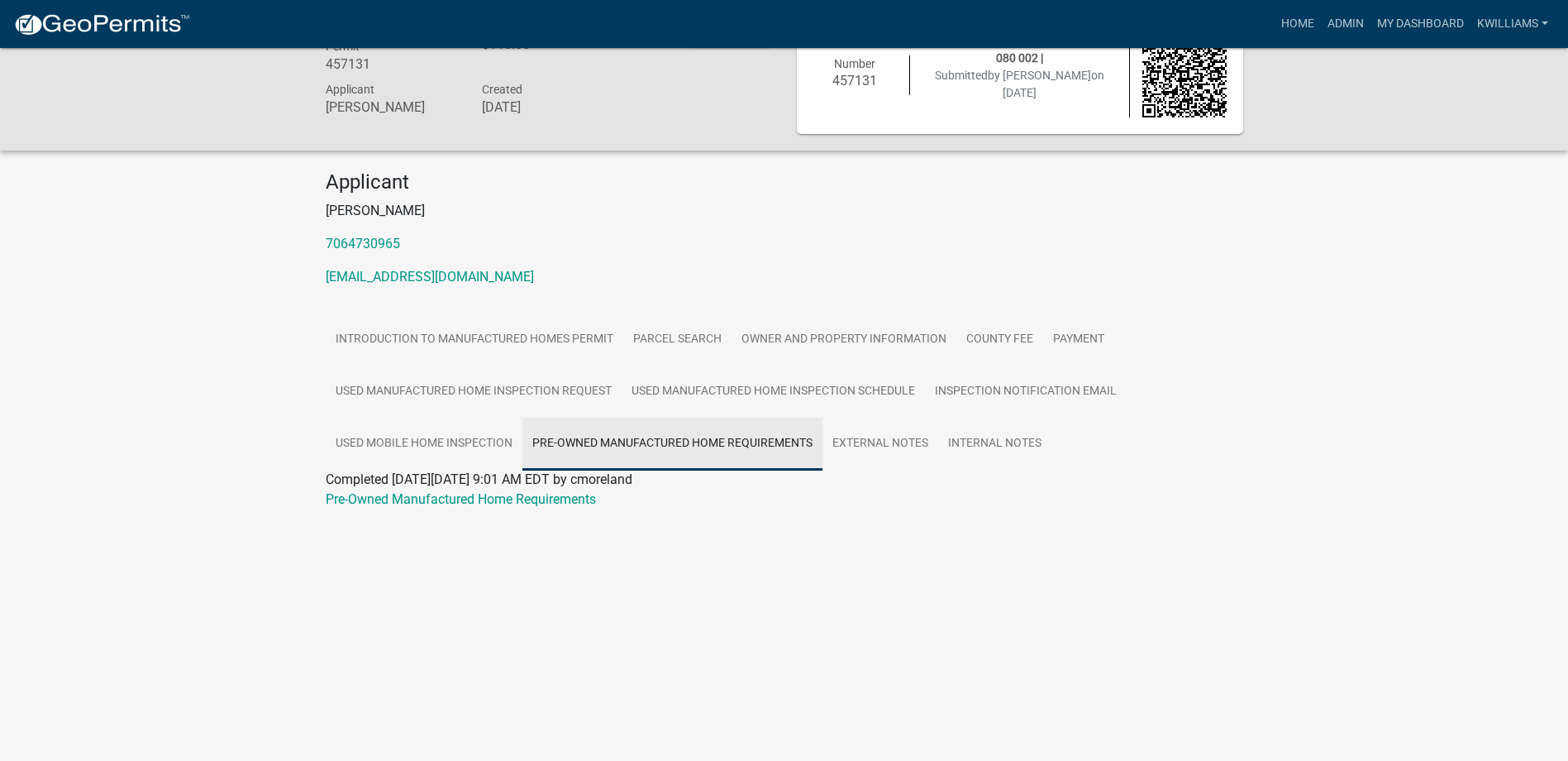
scroll to position [48, 0]
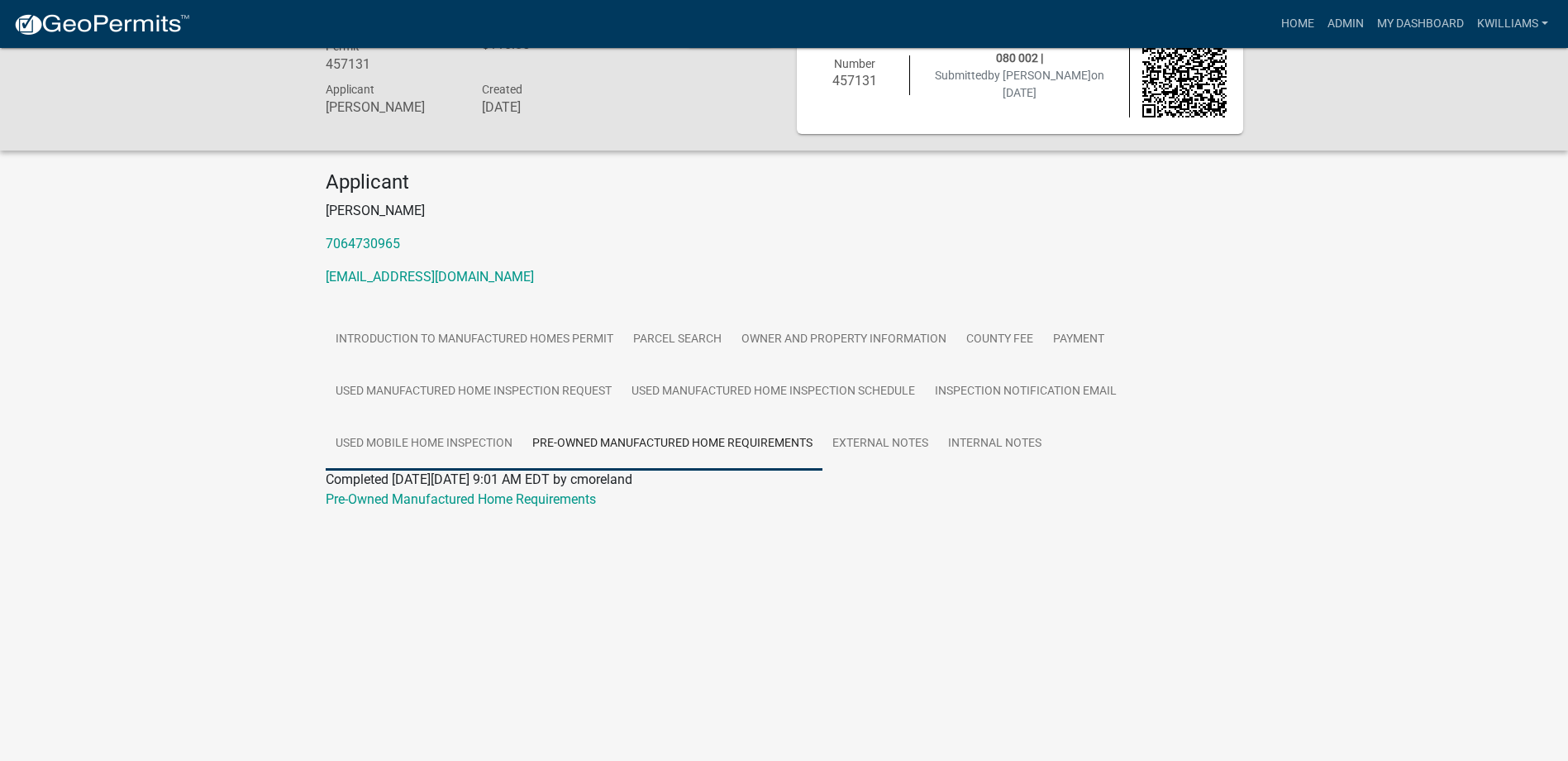
click at [392, 448] on link "Used Mobile Home Inspection" at bounding box center [424, 443] width 197 height 53
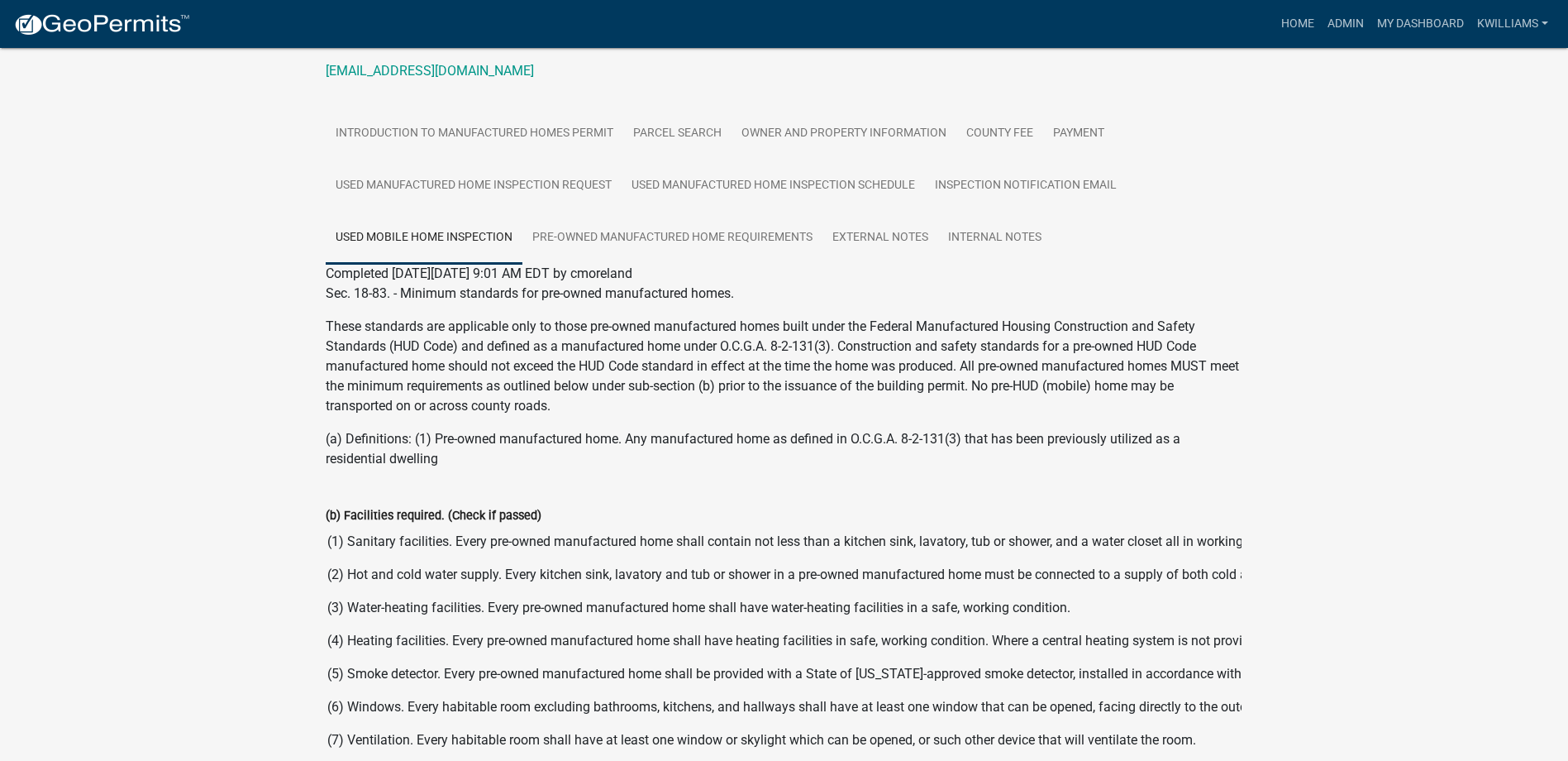
scroll to position [213, 0]
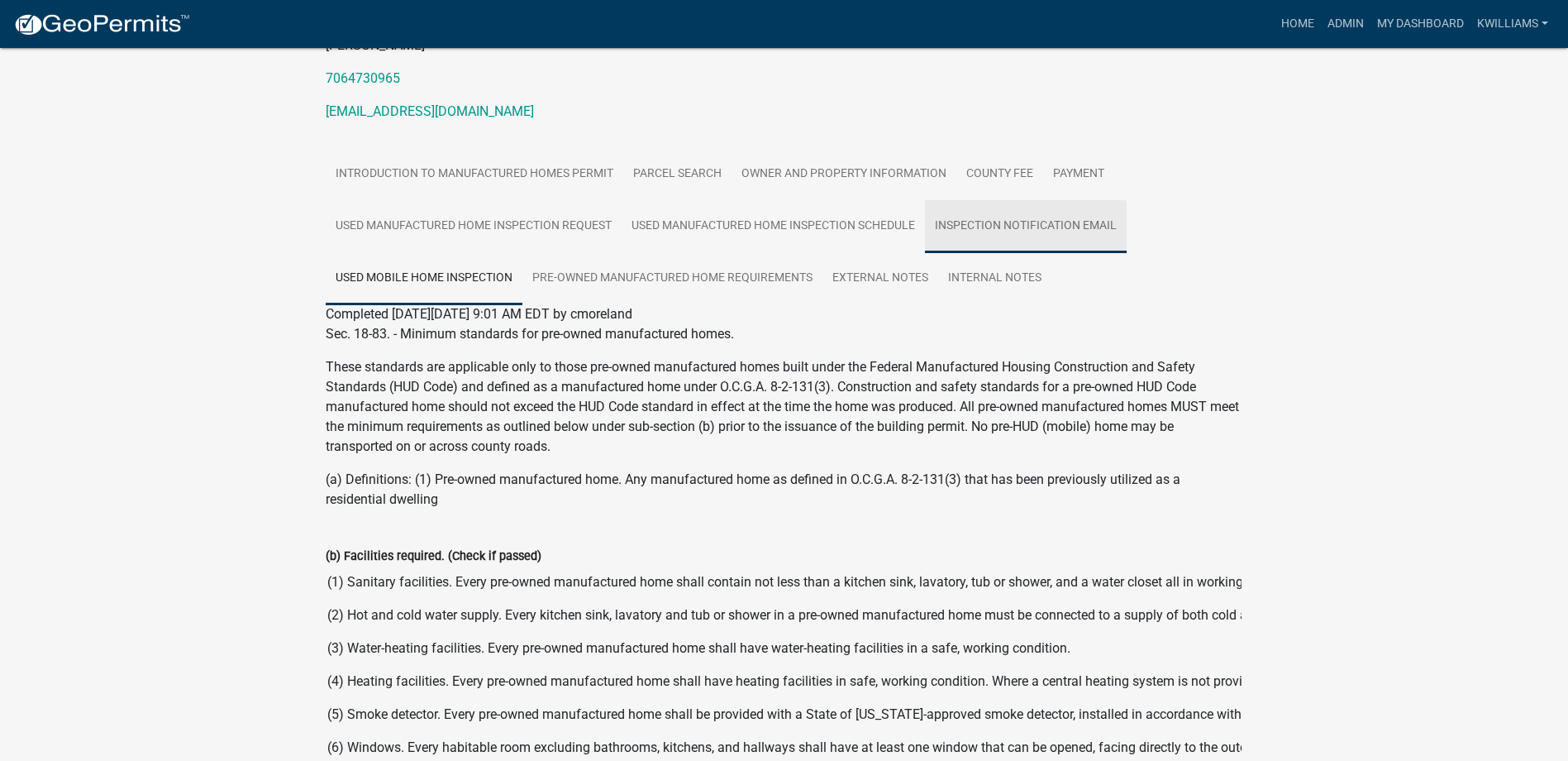
click at [1050, 235] on link "Inspection Notification Email" at bounding box center [1026, 226] width 202 height 53
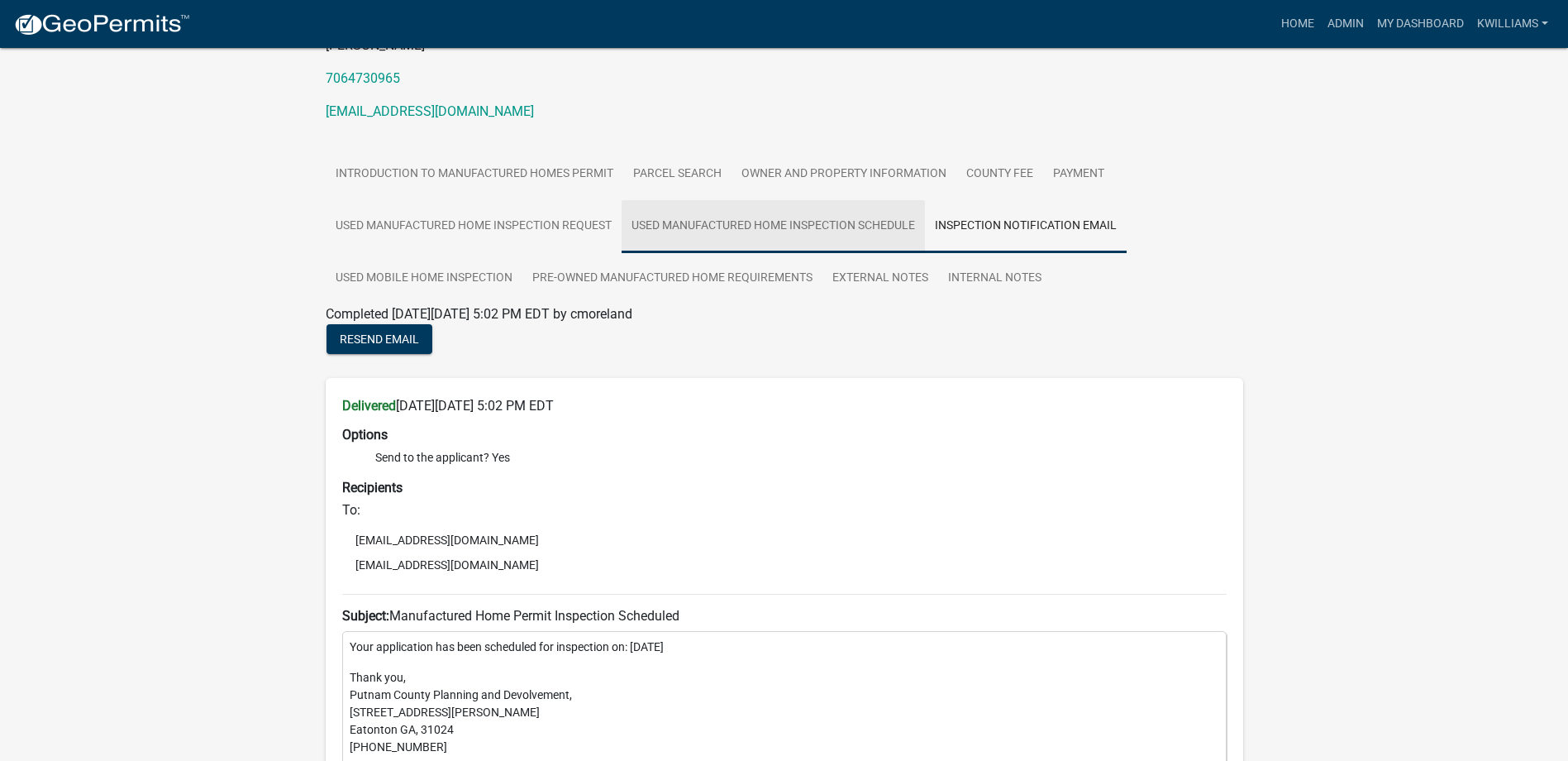
click at [795, 227] on link "Used Manufactured Home Inspection Schedule" at bounding box center [773, 226] width 304 height 53
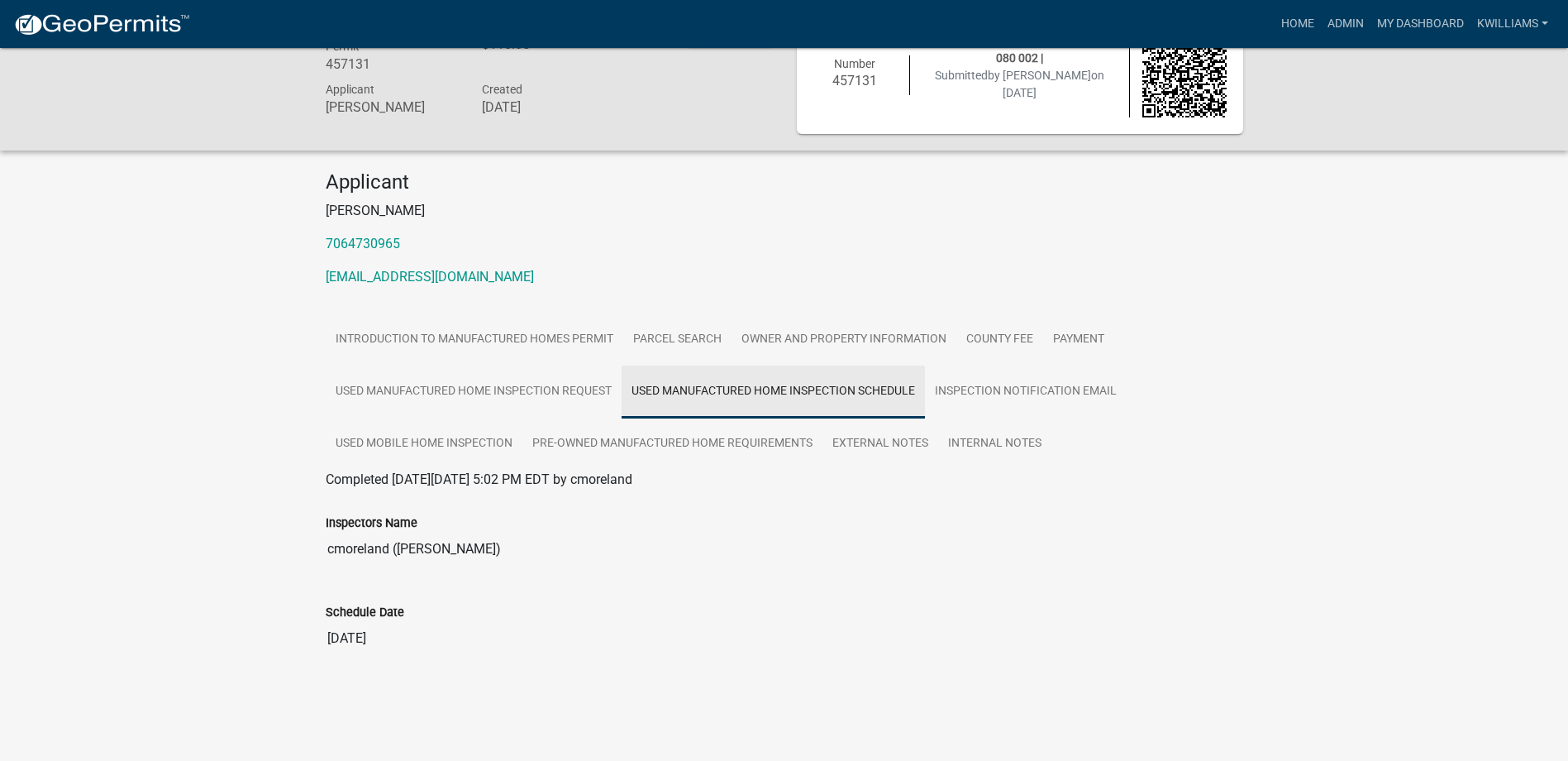
scroll to position [48, 0]
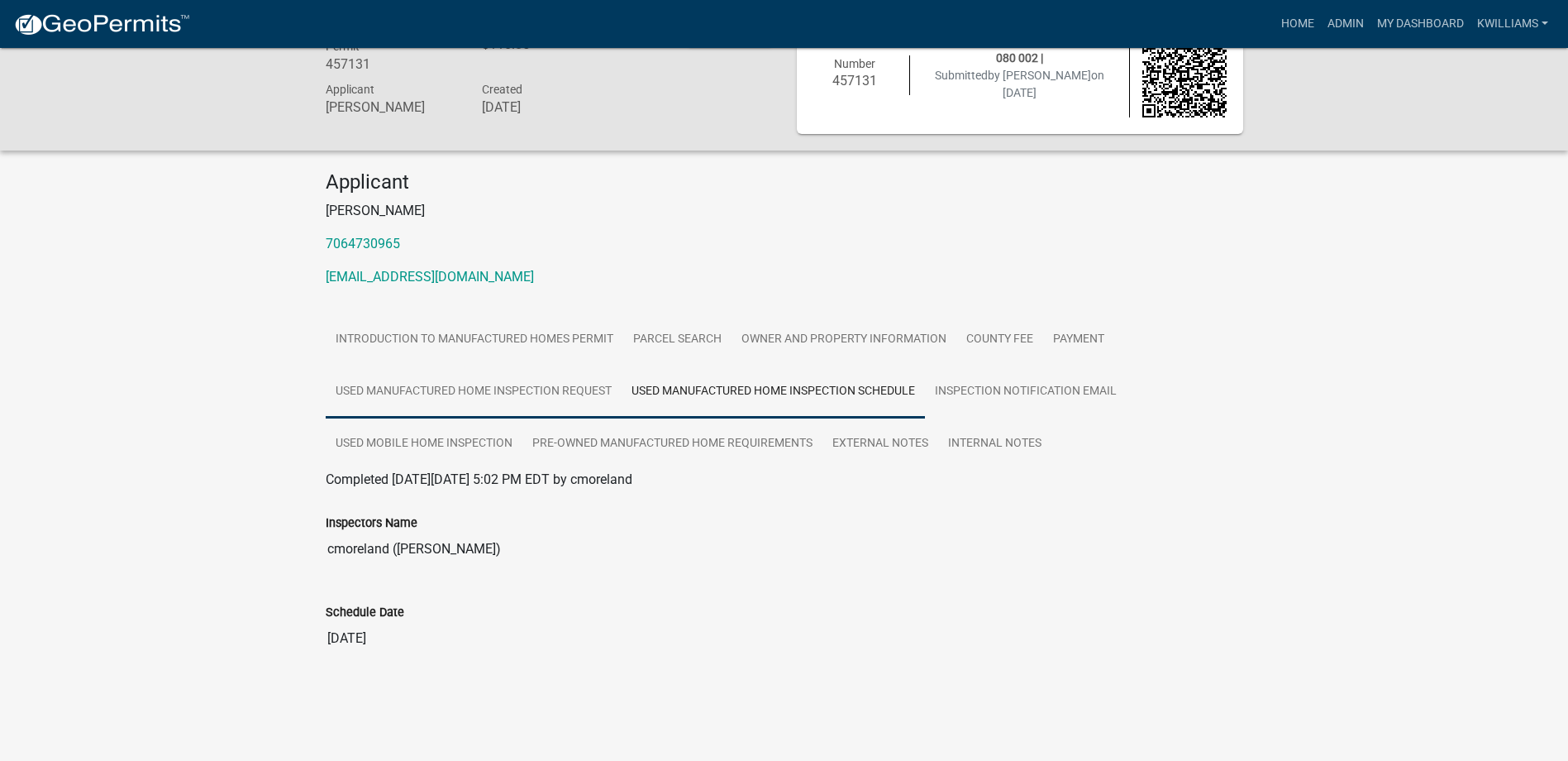
click at [552, 384] on link "Used Manufactured Home Inspection Request" at bounding box center [473, 391] width 296 height 53
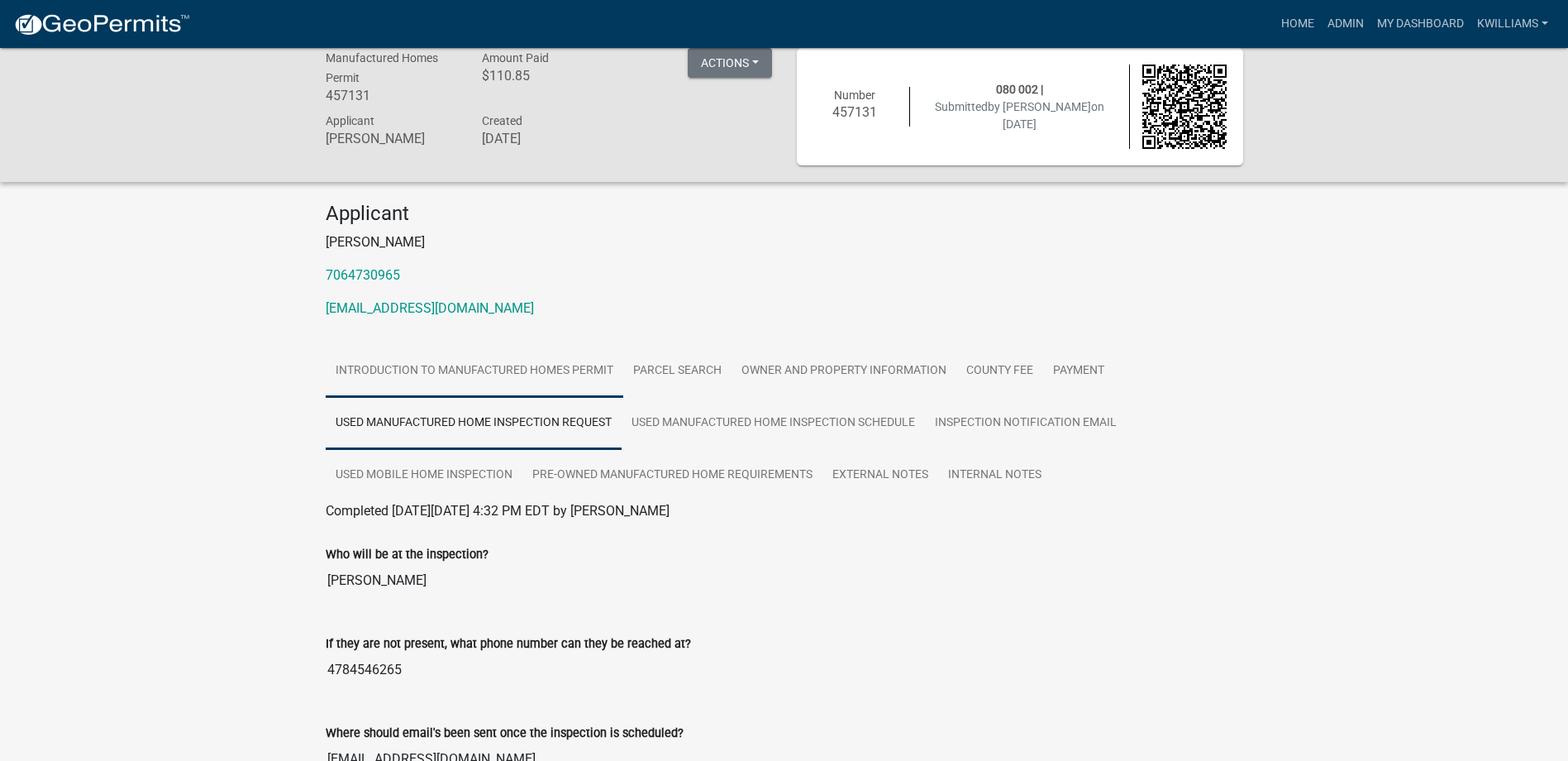
scroll to position [0, 0]
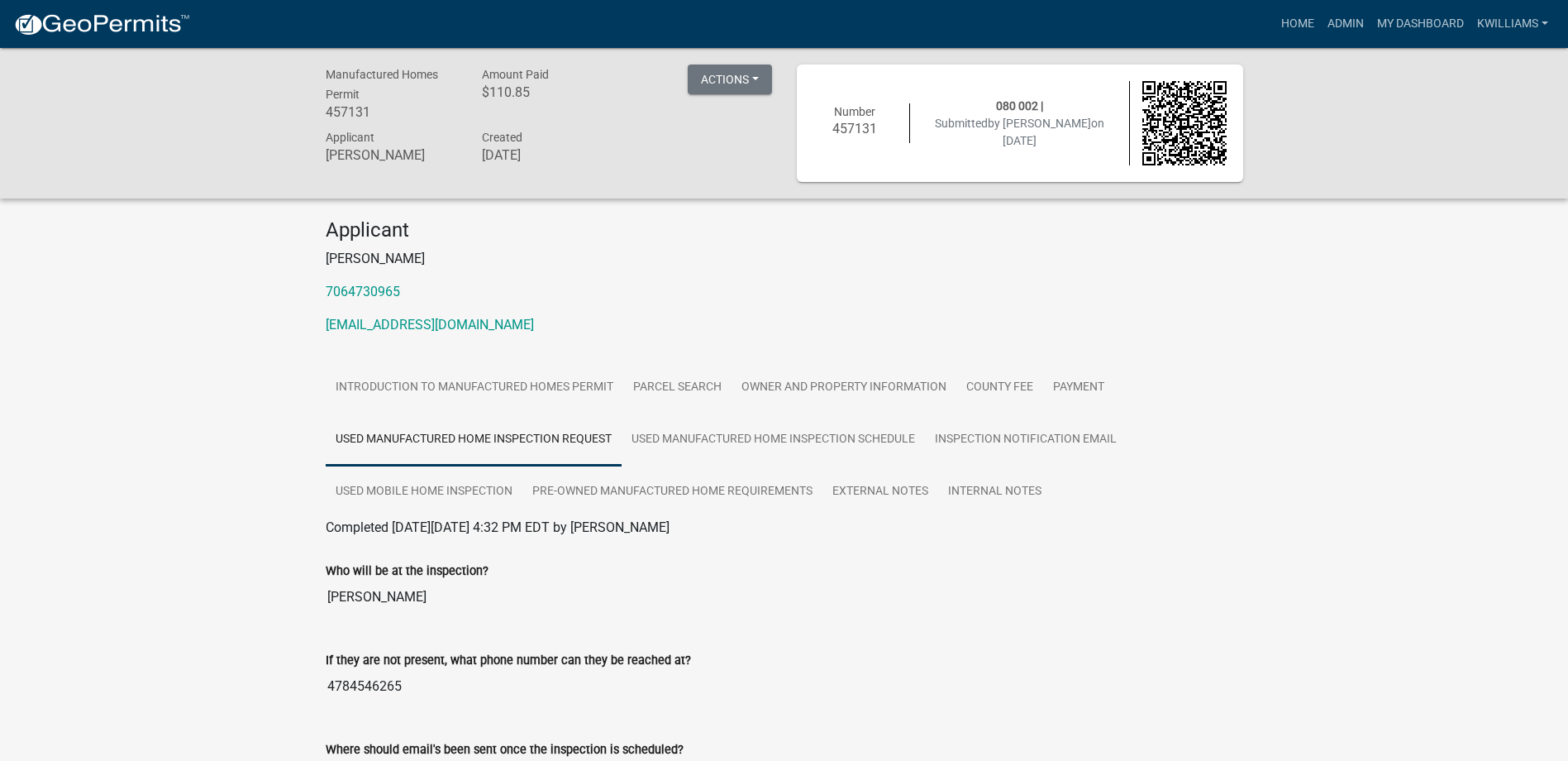
click at [540, 245] on div "Applicant [PERSON_NAME] 7064730965 [EMAIL_ADDRESS][DOMAIN_NAME]" at bounding box center [785, 283] width 942 height 129
click at [792, 487] on link "Pre-Owned Manufactured Home Requirements" at bounding box center [672, 491] width 300 height 53
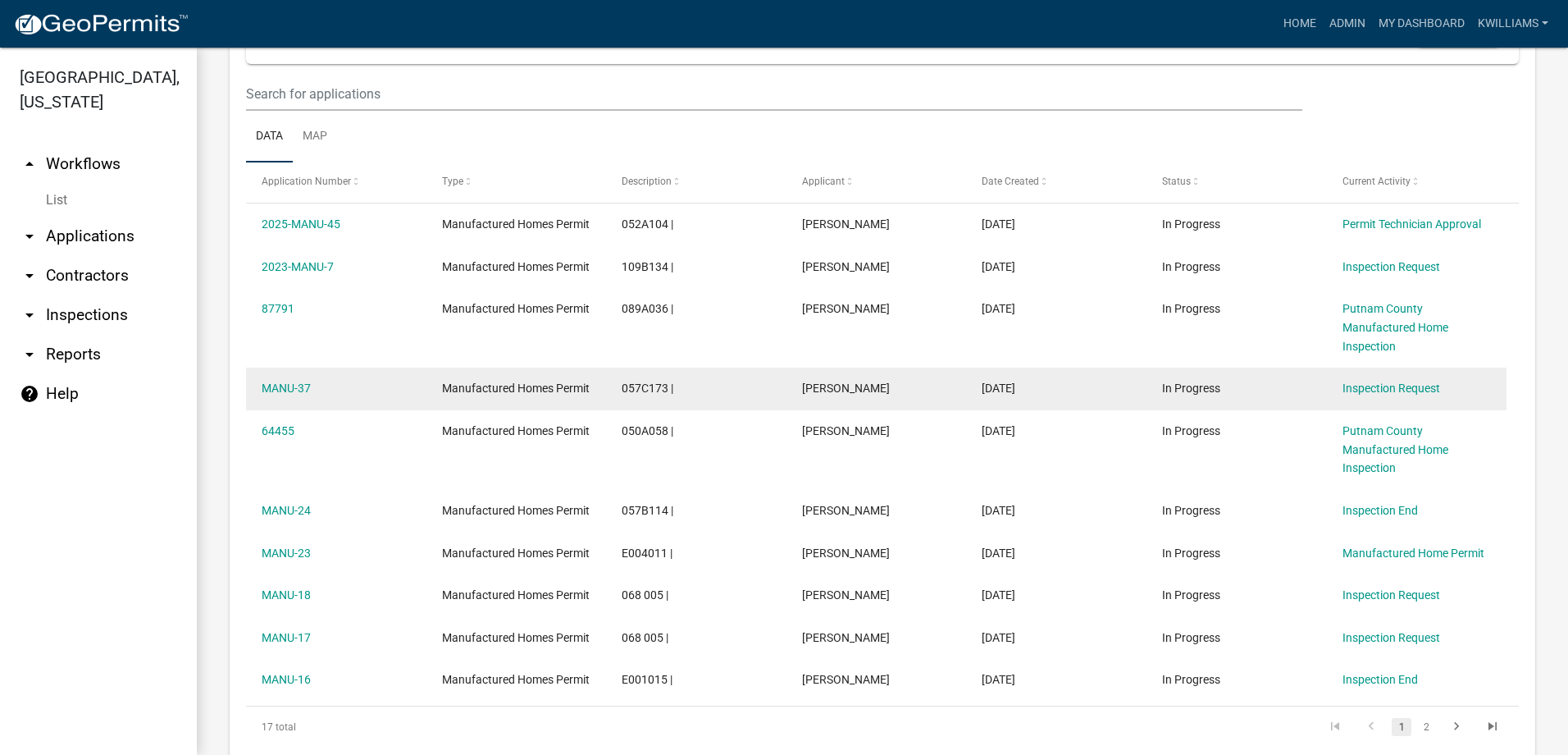
scroll to position [246, 0]
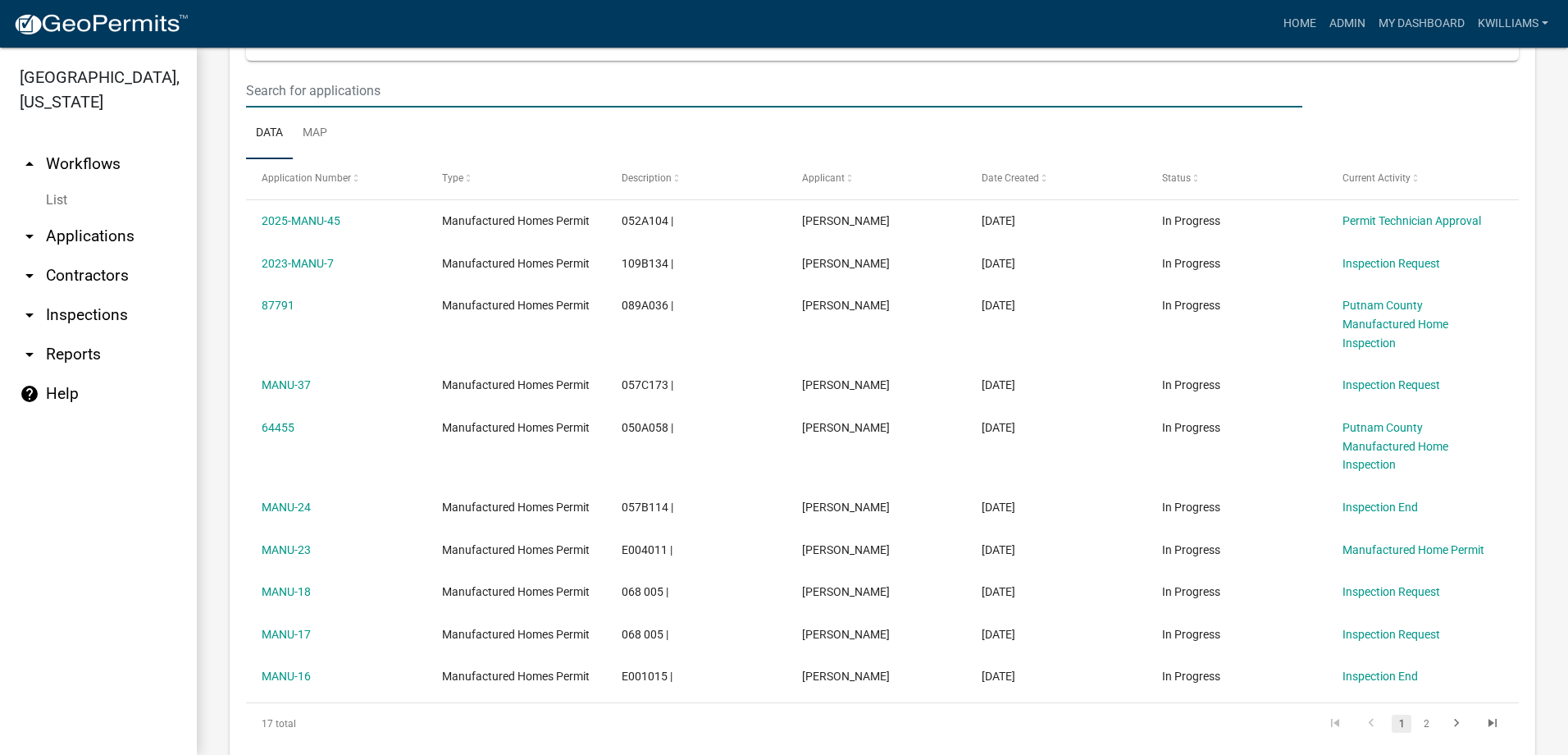
click at [427, 89] on input "text" at bounding box center [774, 91] width 1056 height 34
type input "457131"
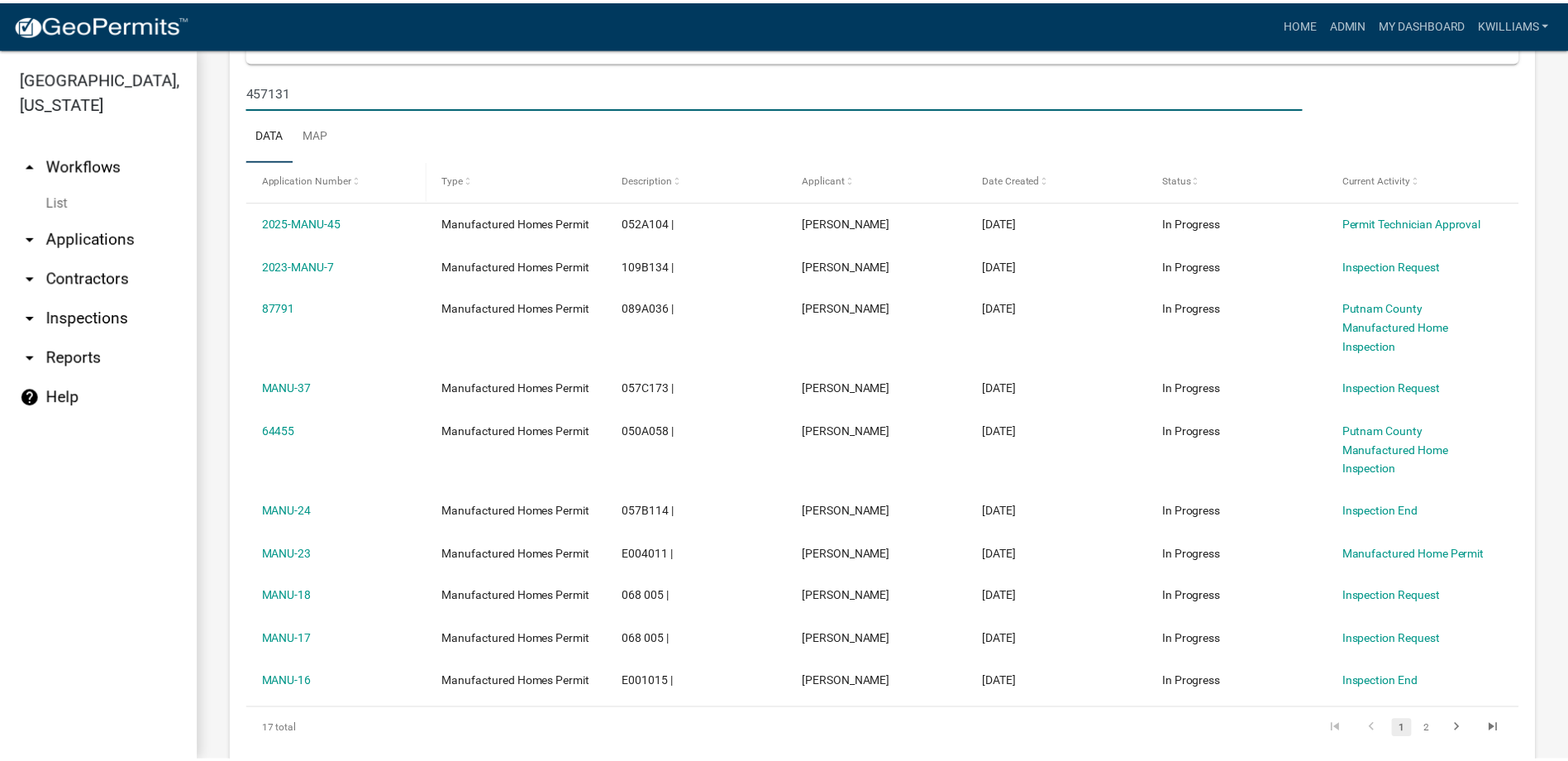
scroll to position [221, 0]
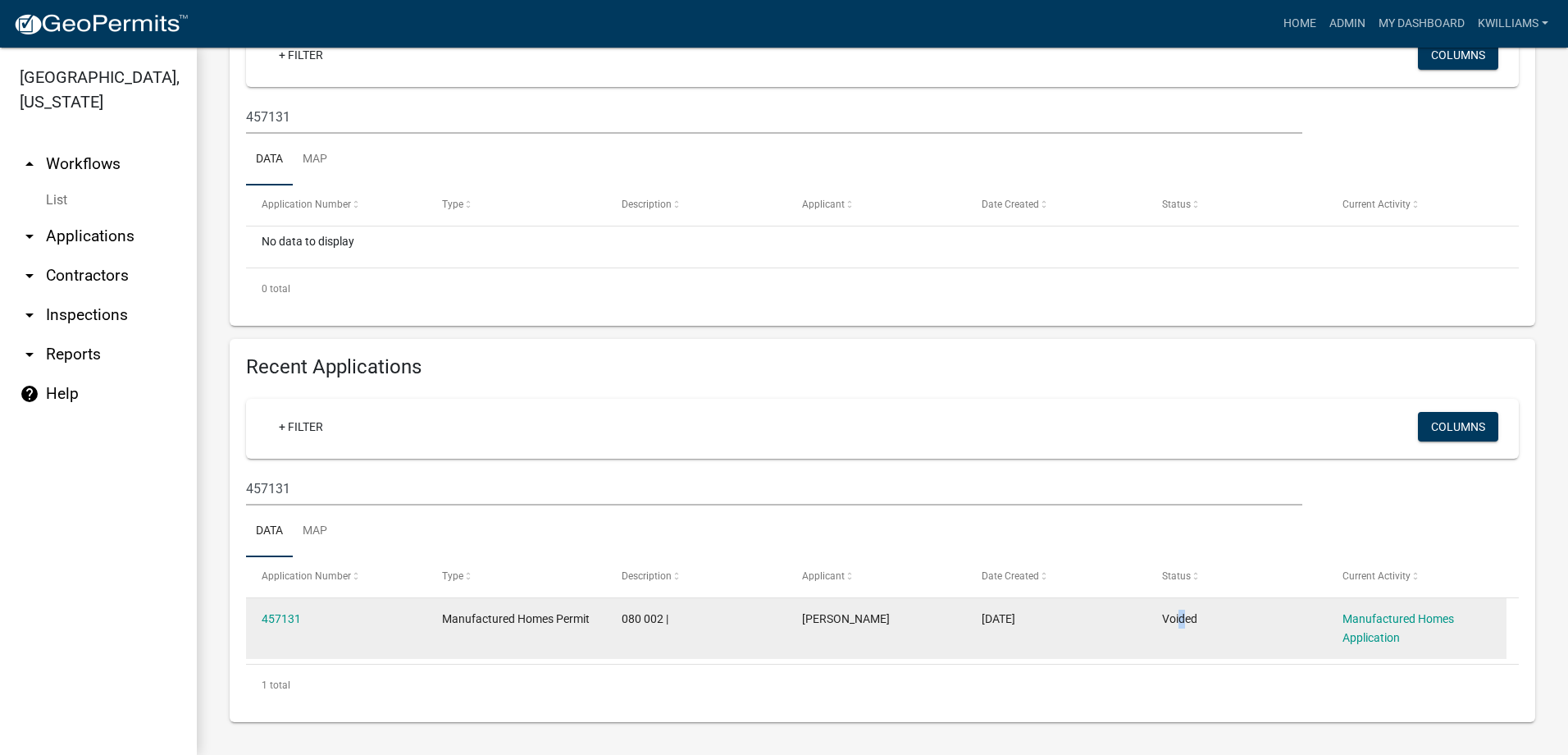
click at [1176, 617] on span "Voided" at bounding box center [1180, 618] width 36 height 13
click at [278, 612] on link "457131" at bounding box center [282, 618] width 40 height 13
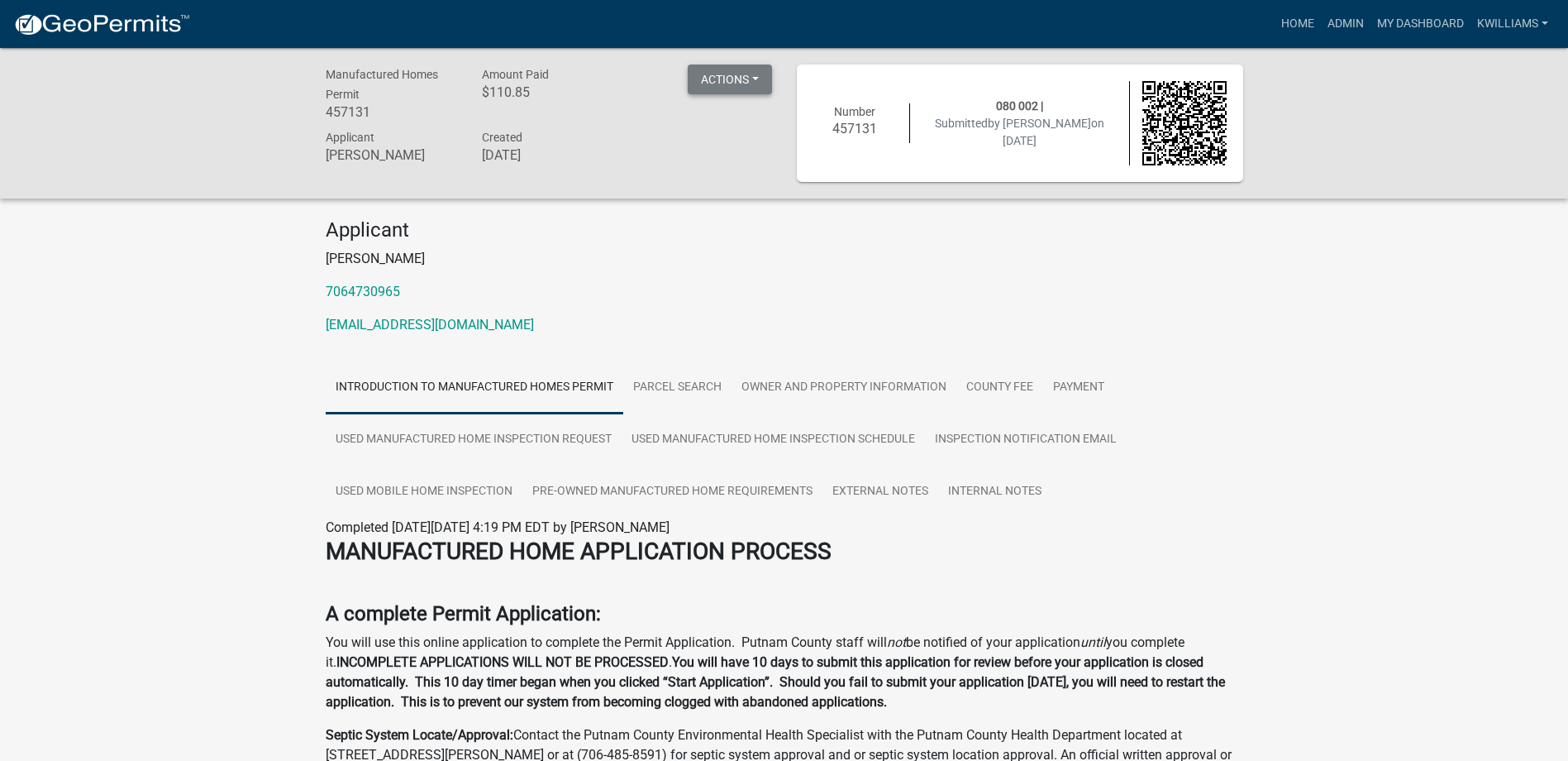
click at [748, 86] on button "Actions" at bounding box center [730, 80] width 85 height 30
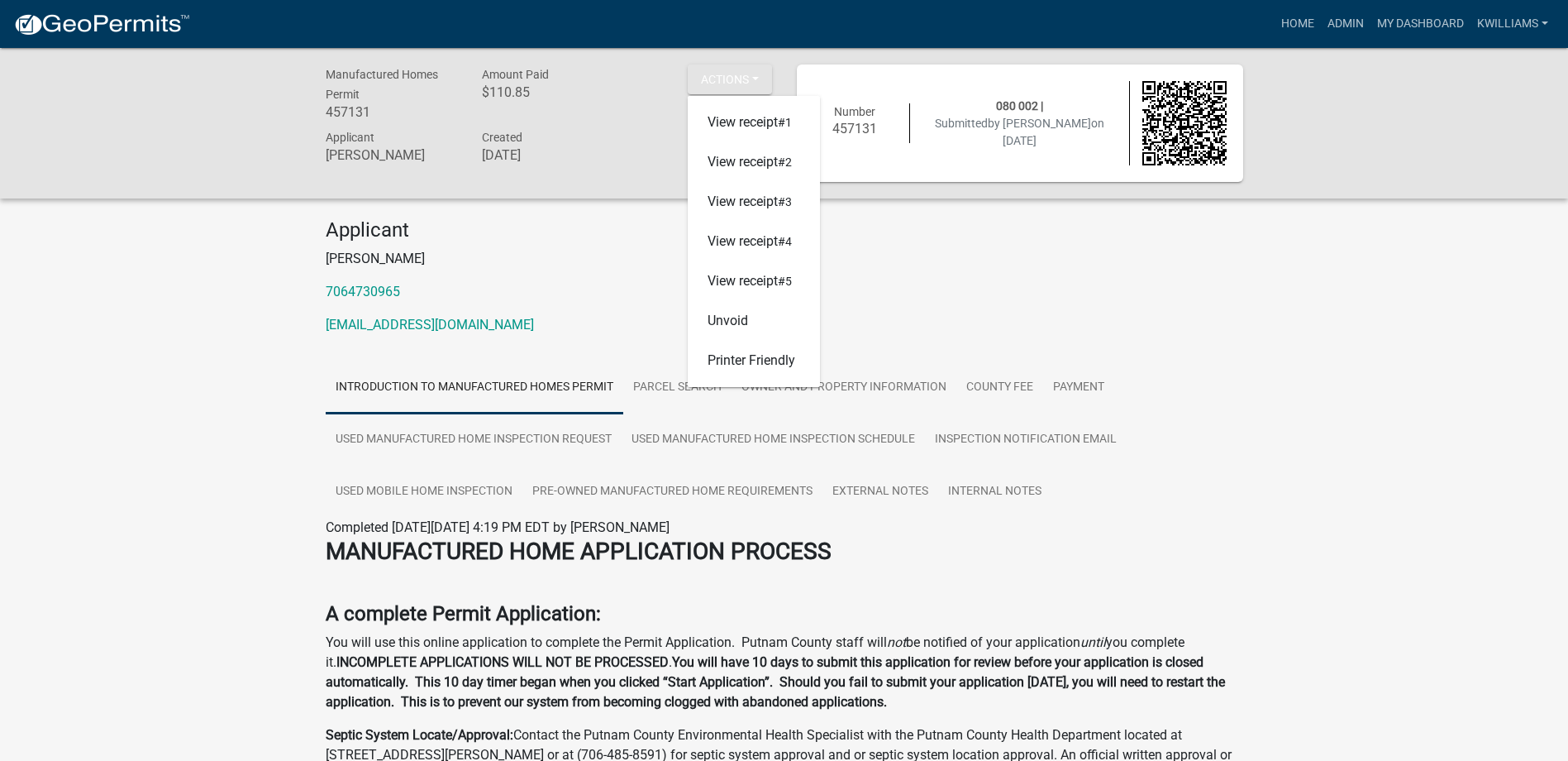
click at [859, 277] on div "Applicant [PERSON_NAME] 7064730965 [EMAIL_ADDRESS][DOMAIN_NAME]" at bounding box center [785, 283] width 942 height 129
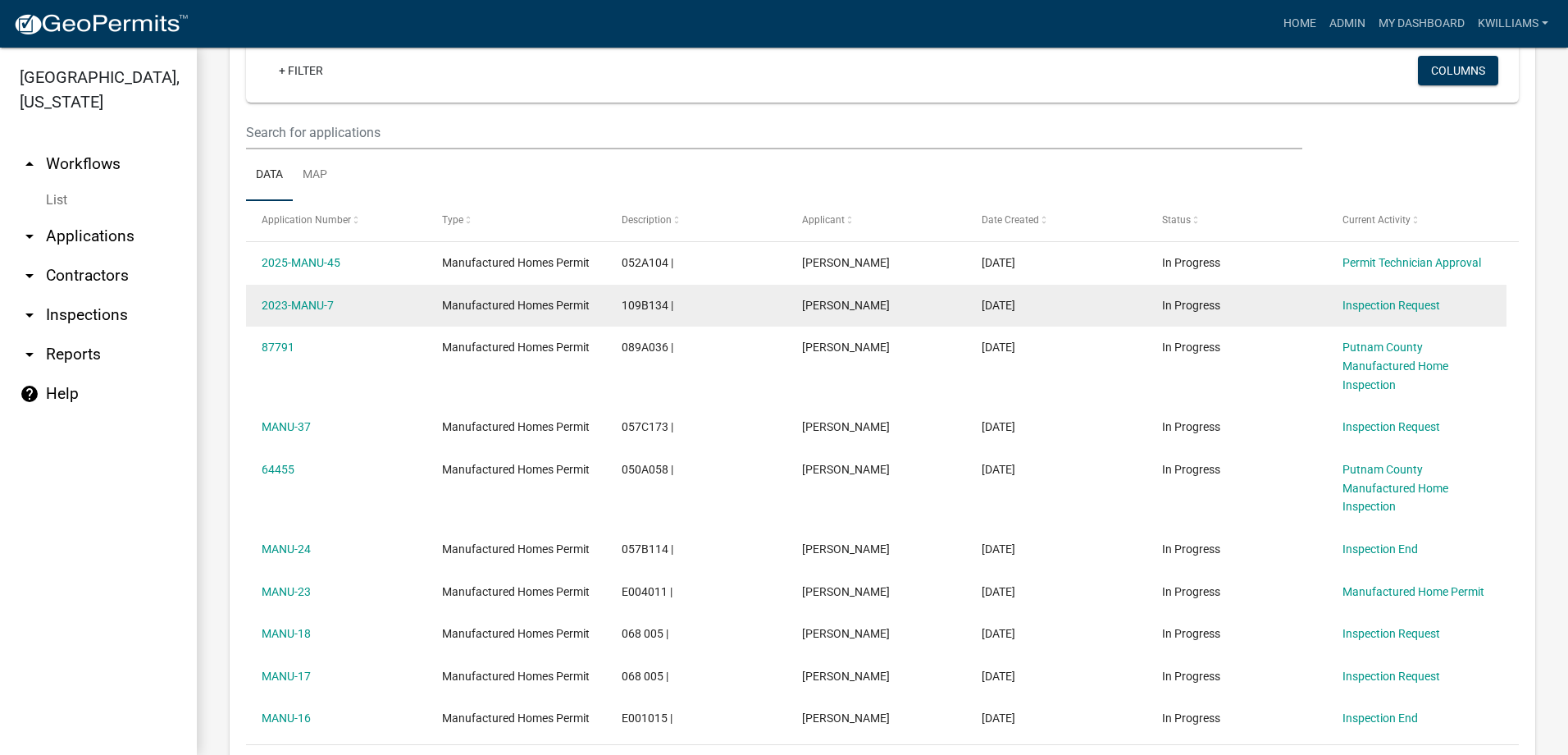
scroll to position [164, 0]
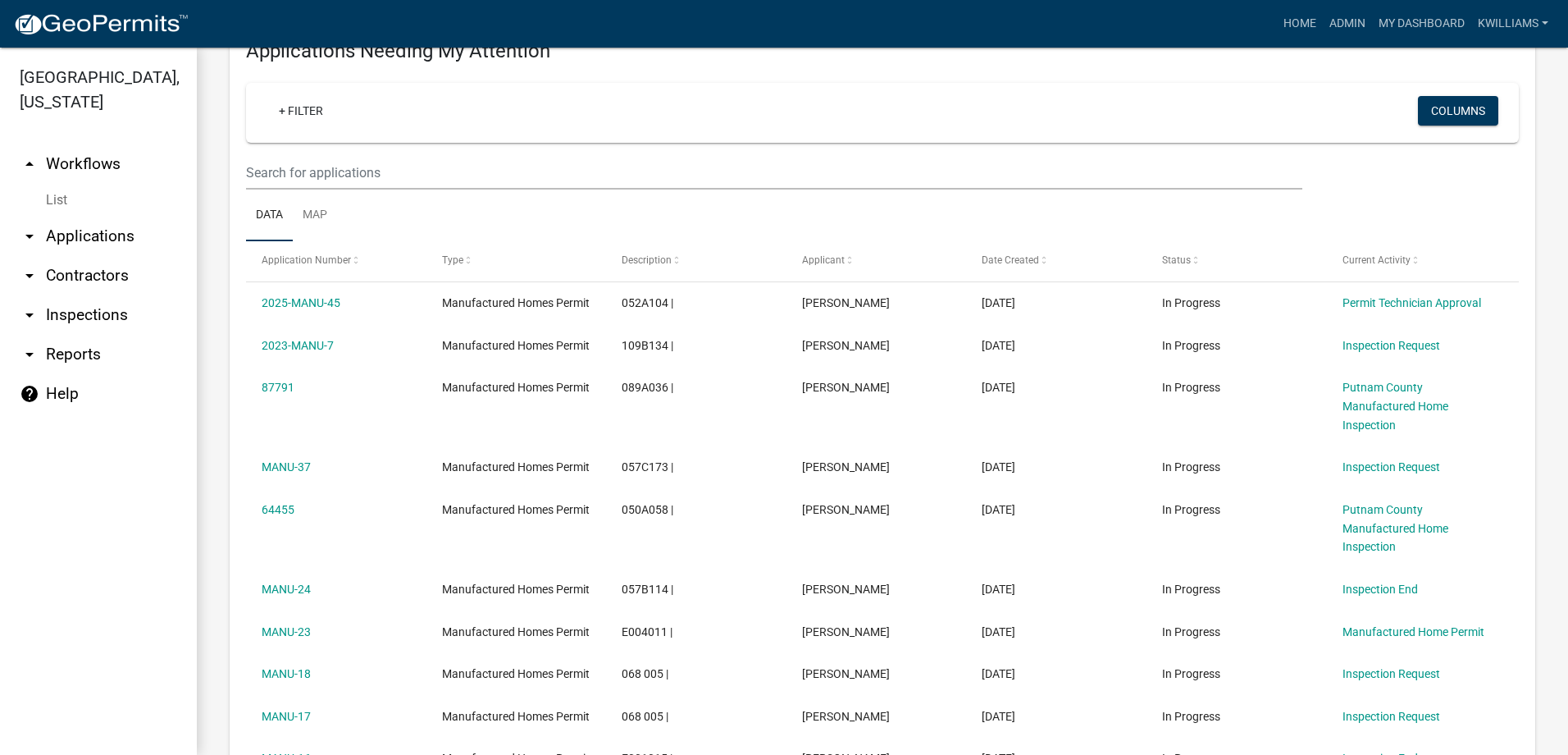
click at [94, 237] on link "arrow_drop_down Applications" at bounding box center [98, 236] width 197 height 40
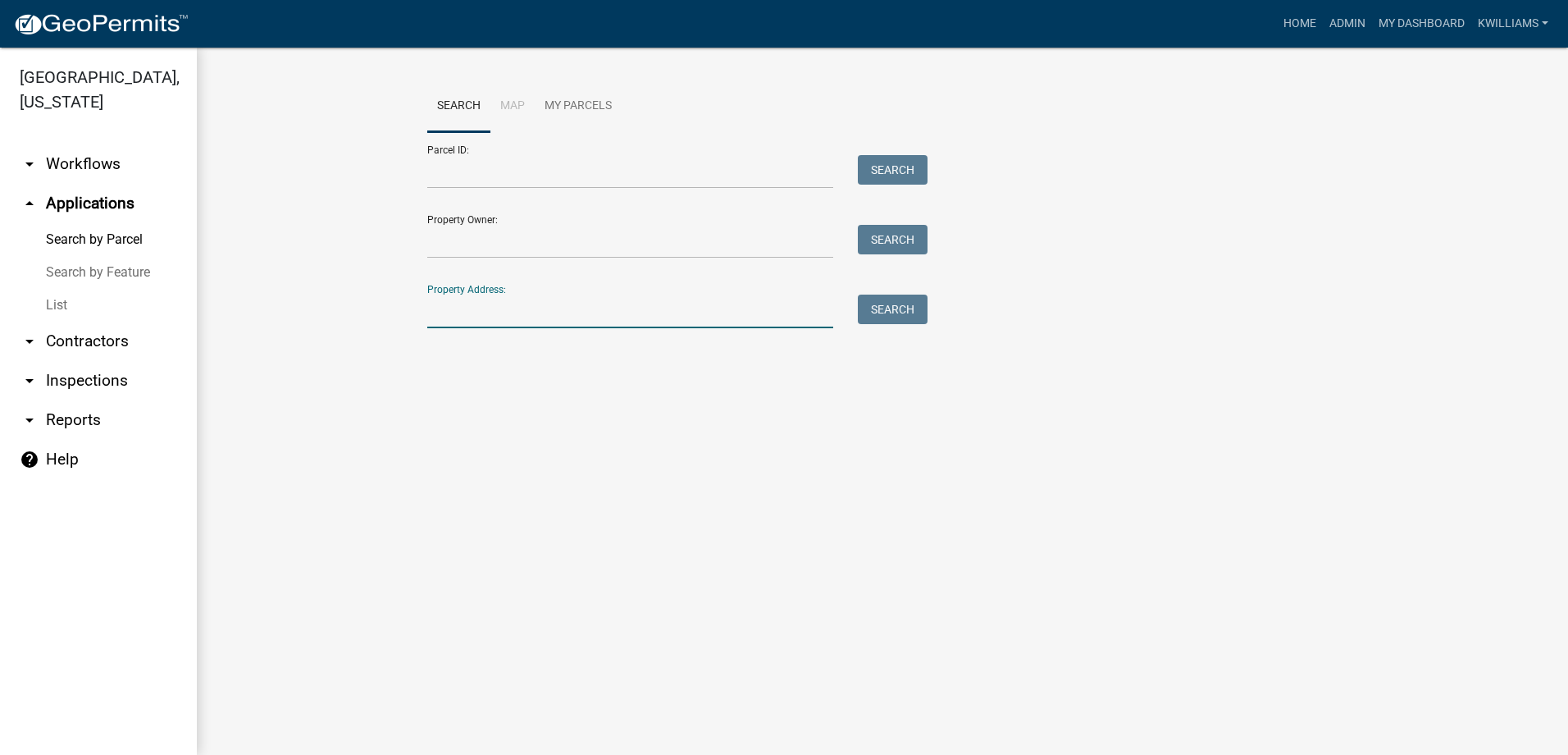
click at [444, 313] on input "Property Address:" at bounding box center [629, 311] width 406 height 34
type input "3"
click at [1402, 16] on link "My Dashboard" at bounding box center [1422, 24] width 99 height 32
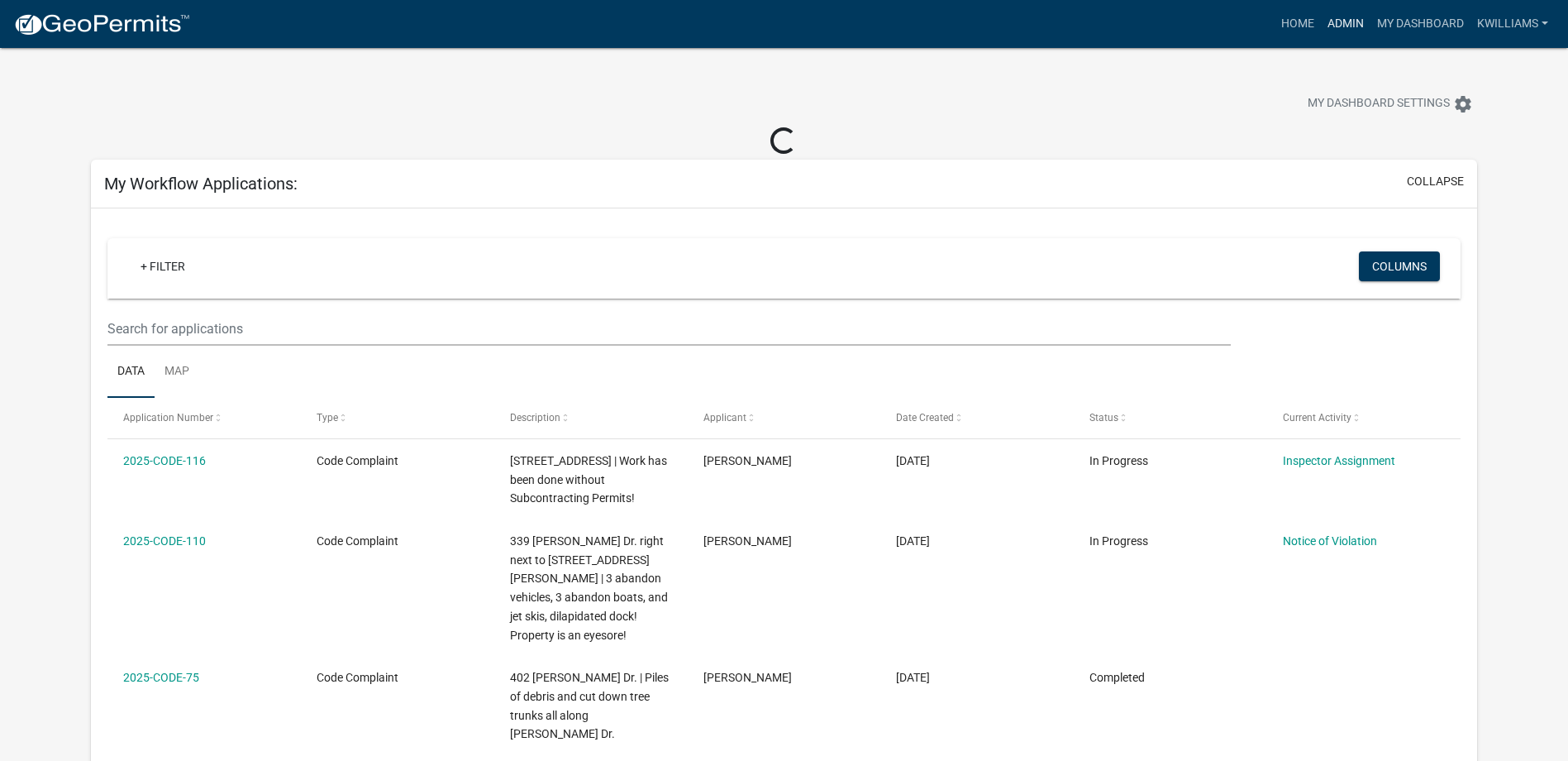
click at [1353, 17] on link "Admin" at bounding box center [1346, 24] width 50 height 32
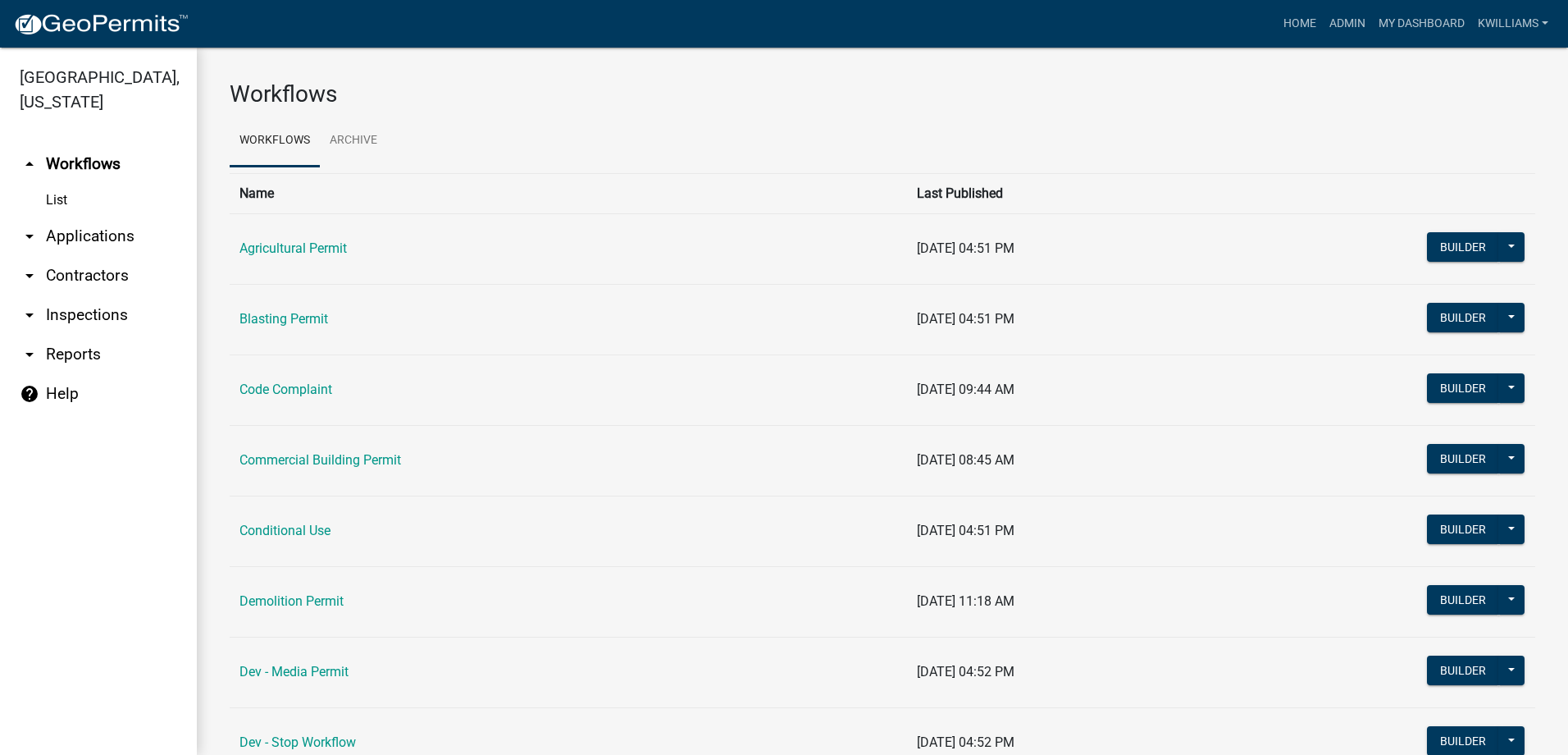
click at [111, 219] on link "arrow_drop_down Applications" at bounding box center [98, 236] width 197 height 40
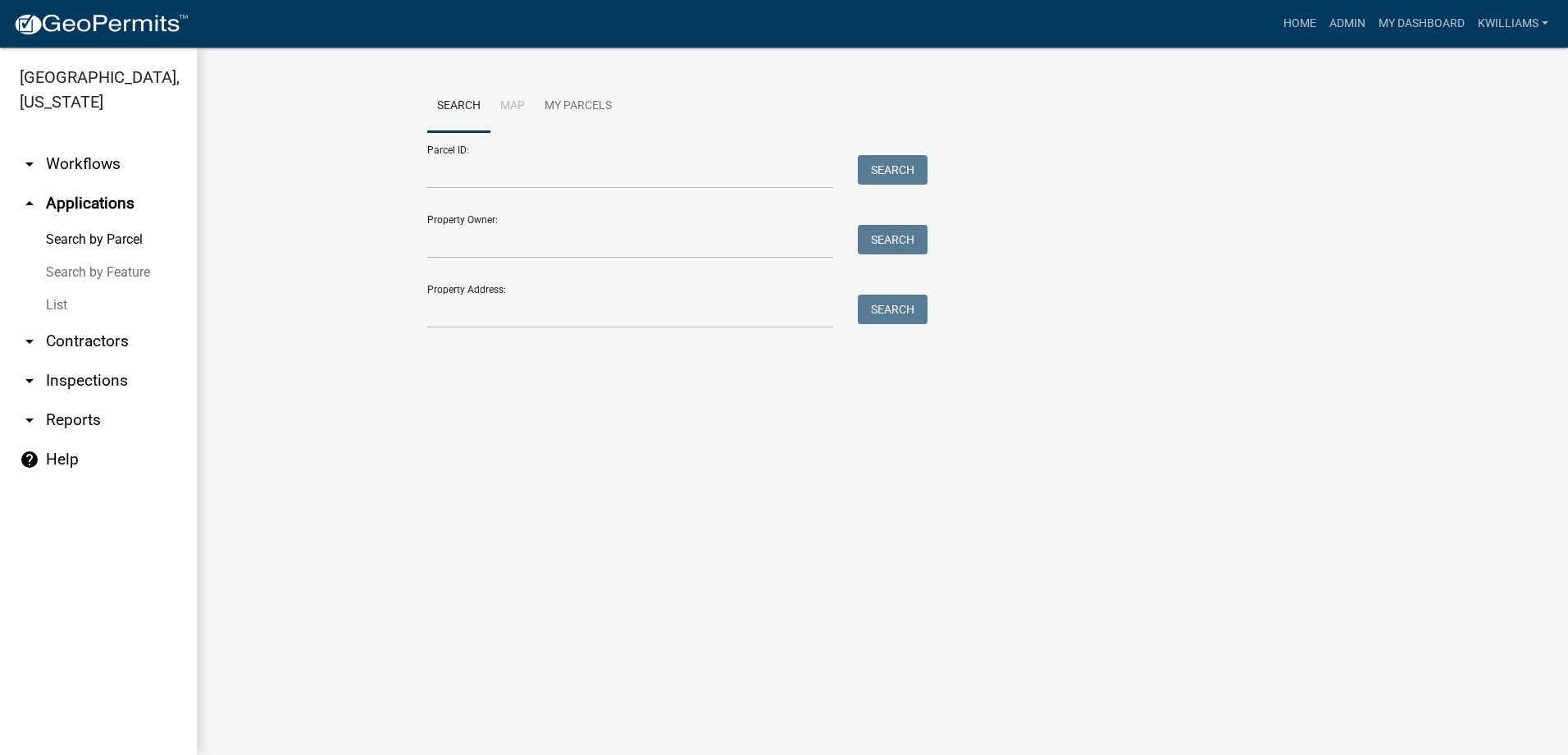
click at [84, 342] on link "arrow_drop_down Contractors" at bounding box center [98, 341] width 197 height 40
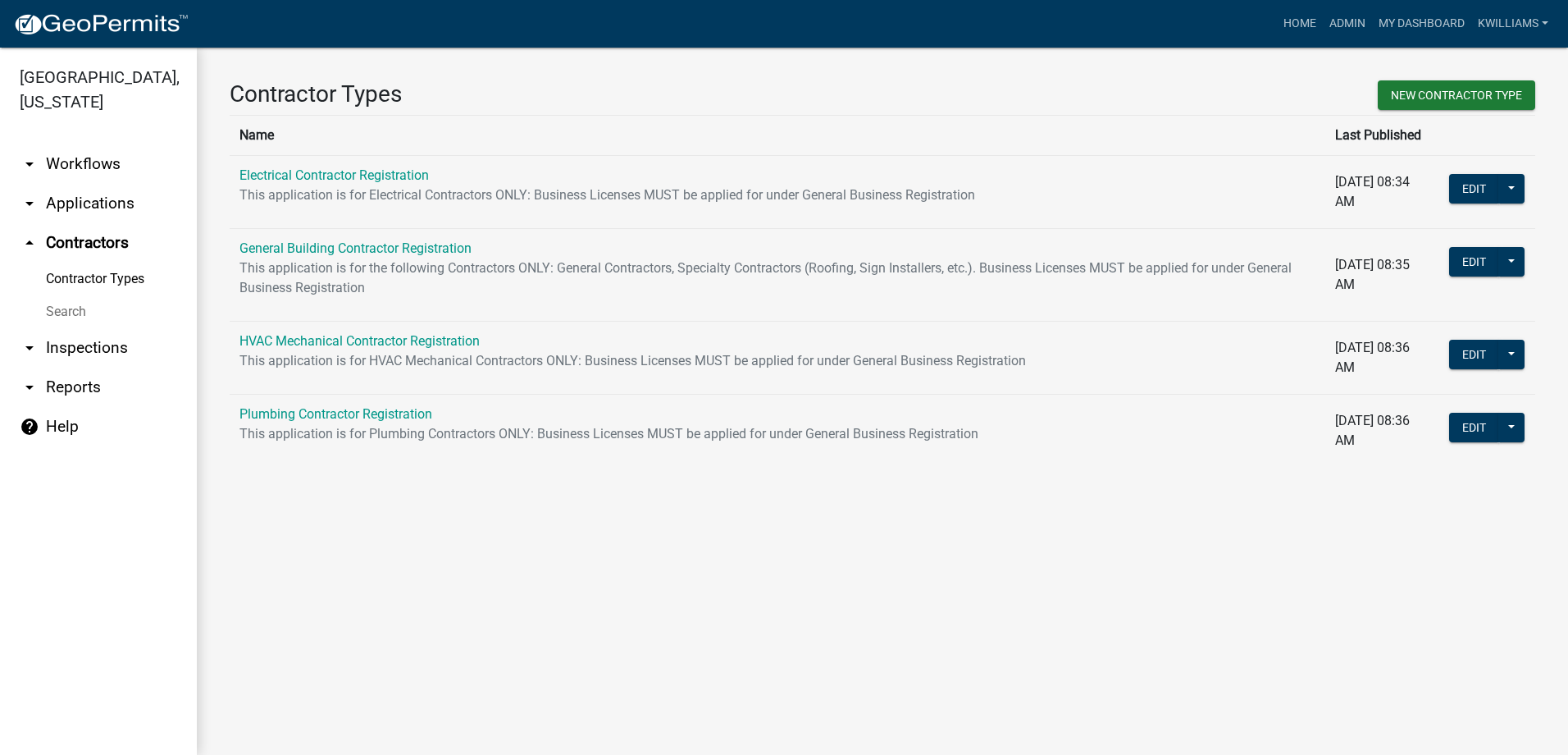
click at [110, 349] on link "arrow_drop_down Inspections" at bounding box center [98, 348] width 197 height 40
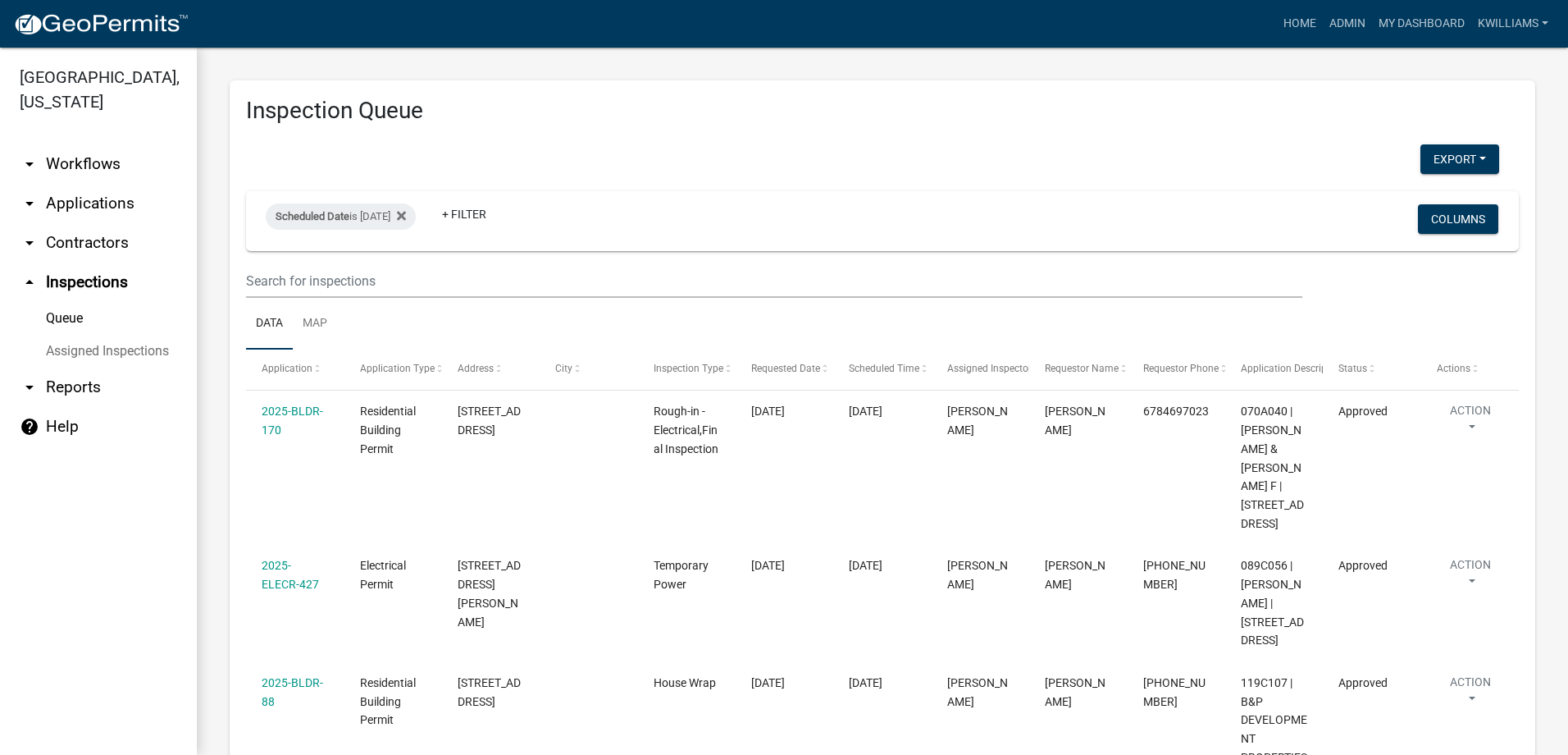
click at [93, 165] on link "arrow_drop_down Workflows" at bounding box center [98, 164] width 197 height 40
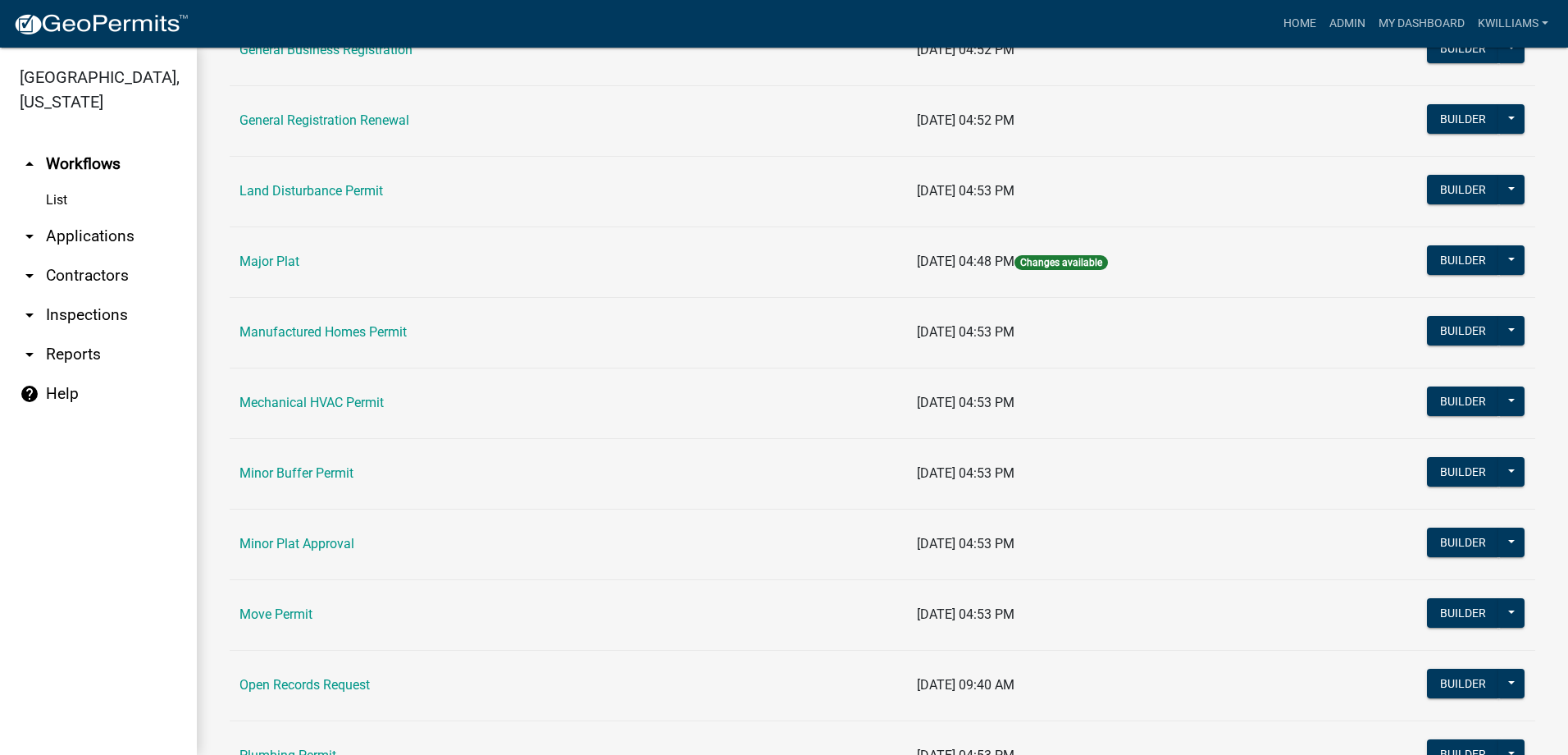
scroll to position [1312, 0]
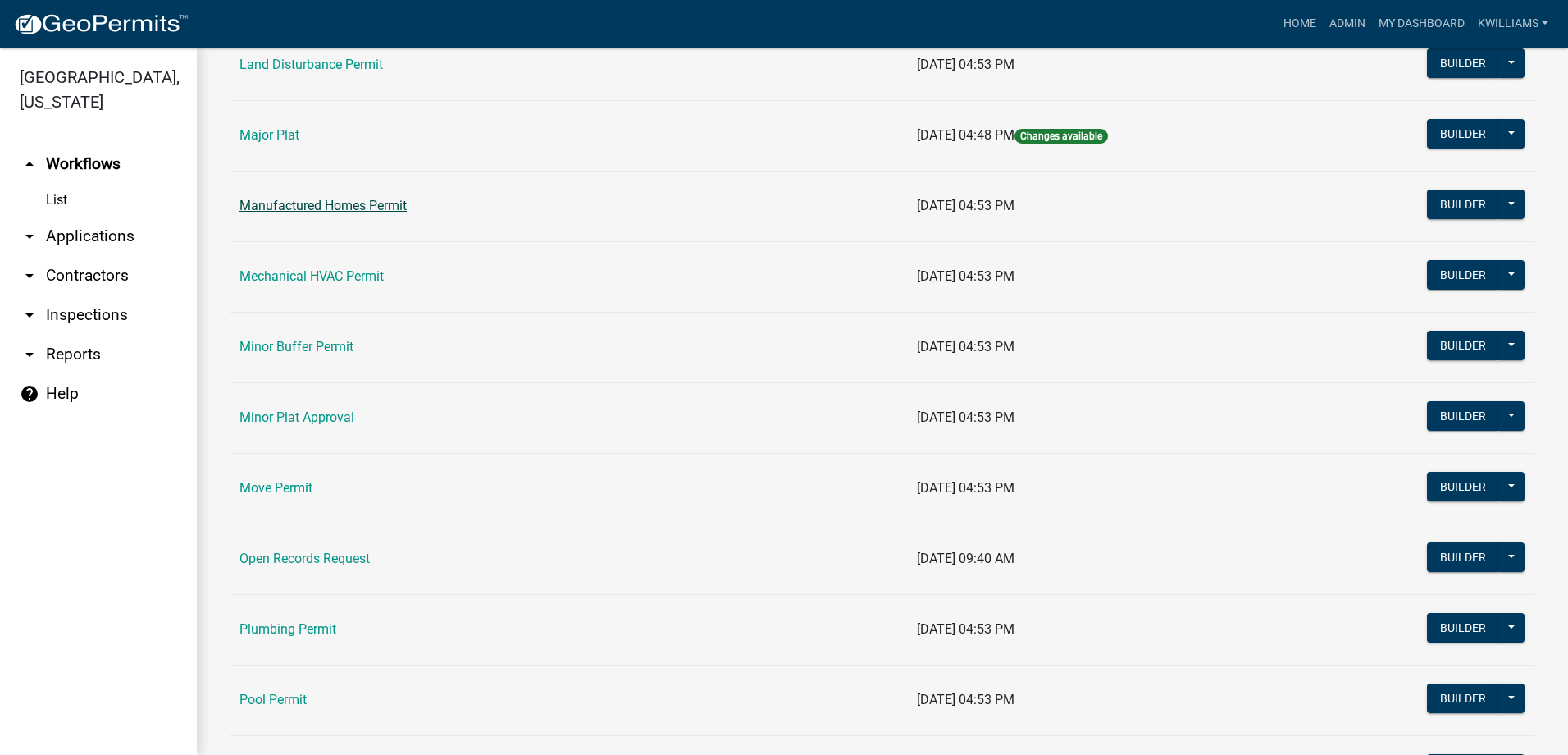
click at [314, 209] on link "Manufactured Homes Permit" at bounding box center [322, 206] width 167 height 16
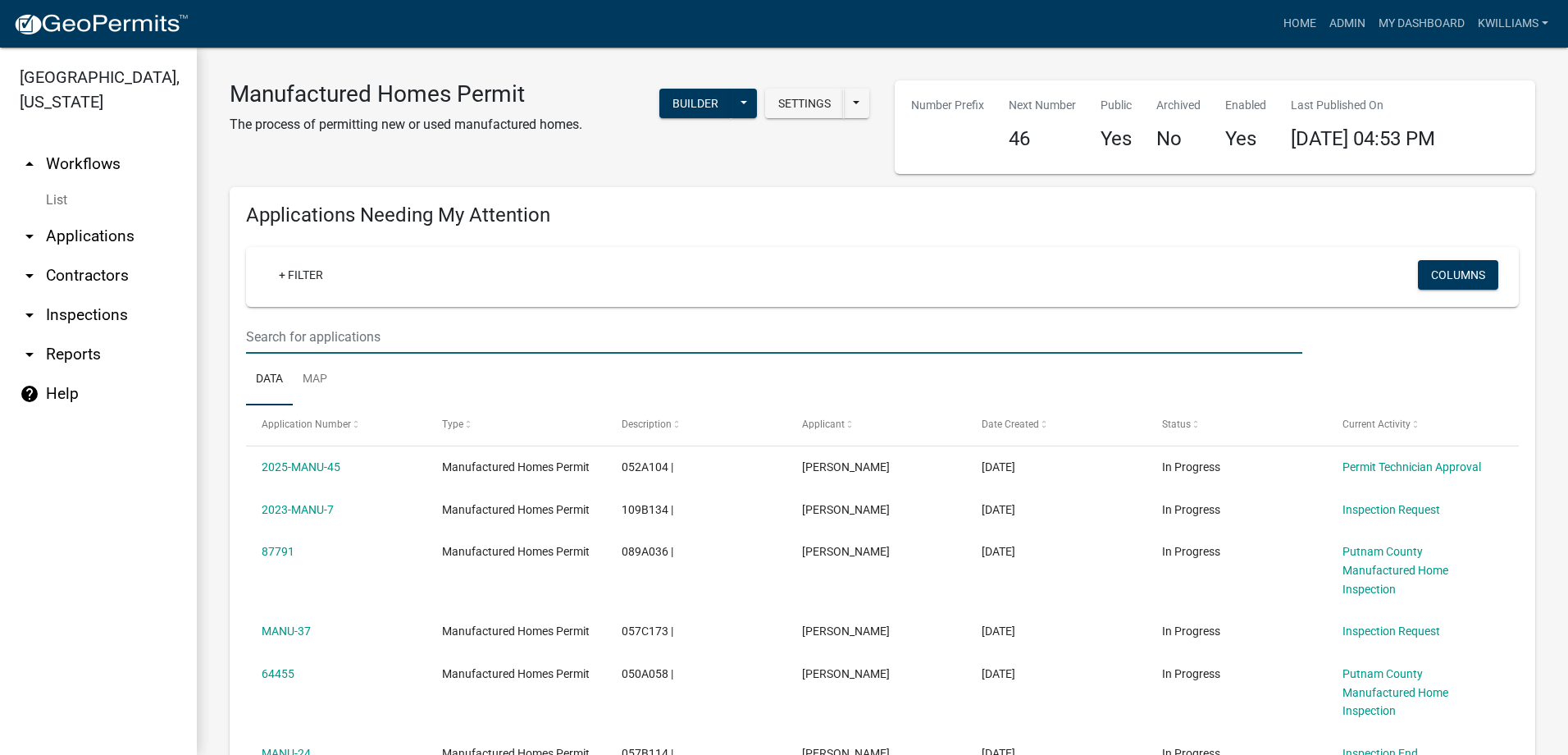
click at [415, 349] on input "text" at bounding box center [774, 337] width 1056 height 34
click at [586, 195] on div "Applications Needing My Attention + Filter Columns Data Map Application Number …" at bounding box center [881, 631] width 1305 height 889
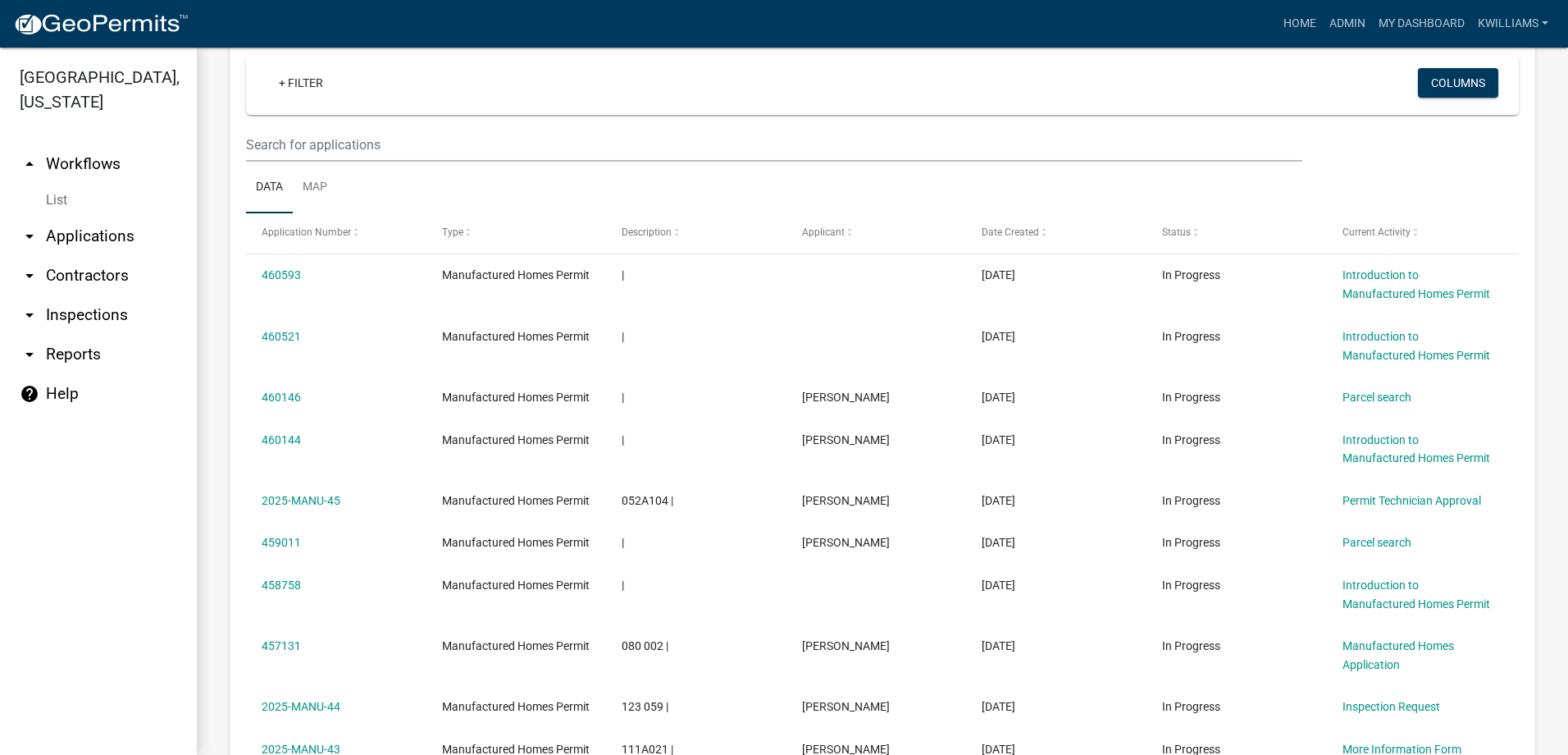
scroll to position [1066, 0]
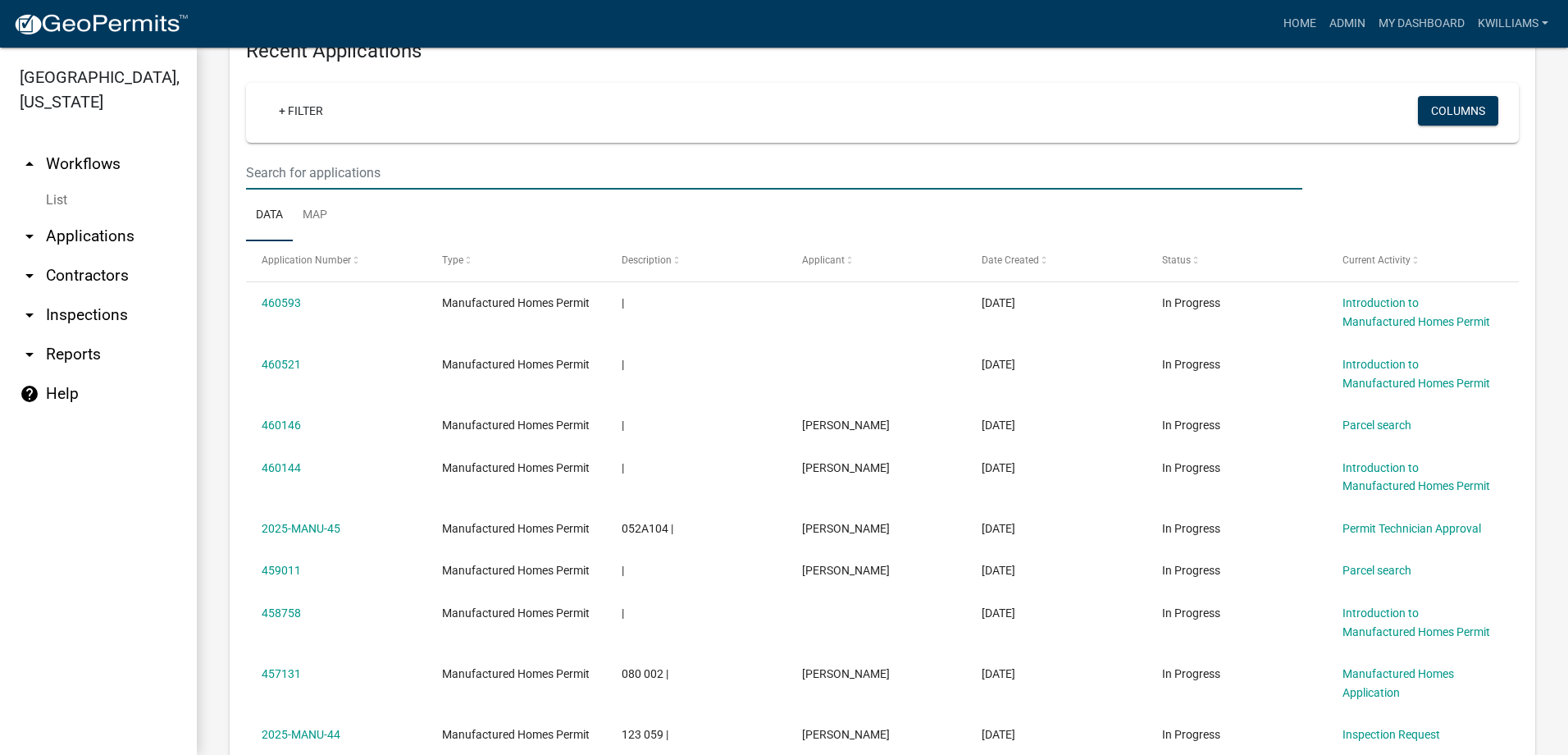
click at [385, 163] on input "text" at bounding box center [774, 173] width 1056 height 34
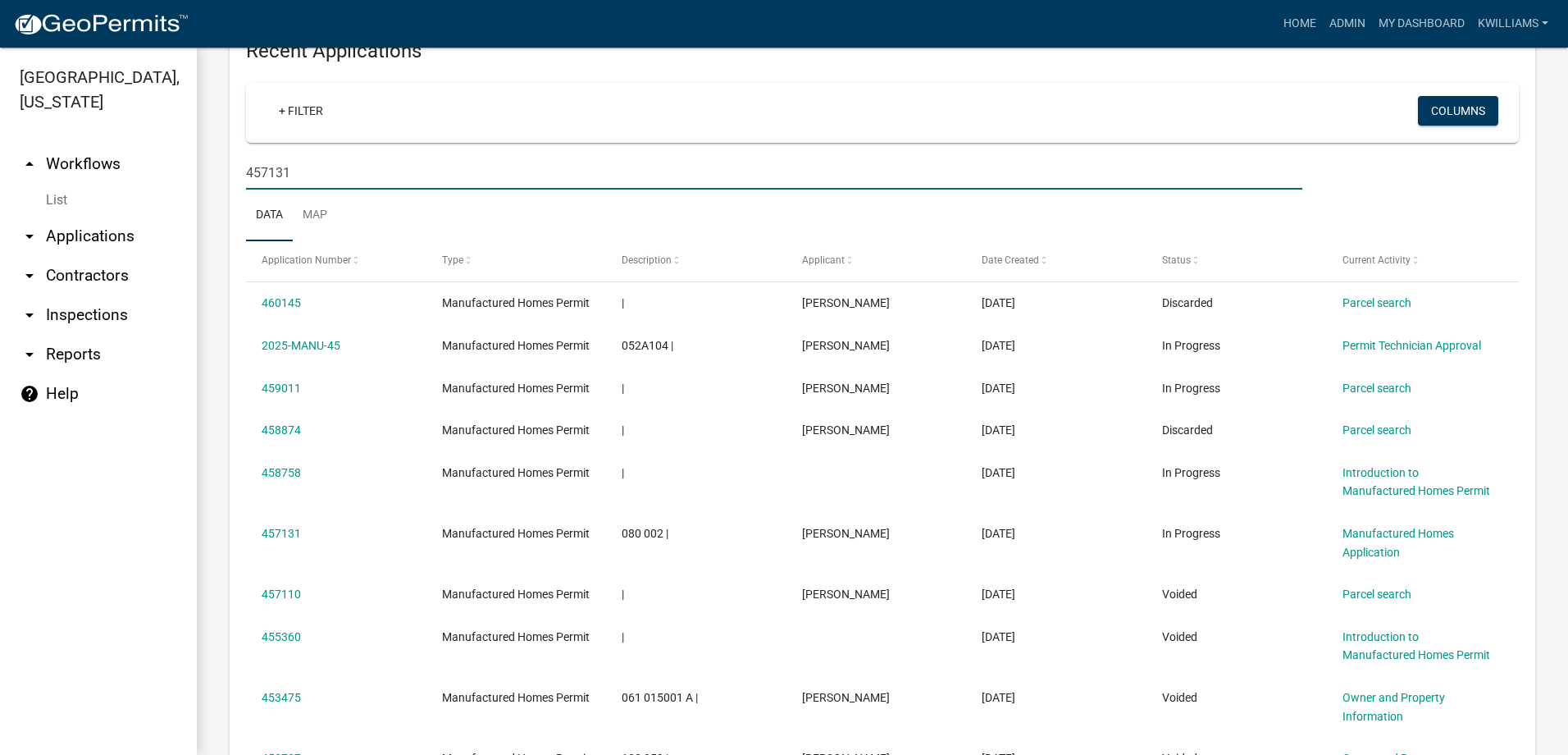
type input "457131"
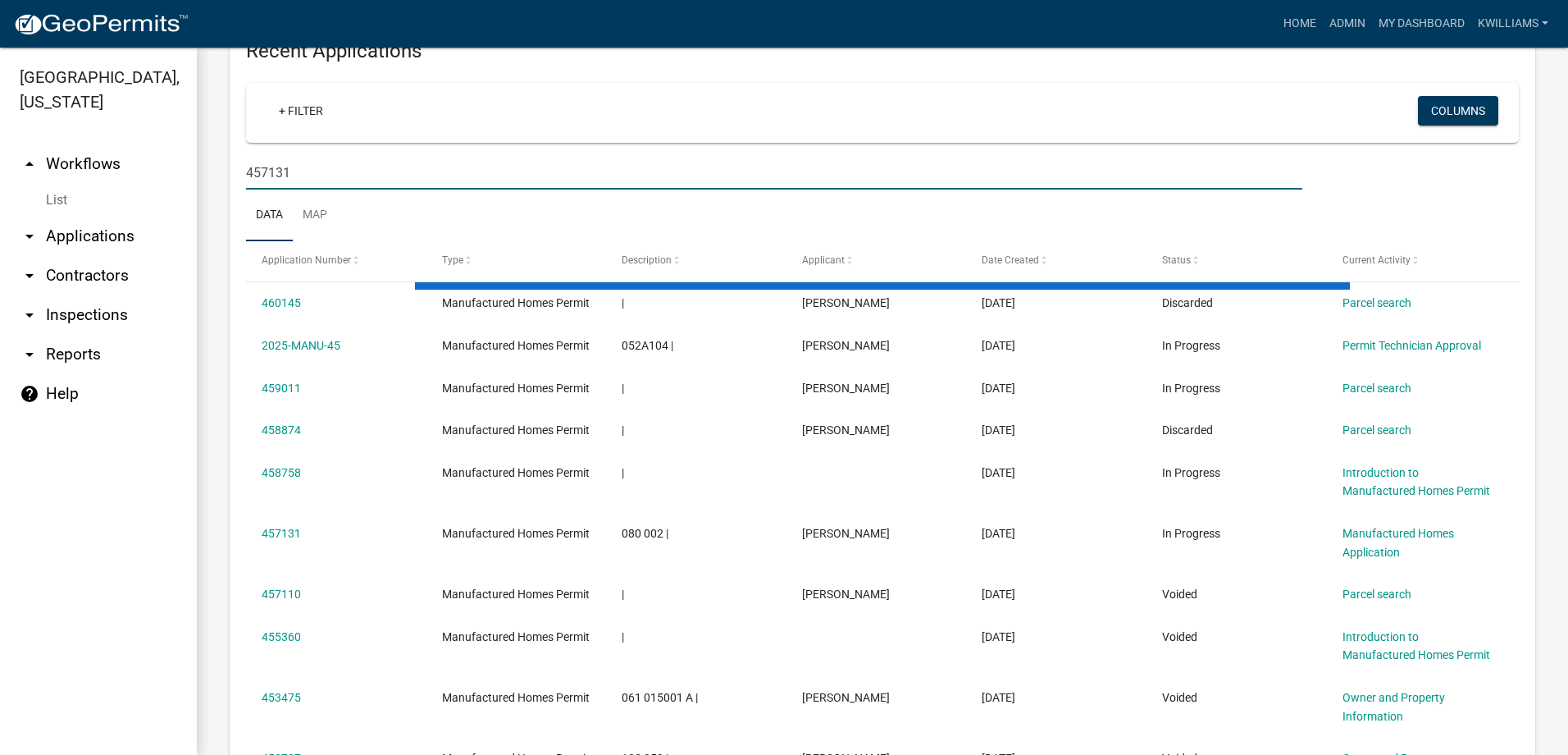
scroll to position [750, 0]
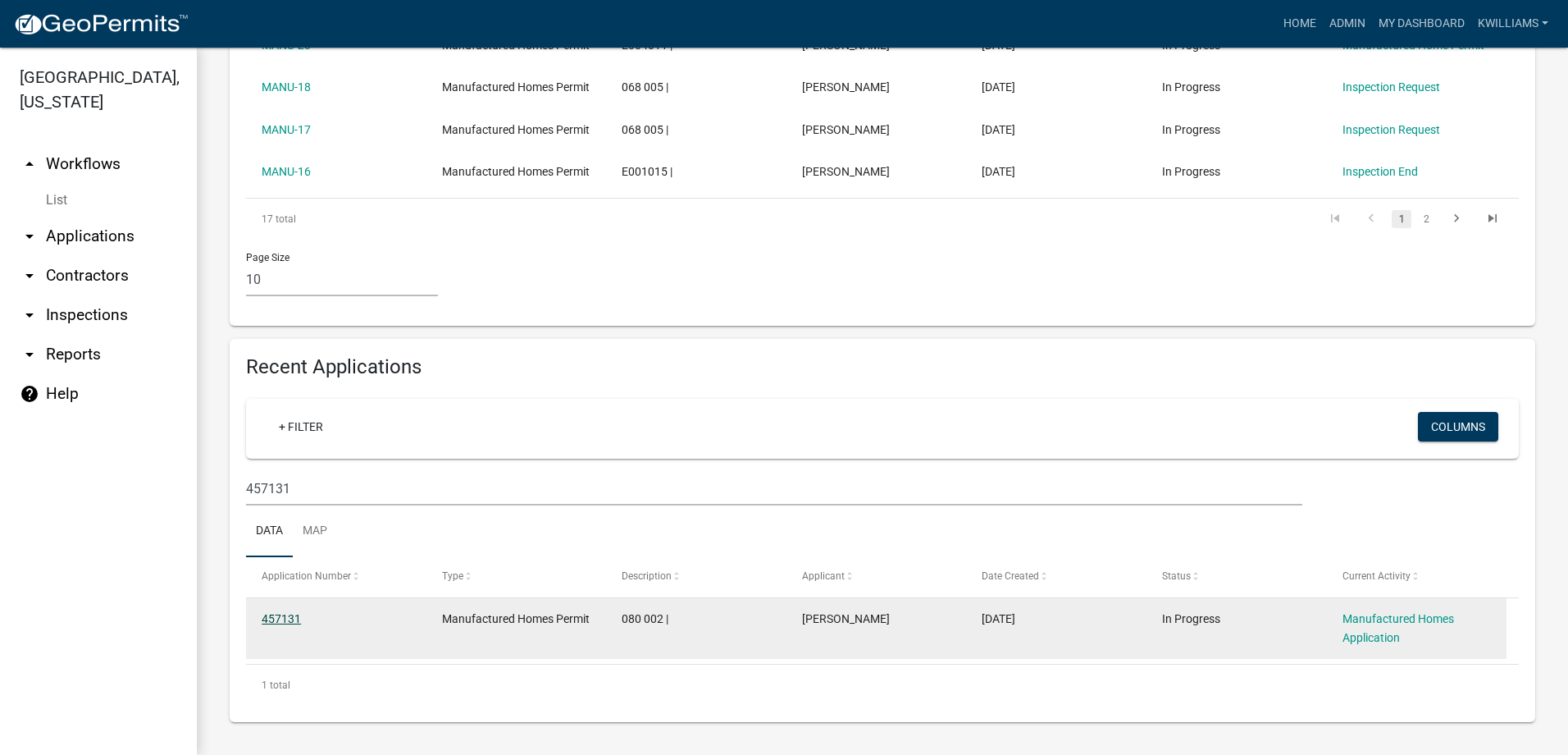
click at [273, 612] on link "457131" at bounding box center [282, 618] width 40 height 13
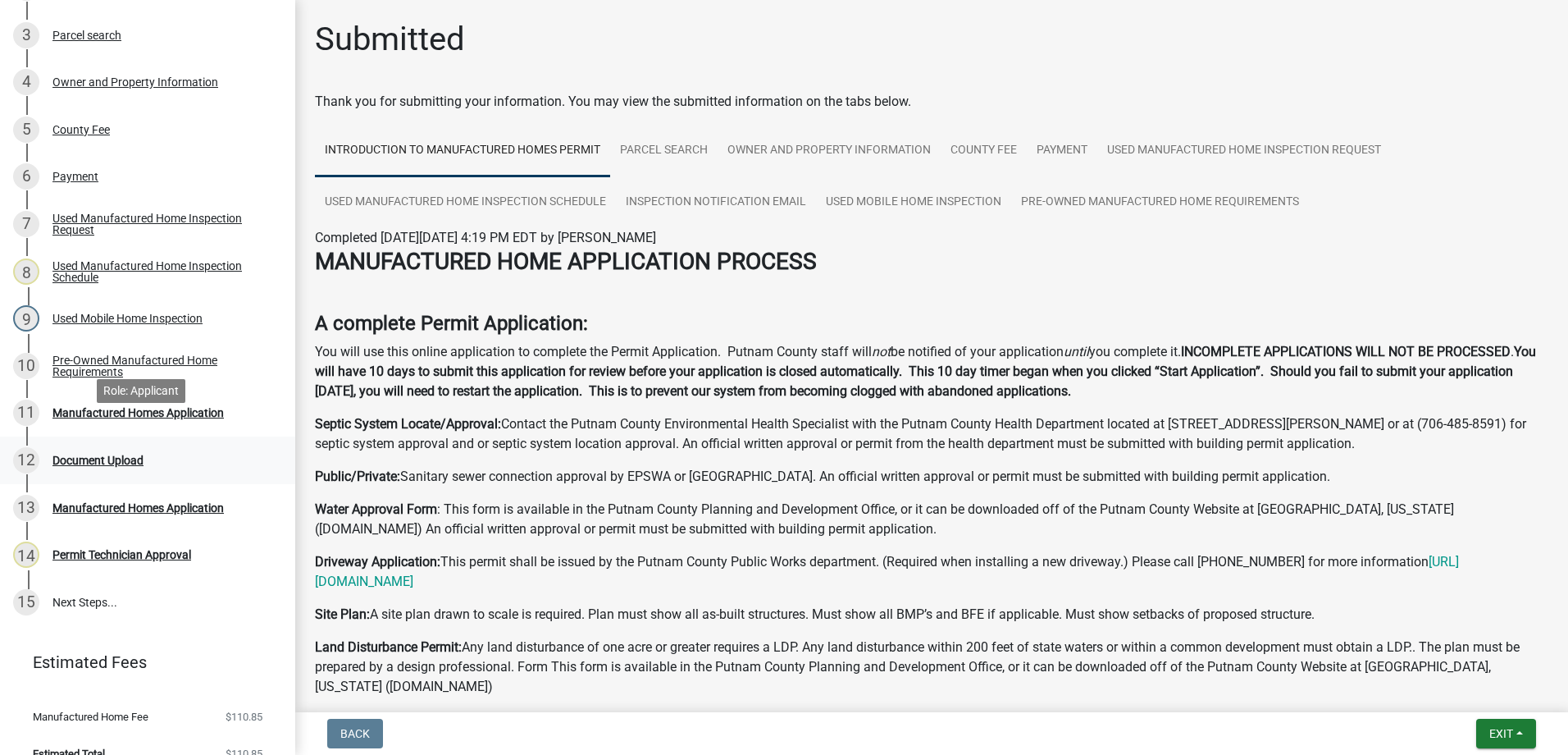
scroll to position [407, 0]
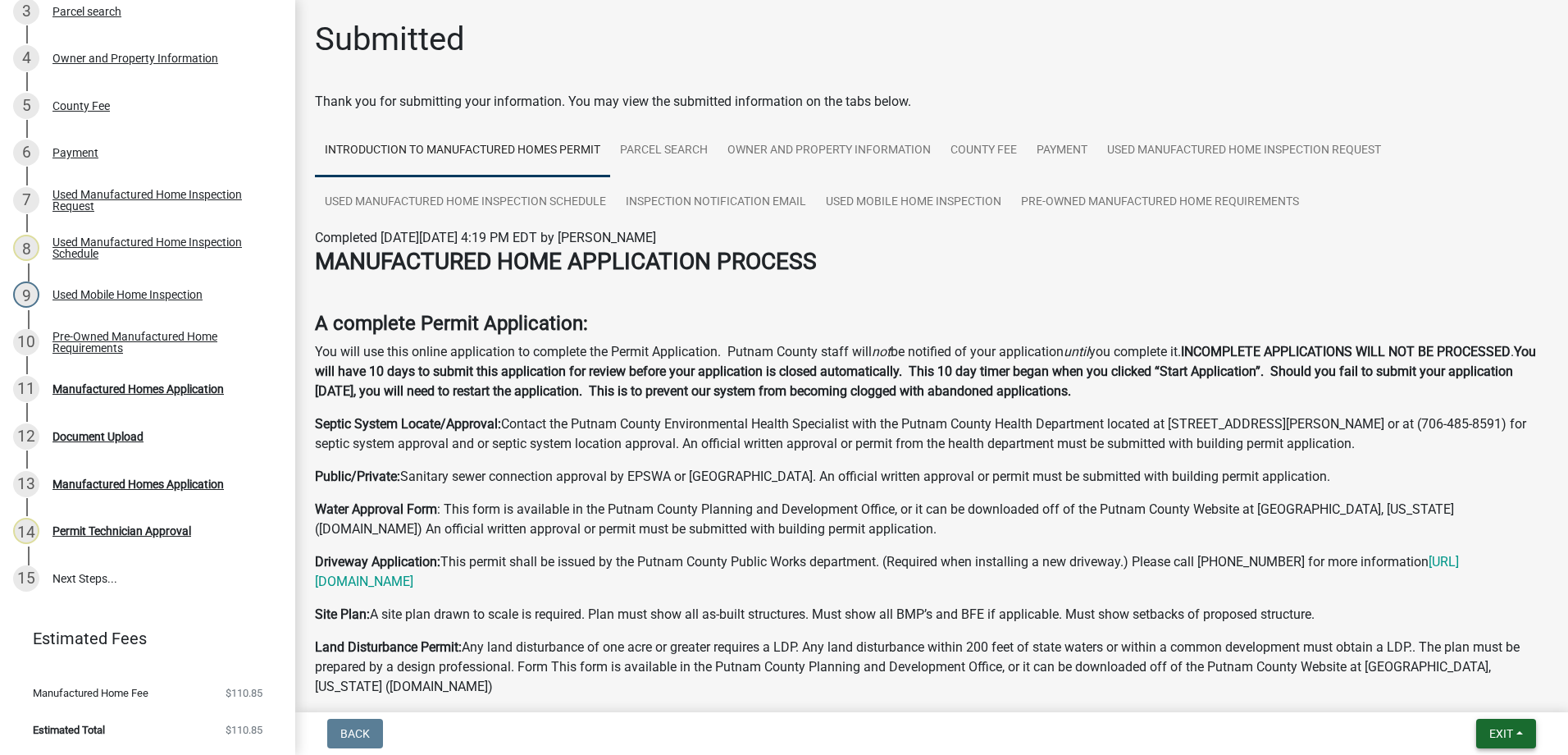
click at [1512, 731] on span "Exit" at bounding box center [1501, 732] width 24 height 13
click at [1438, 693] on button "Save & Exit" at bounding box center [1470, 691] width 131 height 40
